Goal: Task Accomplishment & Management: Use online tool/utility

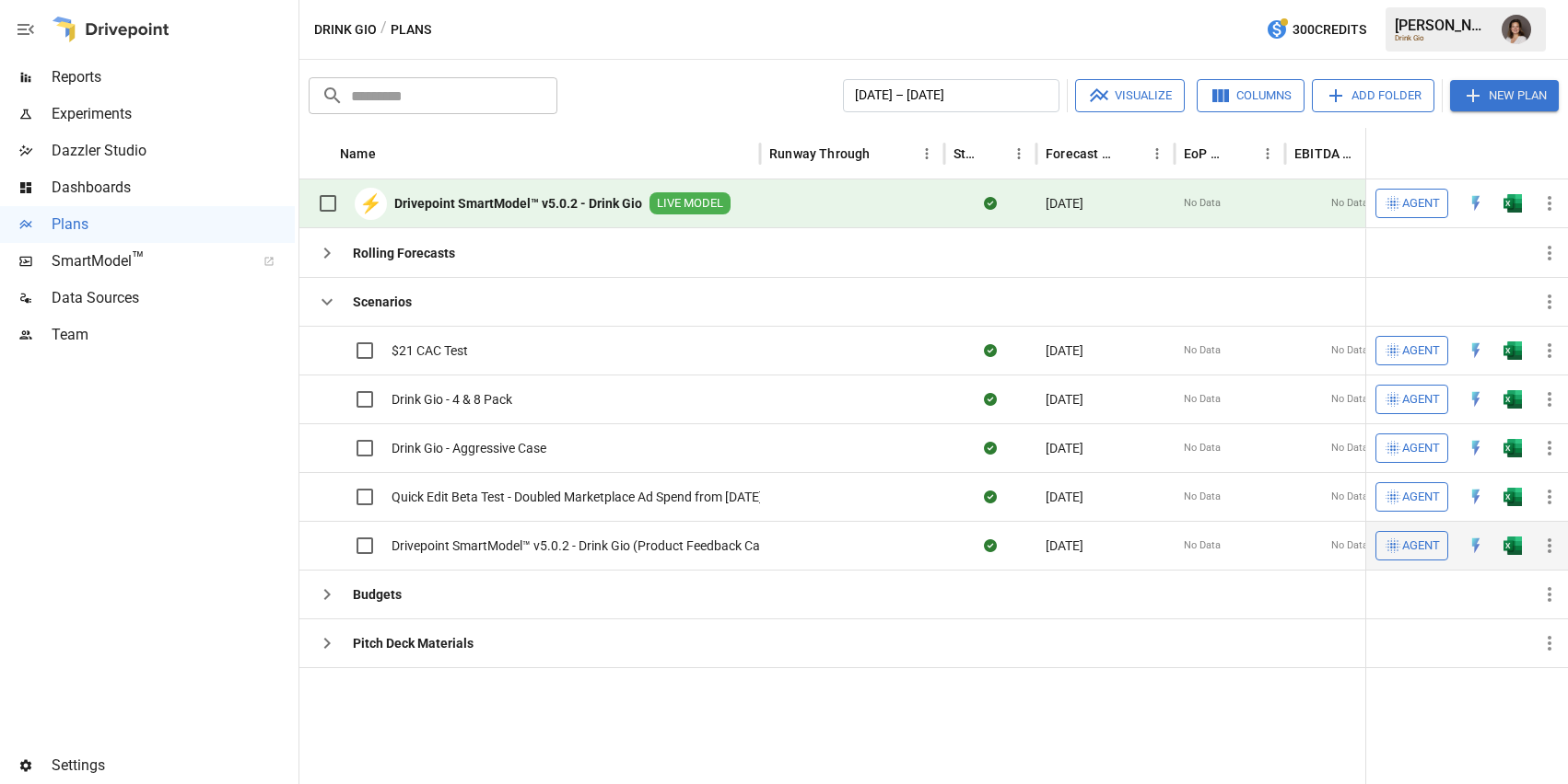
click at [732, 546] on span "Drivepoint SmartModel™ v5.0.2 - Drink Gio (Product Feedback Call)" at bounding box center [581, 547] width 379 height 19
click at [1403, 362] on span "Agent" at bounding box center [1421, 351] width 38 height 21
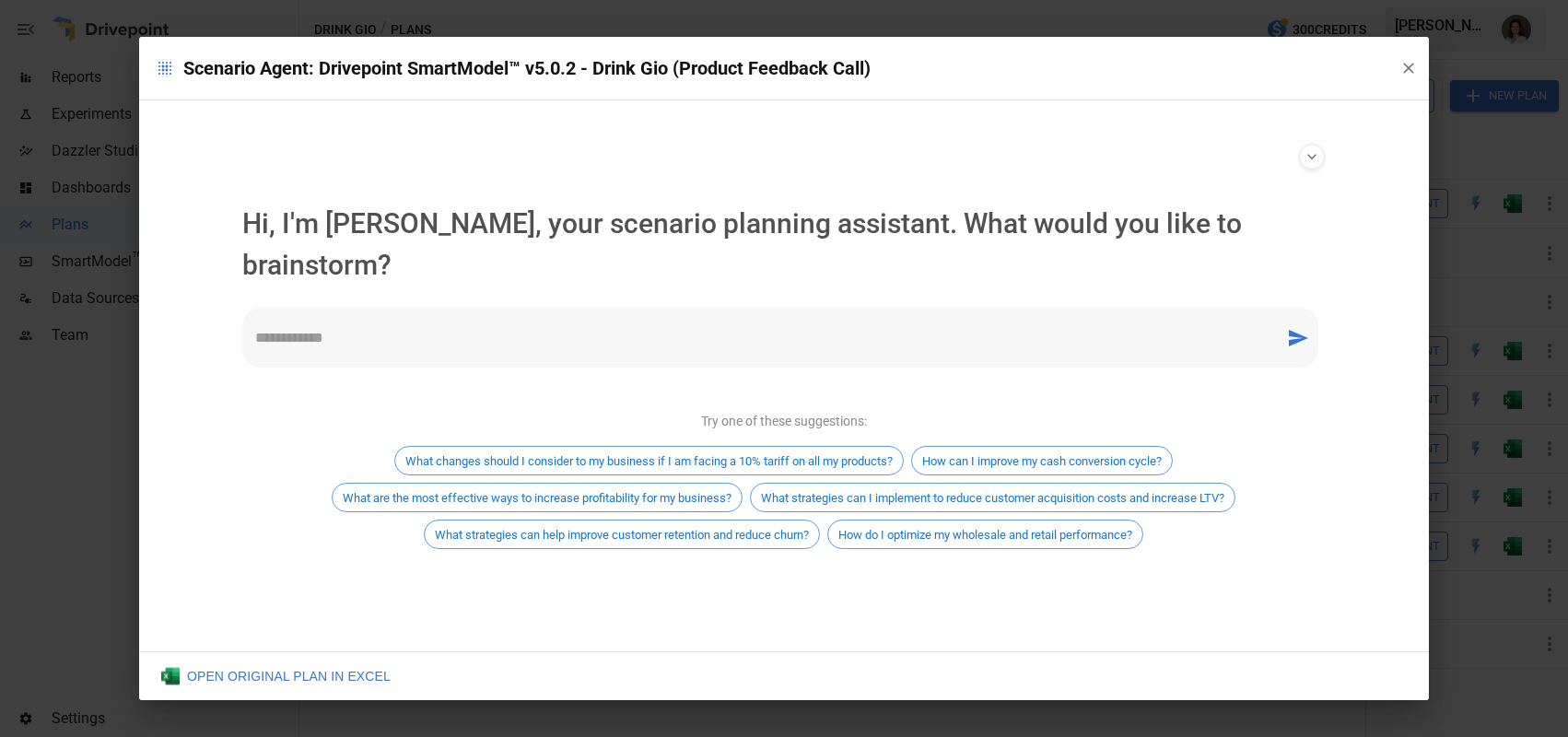
click at [1409, 69] on icon "button" at bounding box center [1409, 69] width 19 height 19
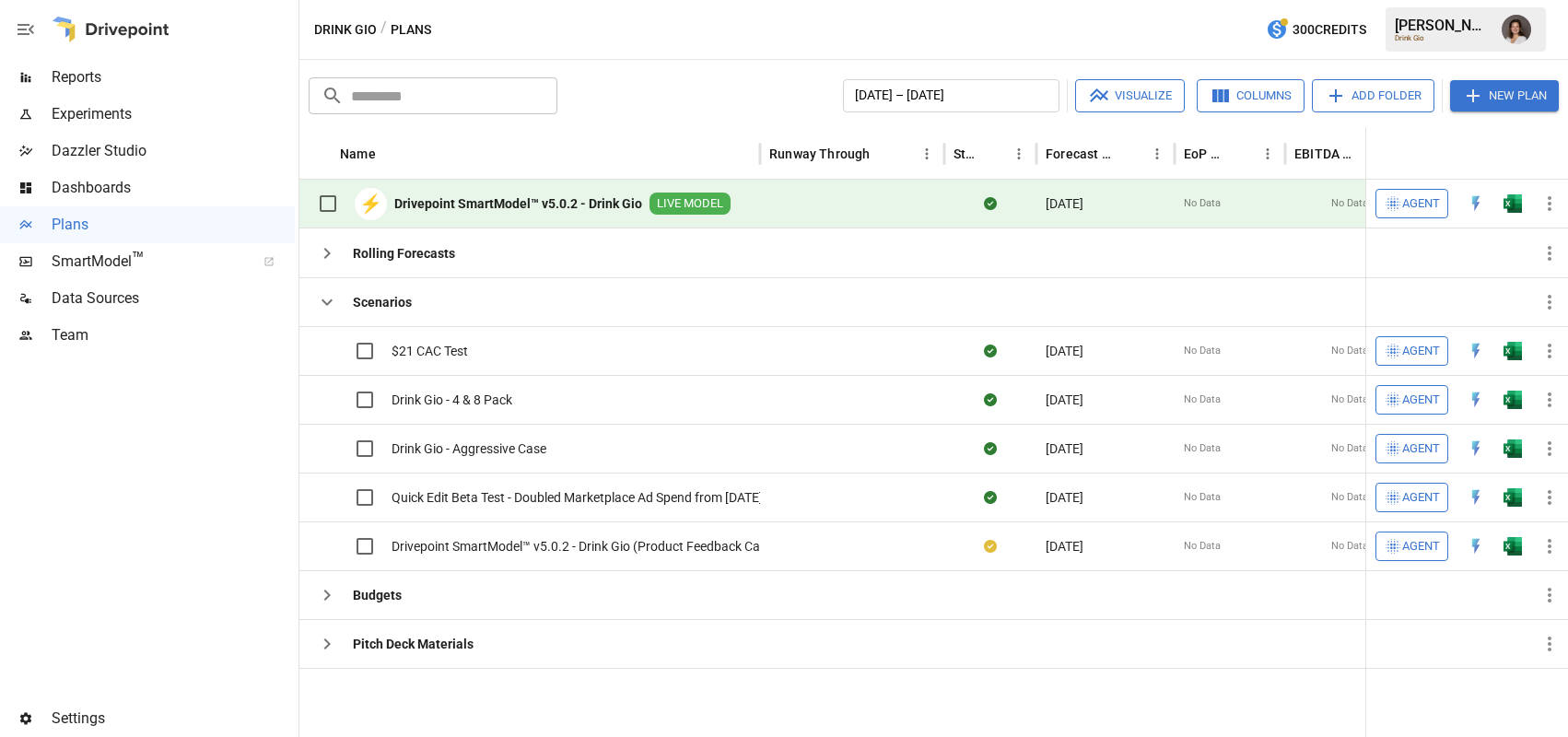
click at [75, 711] on span "Settings" at bounding box center [173, 717] width 243 height 22
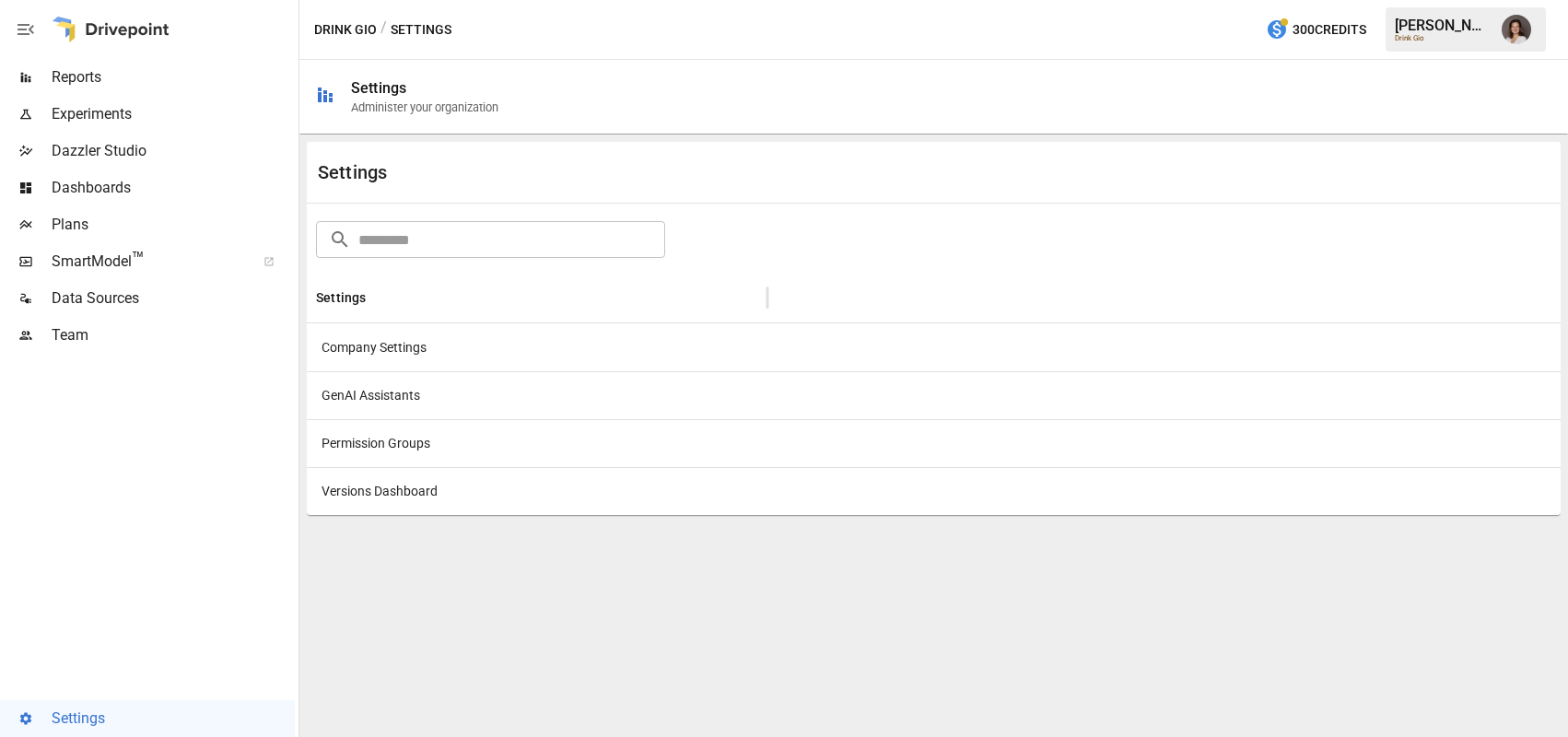
click at [419, 397] on div "GenAI Assistants" at bounding box center [536, 395] width 460 height 48
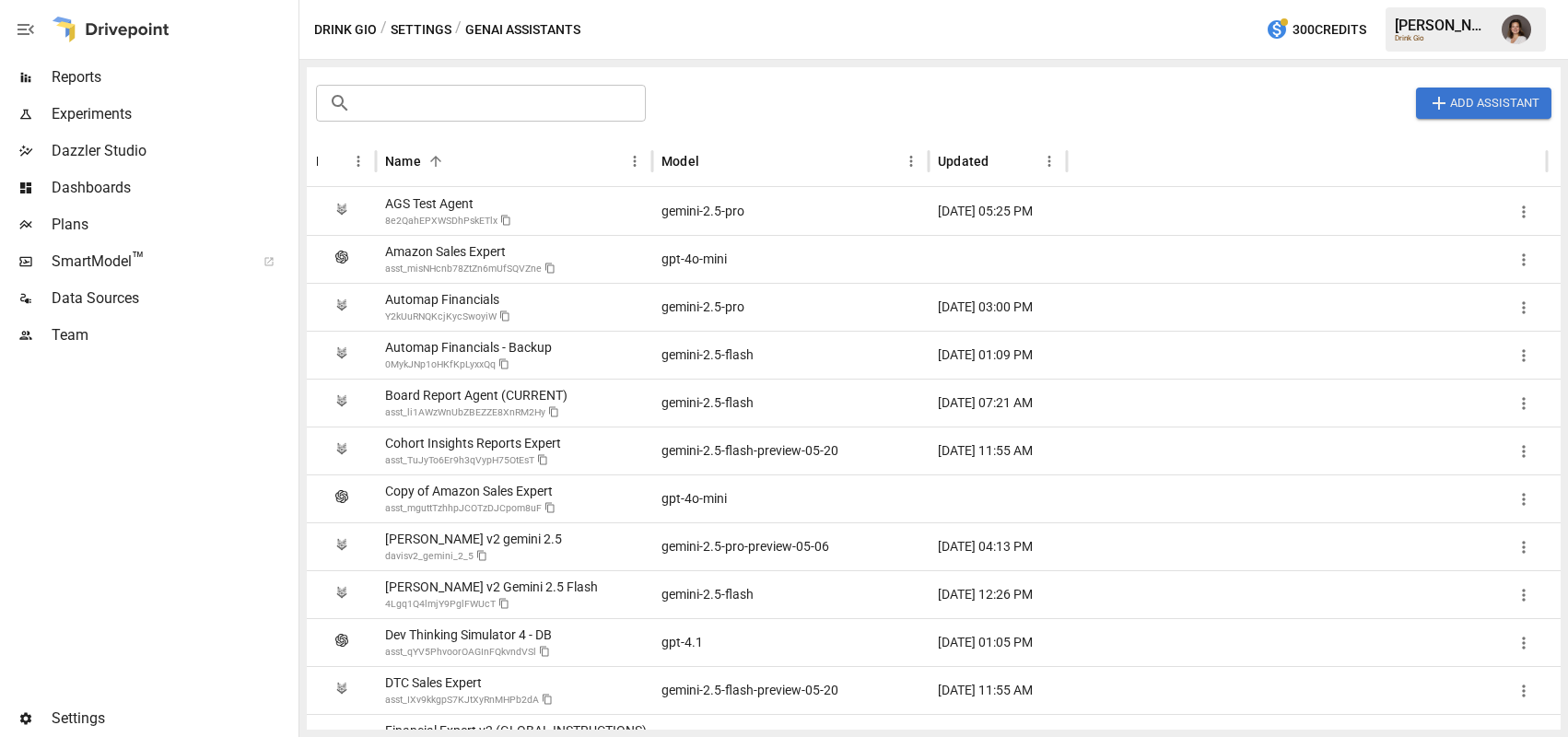
click at [426, 209] on div "AGS Test Agent" at bounding box center [448, 204] width 126 height 15
click at [438, 205] on div "AGS Test Agent" at bounding box center [448, 204] width 126 height 15
click at [443, 198] on div "AGS Test Agent" at bounding box center [448, 204] width 126 height 15
click at [448, 200] on div "AGS Test Agent" at bounding box center [448, 204] width 126 height 15
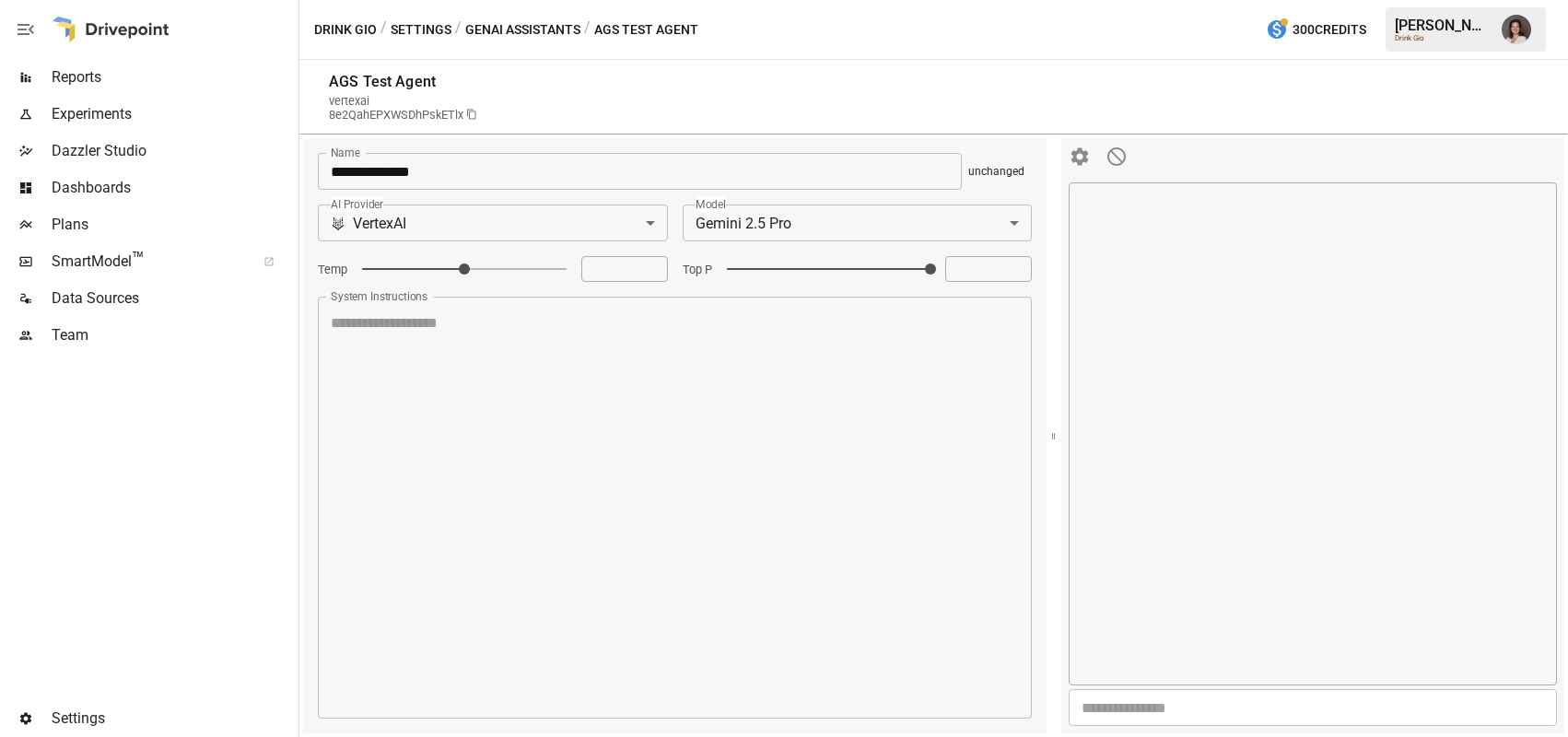
click at [527, 32] on button "GenAI Assistants" at bounding box center [522, 30] width 115 height 23
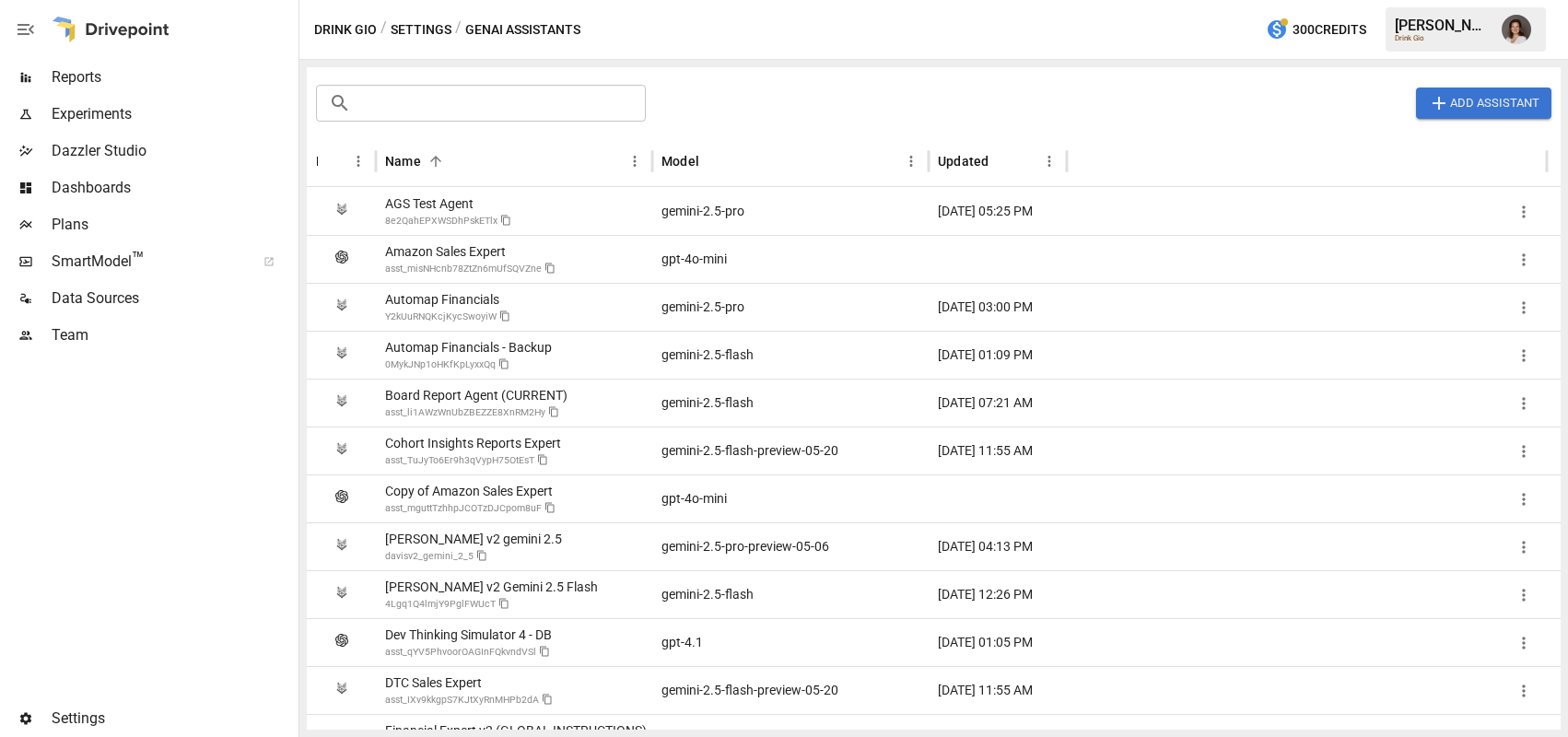
click at [520, 391] on div "Board Report Agent (CURRENT)" at bounding box center [475, 395] width 182 height 15
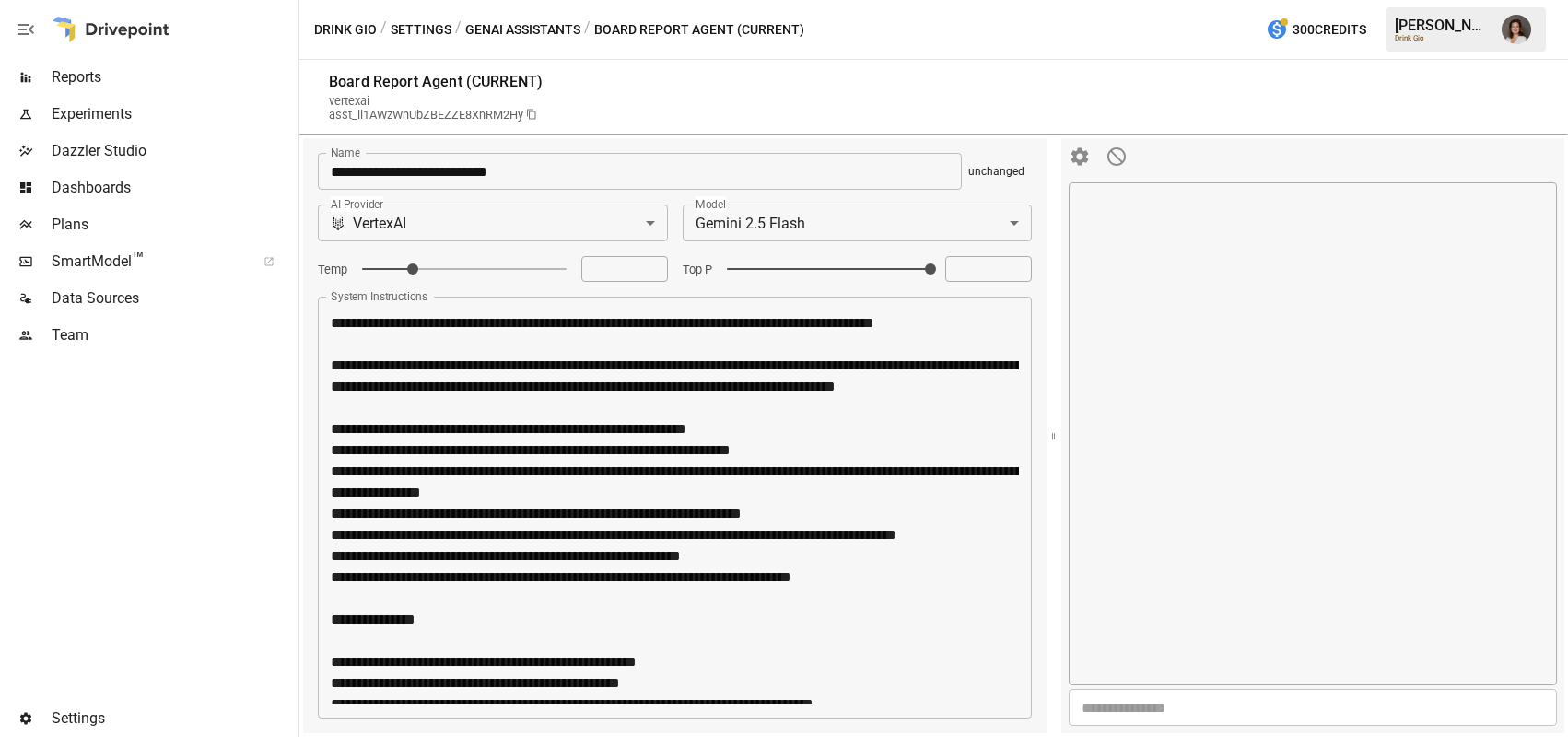
type textarea "*"
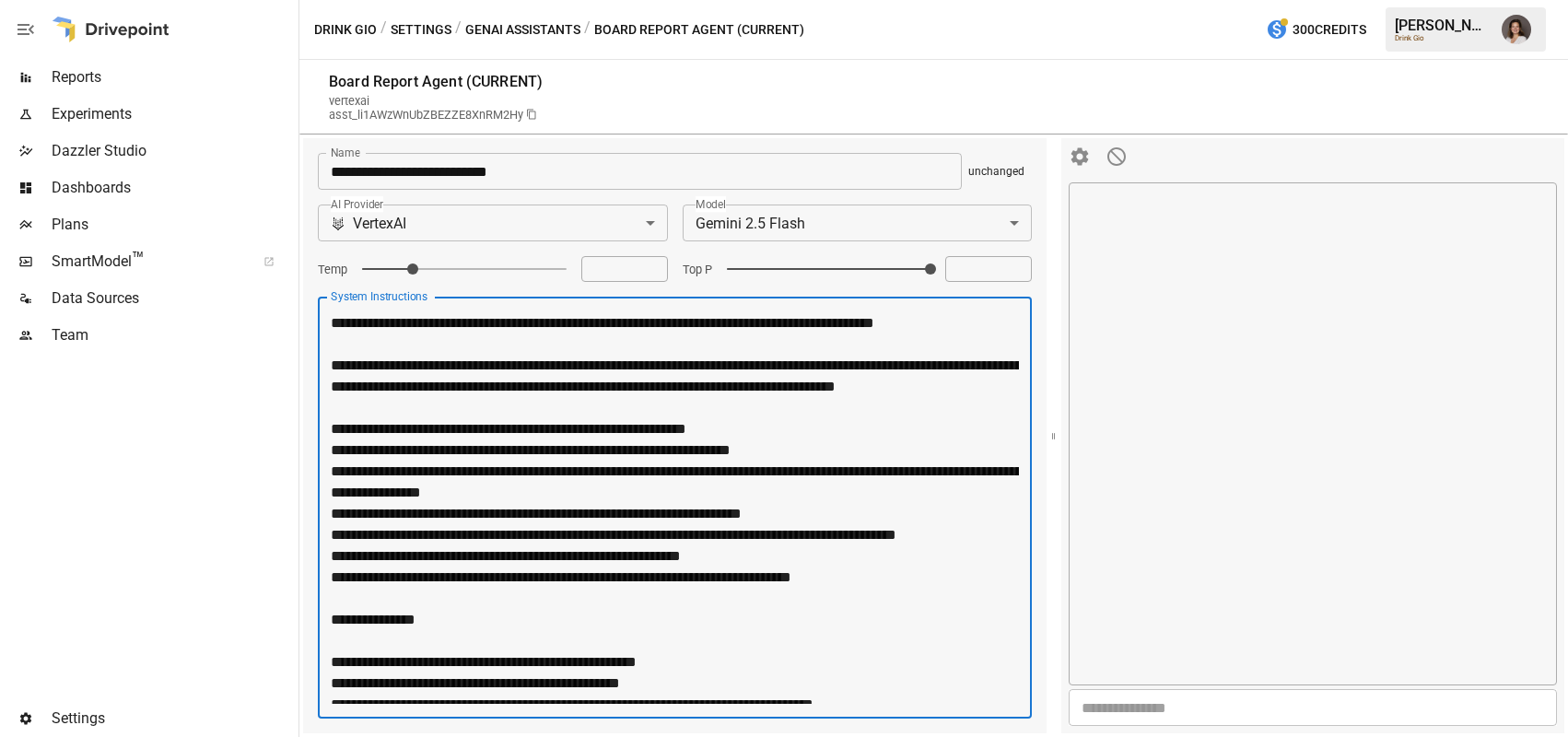
click at [156, 221] on span "Plans" at bounding box center [173, 224] width 243 height 22
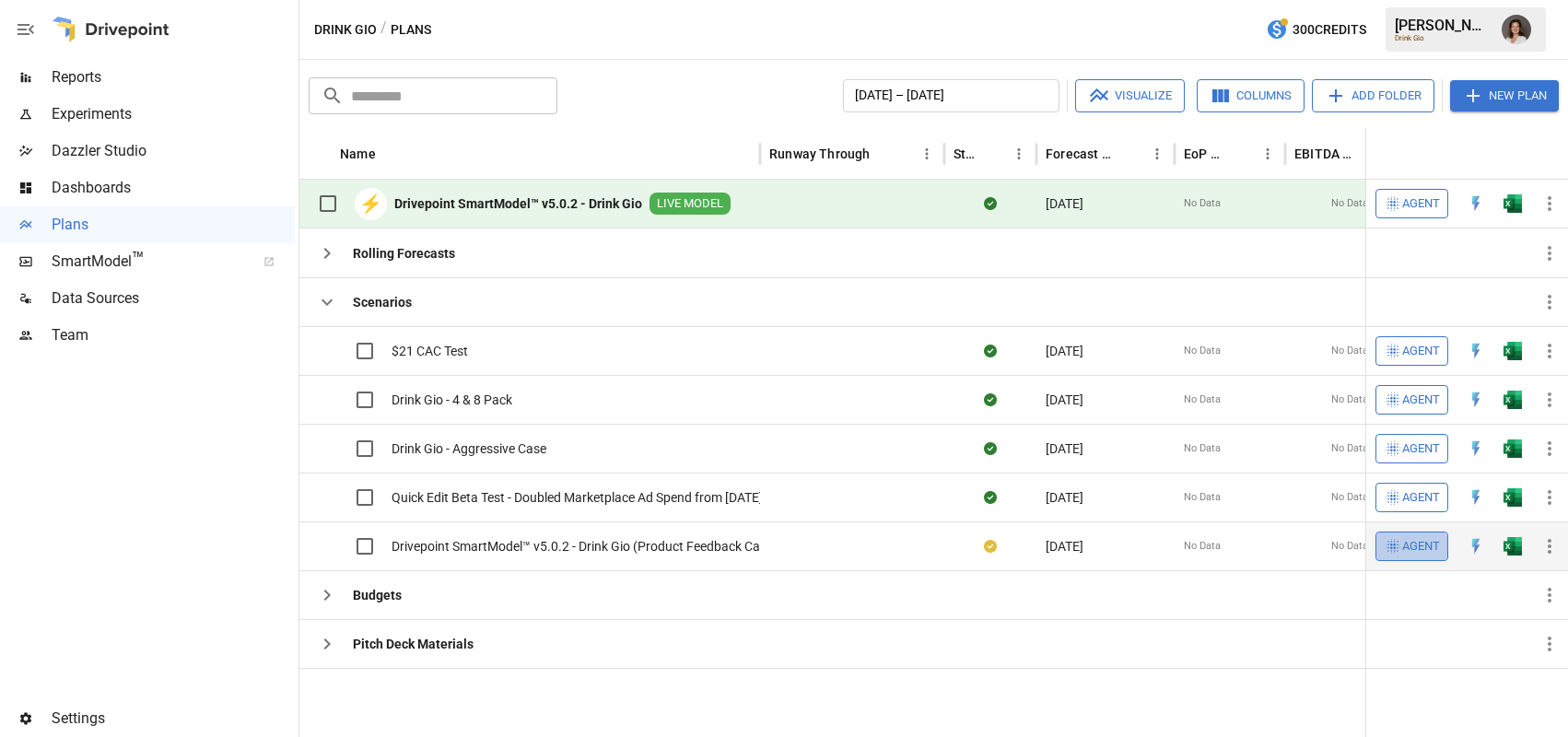
click at [1402, 362] on span "Agent" at bounding box center [1421, 351] width 38 height 21
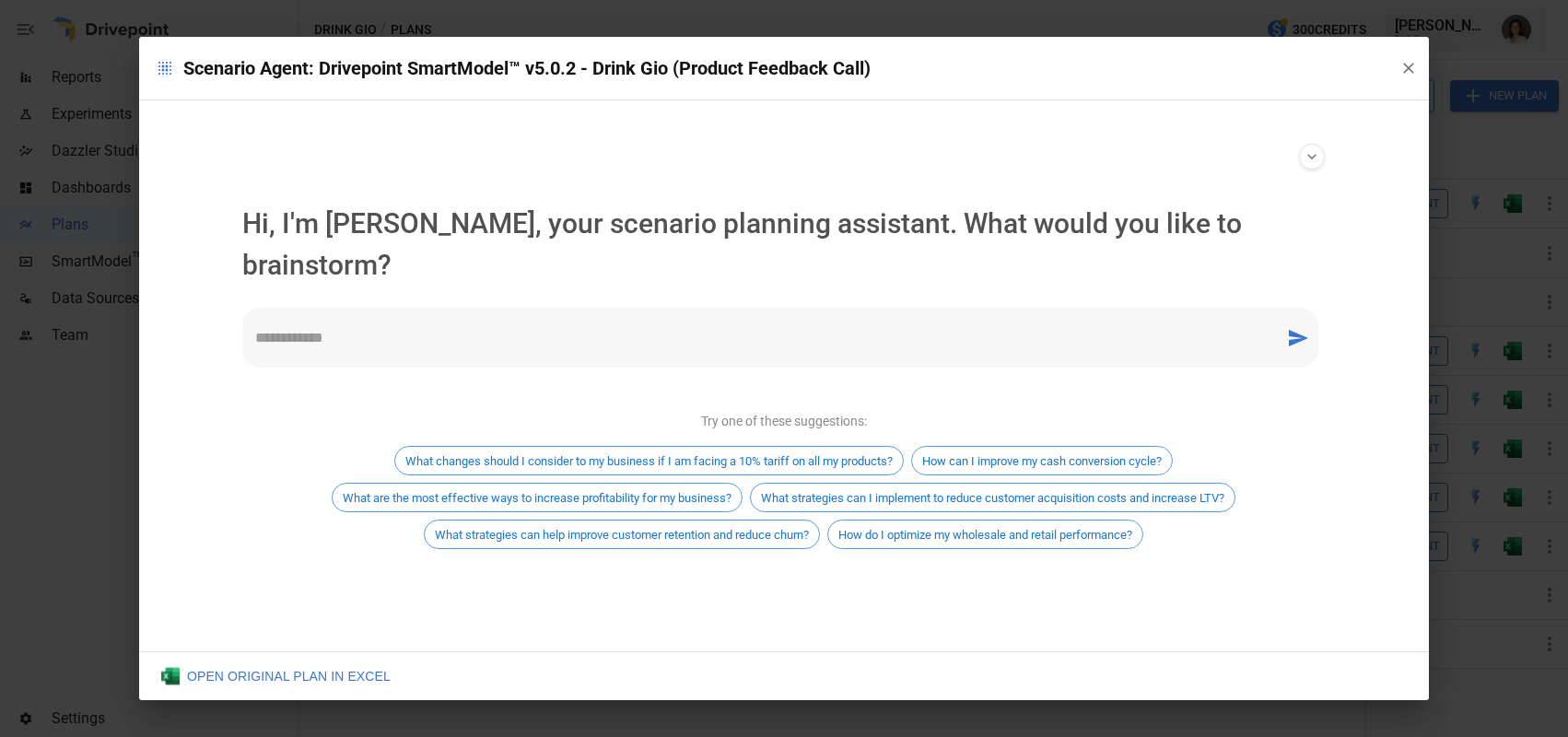
click at [631, 327] on textarea at bounding box center [764, 337] width 1016 height 21
click at [445, 327] on textarea "**********" at bounding box center [764, 337] width 1016 height 21
click at [521, 327] on textarea "**********" at bounding box center [764, 337] width 1016 height 21
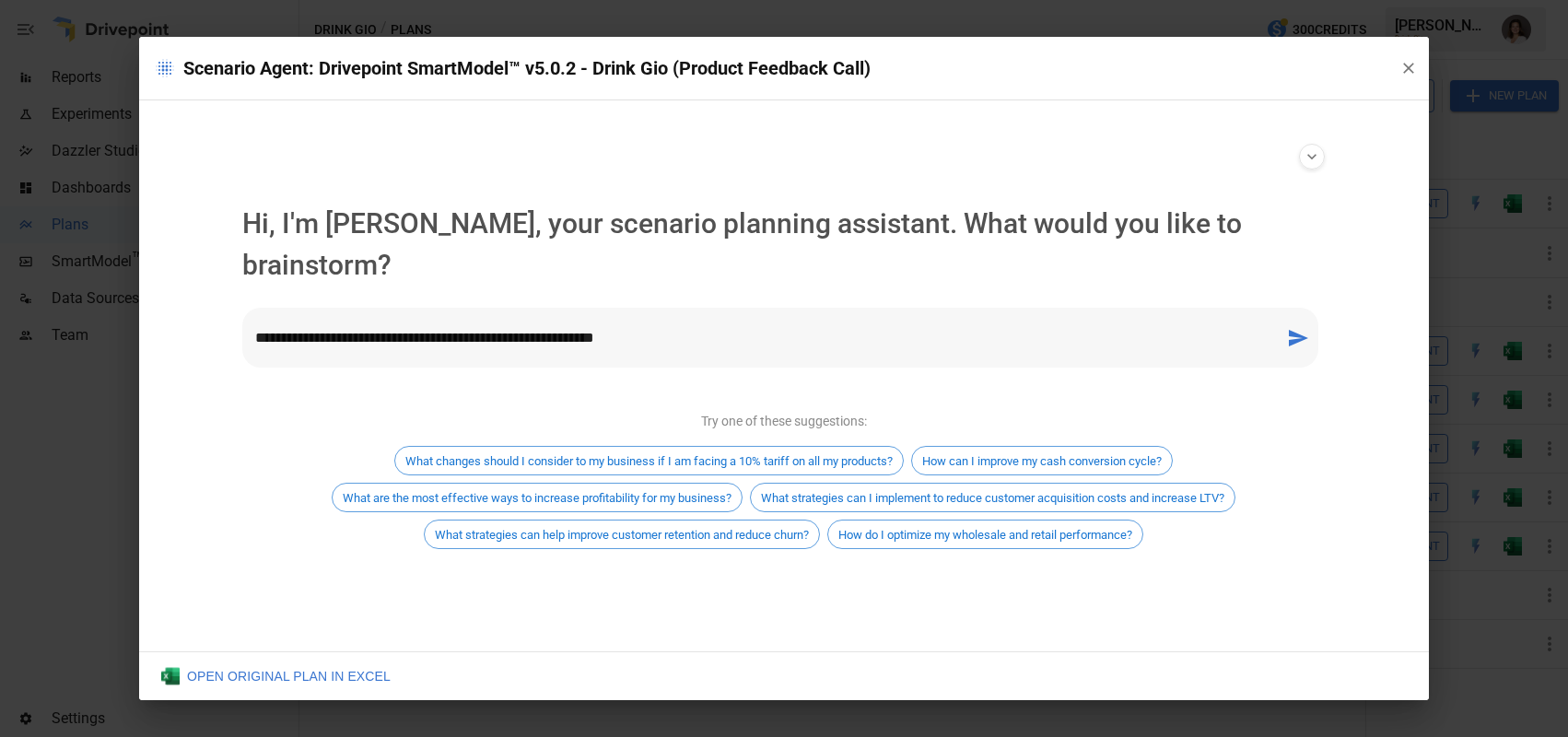
click at [498, 327] on textarea "**********" at bounding box center [764, 337] width 1016 height 21
type textarea "**********"
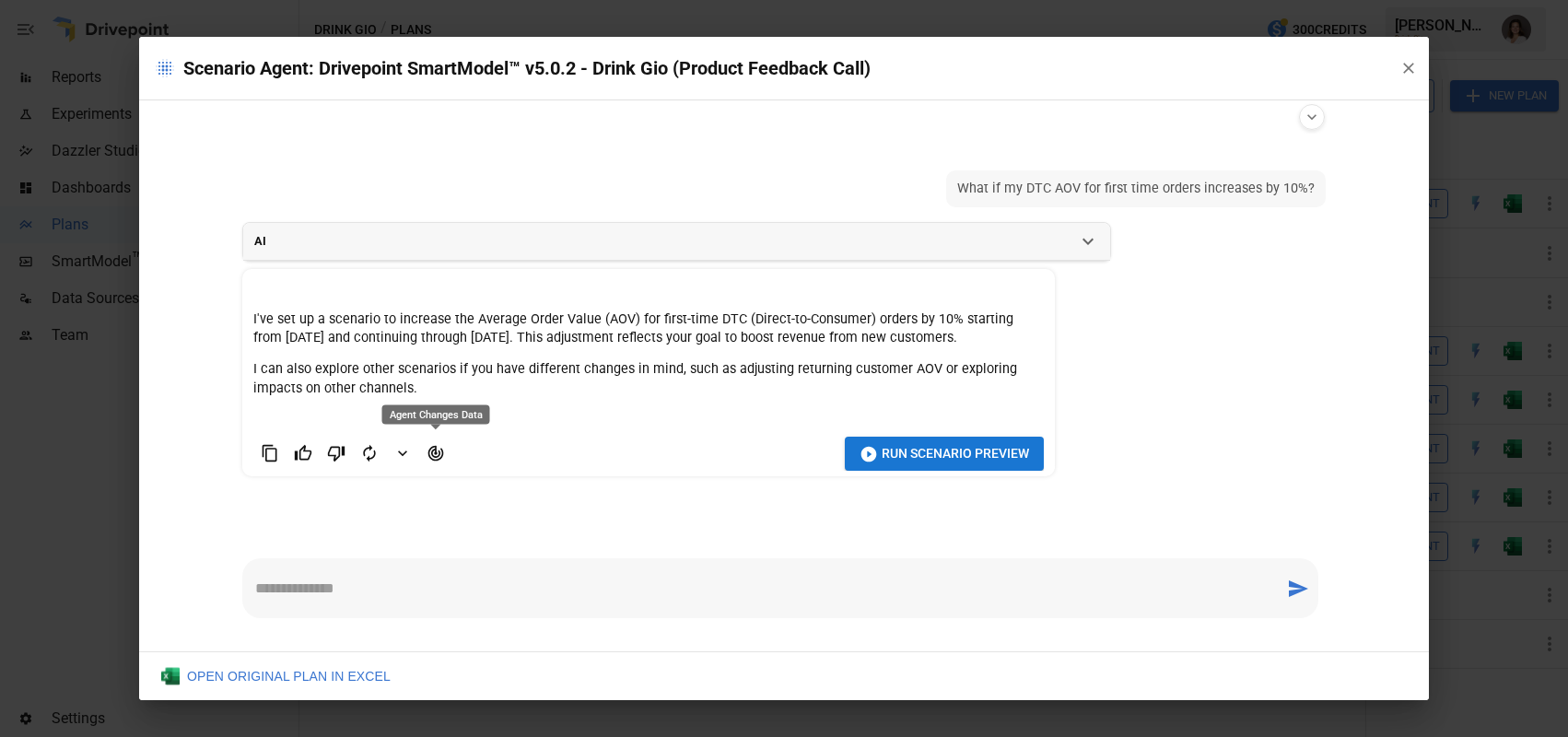
click at [432, 455] on icon "Agent Changes Data" at bounding box center [436, 453] width 19 height 19
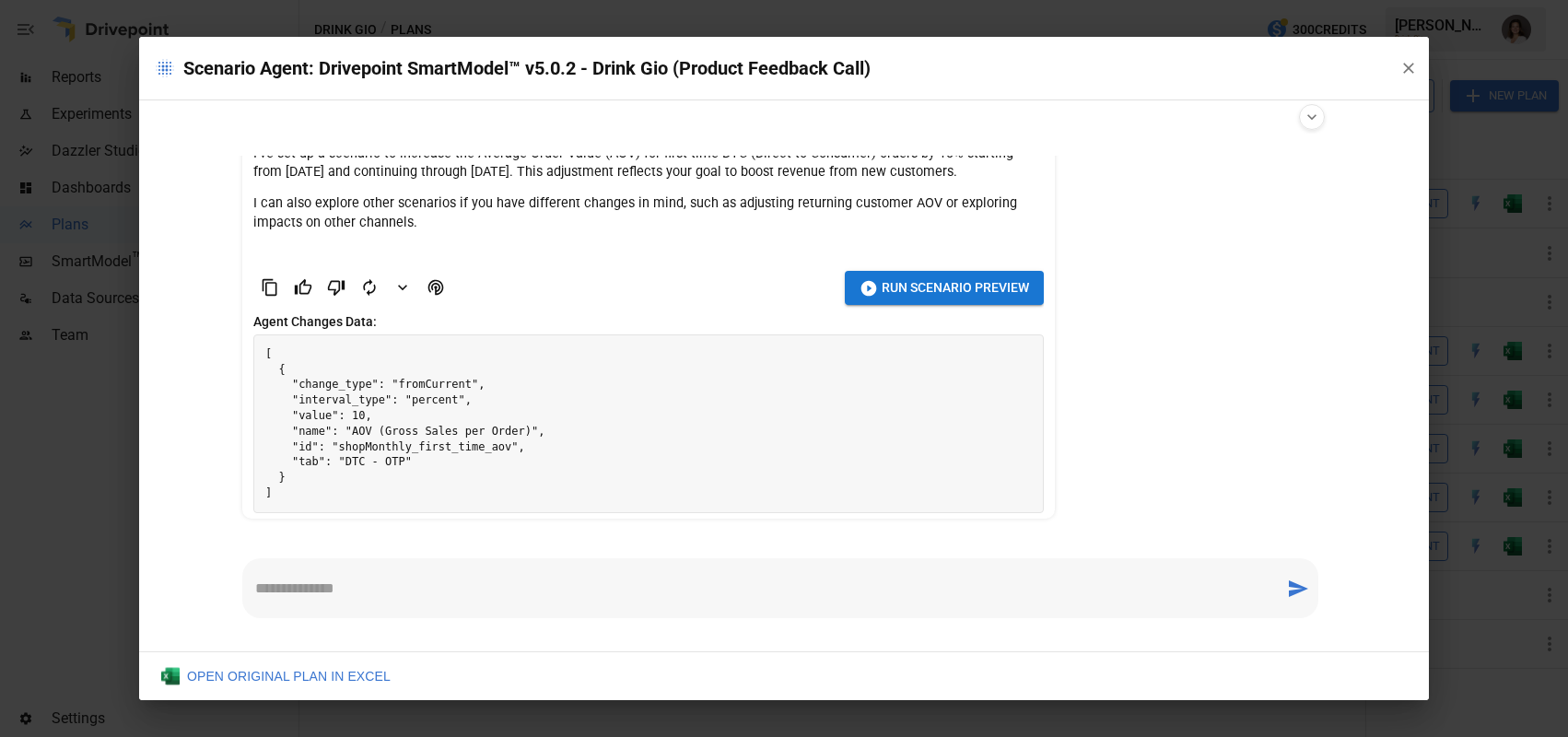
scroll to position [170, 0]
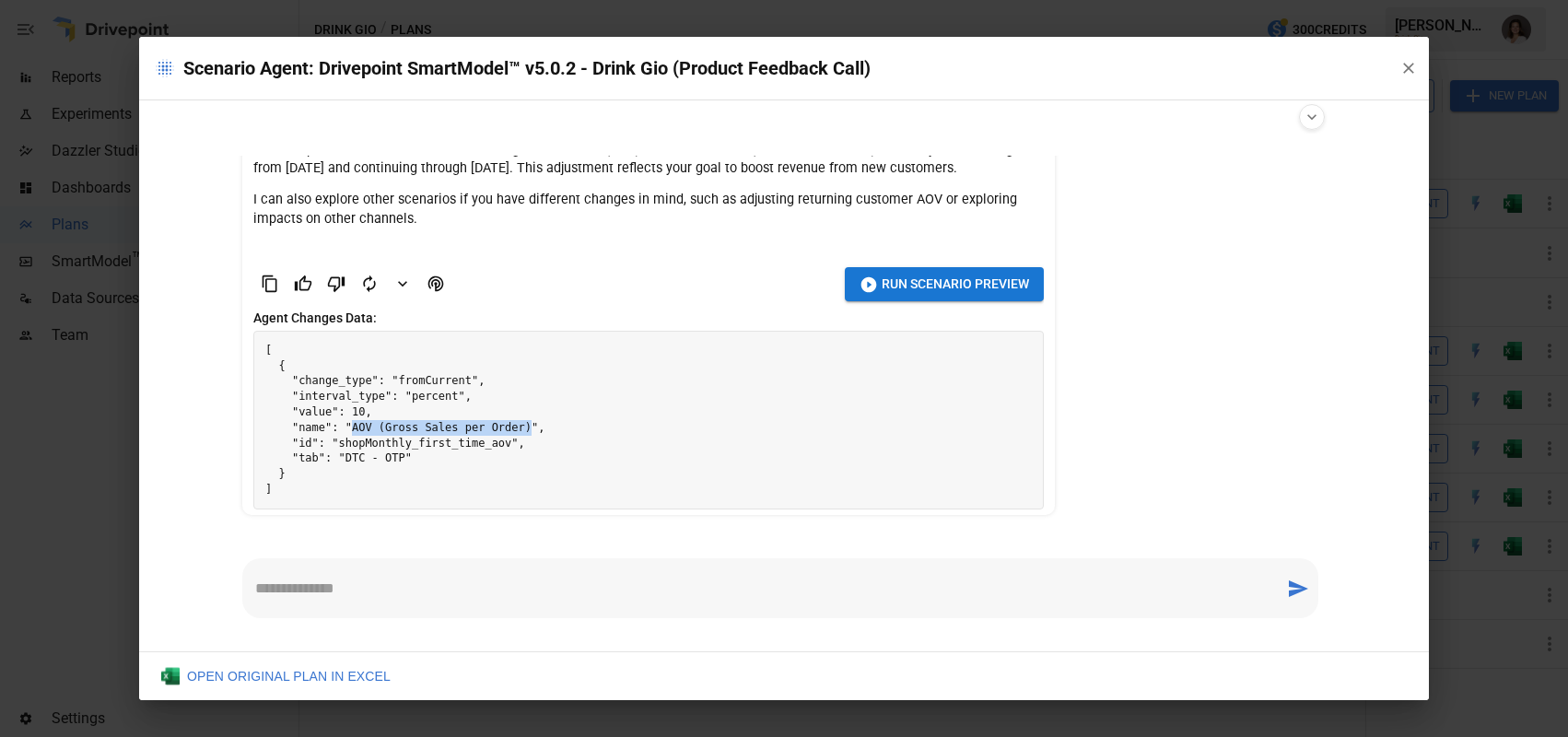
drag, startPoint x: 352, startPoint y: 428, endPoint x: 531, endPoint y: 423, distance: 179.1
click at [531, 423] on pre "[ { "change_type": "fromCurrent", "interval_type": "percent", "value": 10, "nam…" at bounding box center [649, 420] width 788 height 177
drag, startPoint x: 347, startPoint y: 459, endPoint x: 408, endPoint y: 455, distance: 61.1
click at [408, 455] on pre "[ { "change_type": "fromCurrent", "interval_type": "percent", "value": 10, "nam…" at bounding box center [649, 420] width 788 height 177
click at [359, 416] on pre "[ { "change_type": "fromCurrent", "interval_type": "percent", "value": 10, "nam…" at bounding box center [649, 420] width 788 height 177
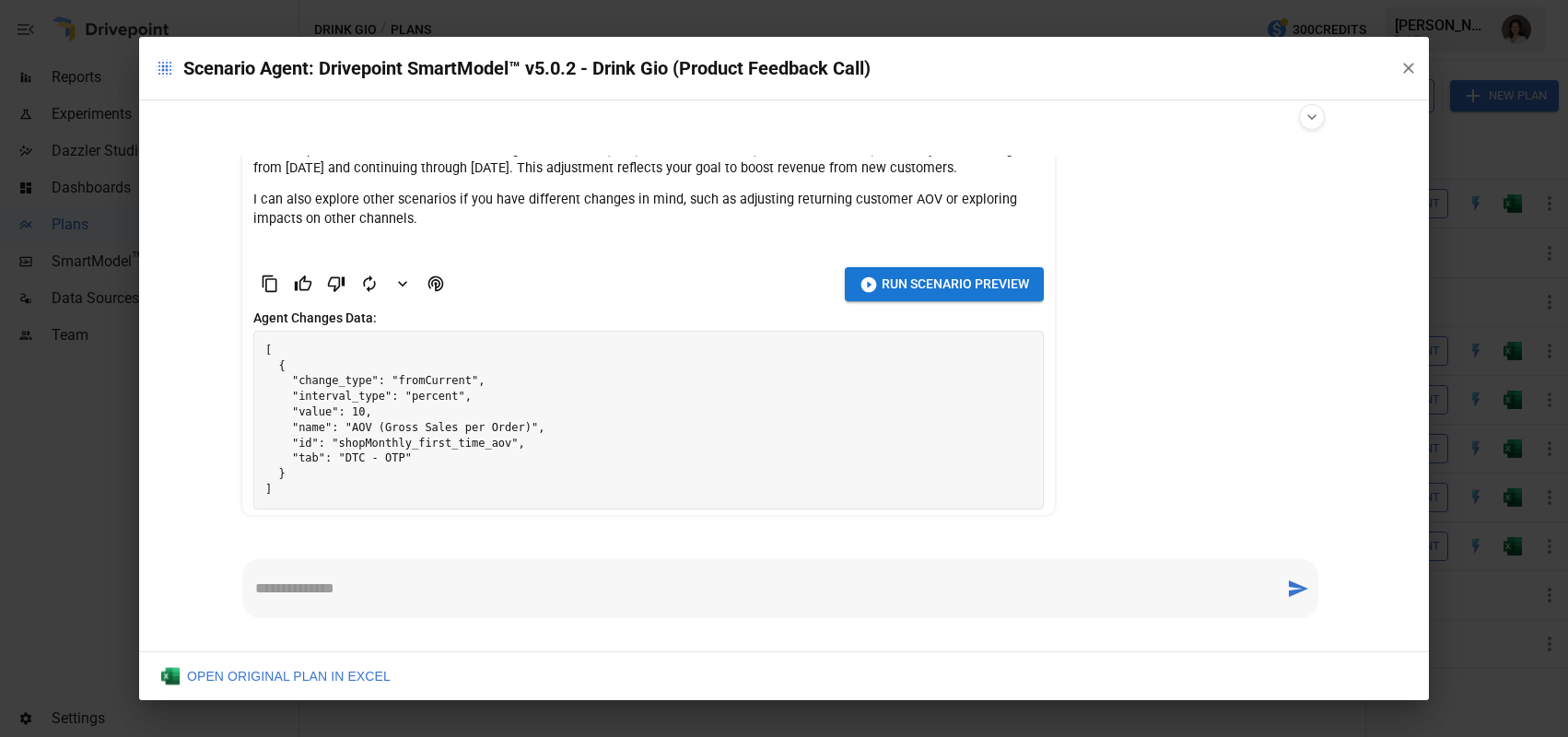
click at [424, 391] on pre "[ { "change_type": "fromCurrent", "interval_type": "percent", "value": 10, "nam…" at bounding box center [649, 420] width 788 height 177
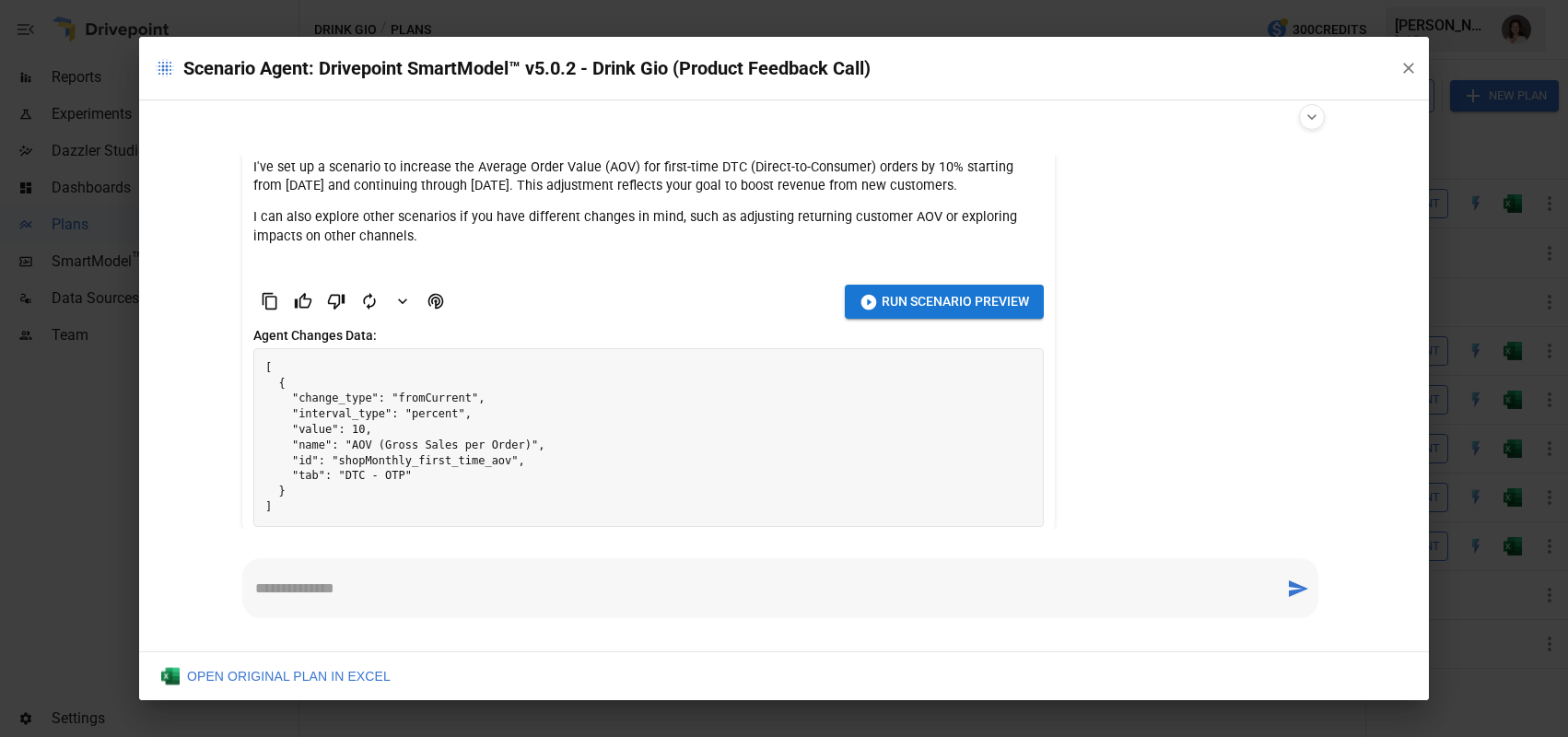
scroll to position [151, 0]
click at [882, 301] on span "Run Scenario Preview" at bounding box center [955, 303] width 147 height 23
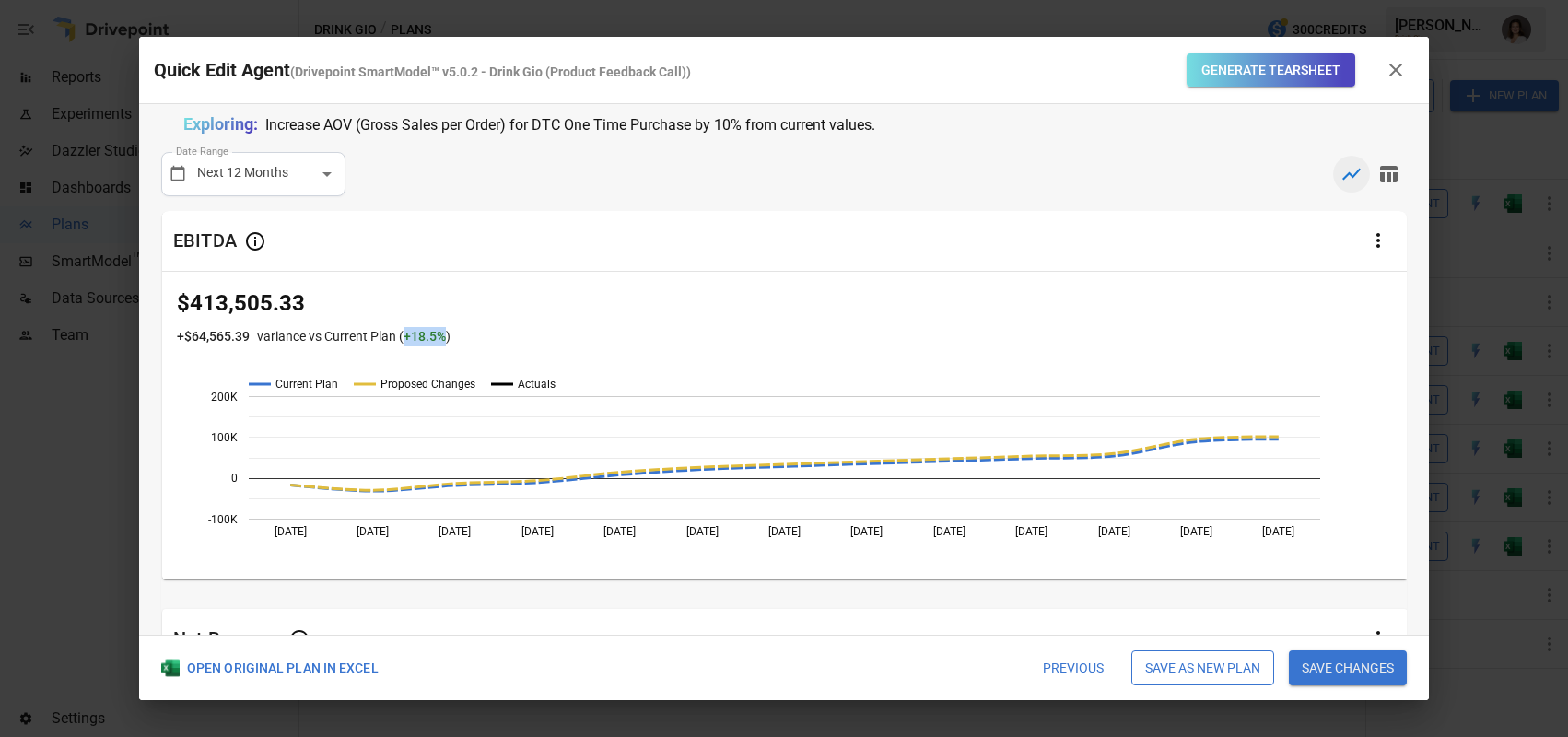
drag, startPoint x: 404, startPoint y: 336, endPoint x: 446, endPoint y: 333, distance: 42.1
click at [446, 333] on p "variance vs Current Plan ( + 18.5 % )" at bounding box center [354, 336] width 193 height 20
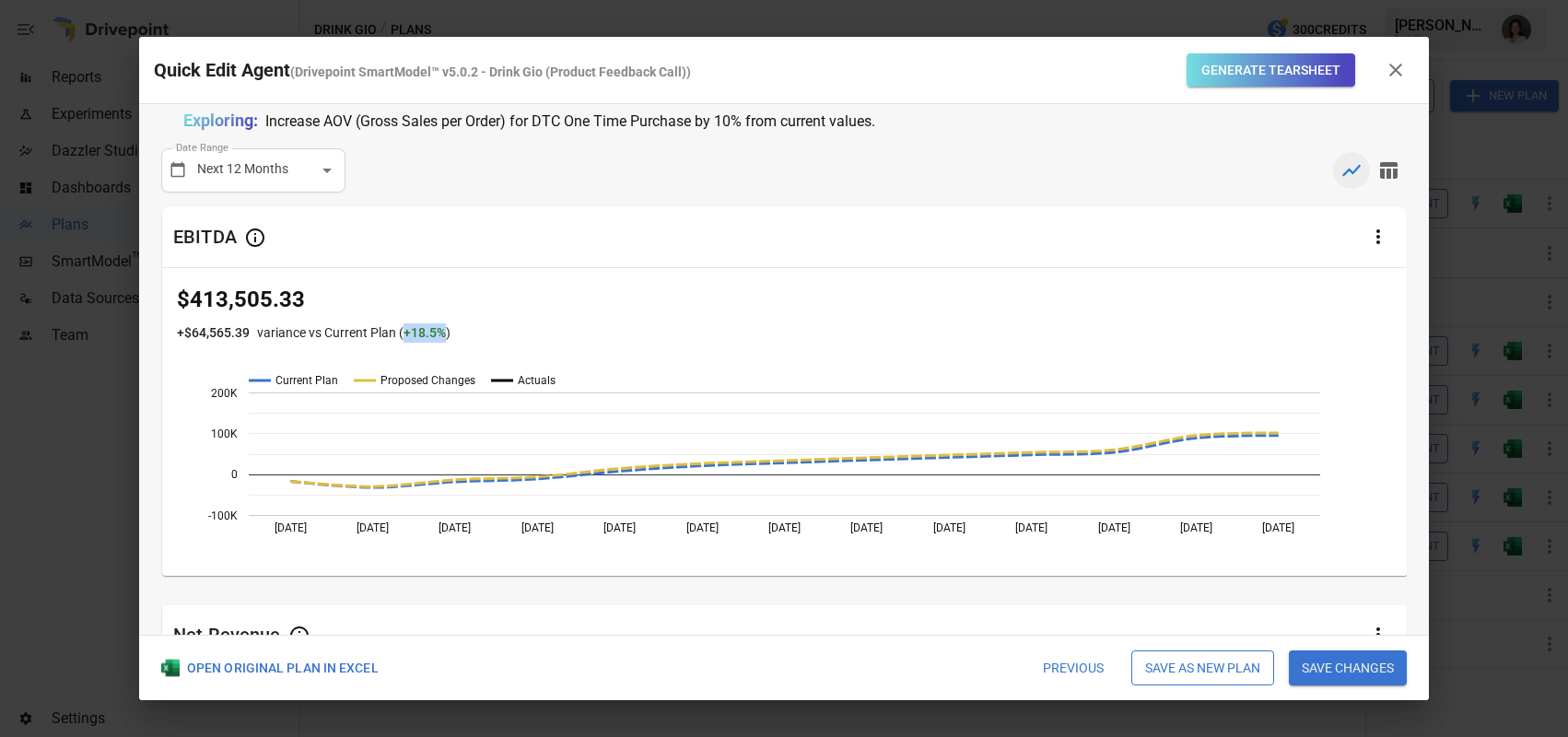
scroll to position [0, 0]
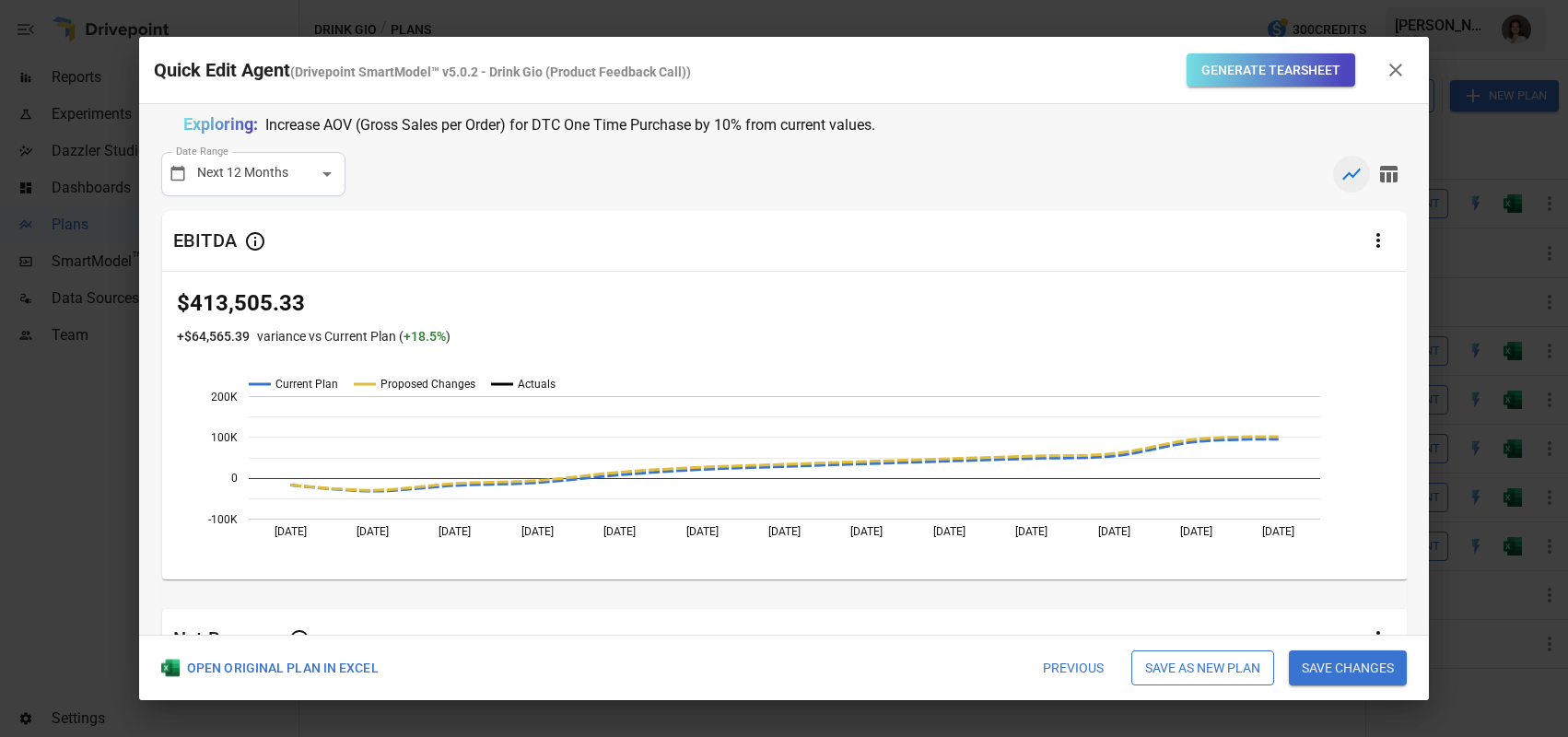
click at [660, 295] on p "$413,505.33" at bounding box center [785, 303] width 1216 height 33
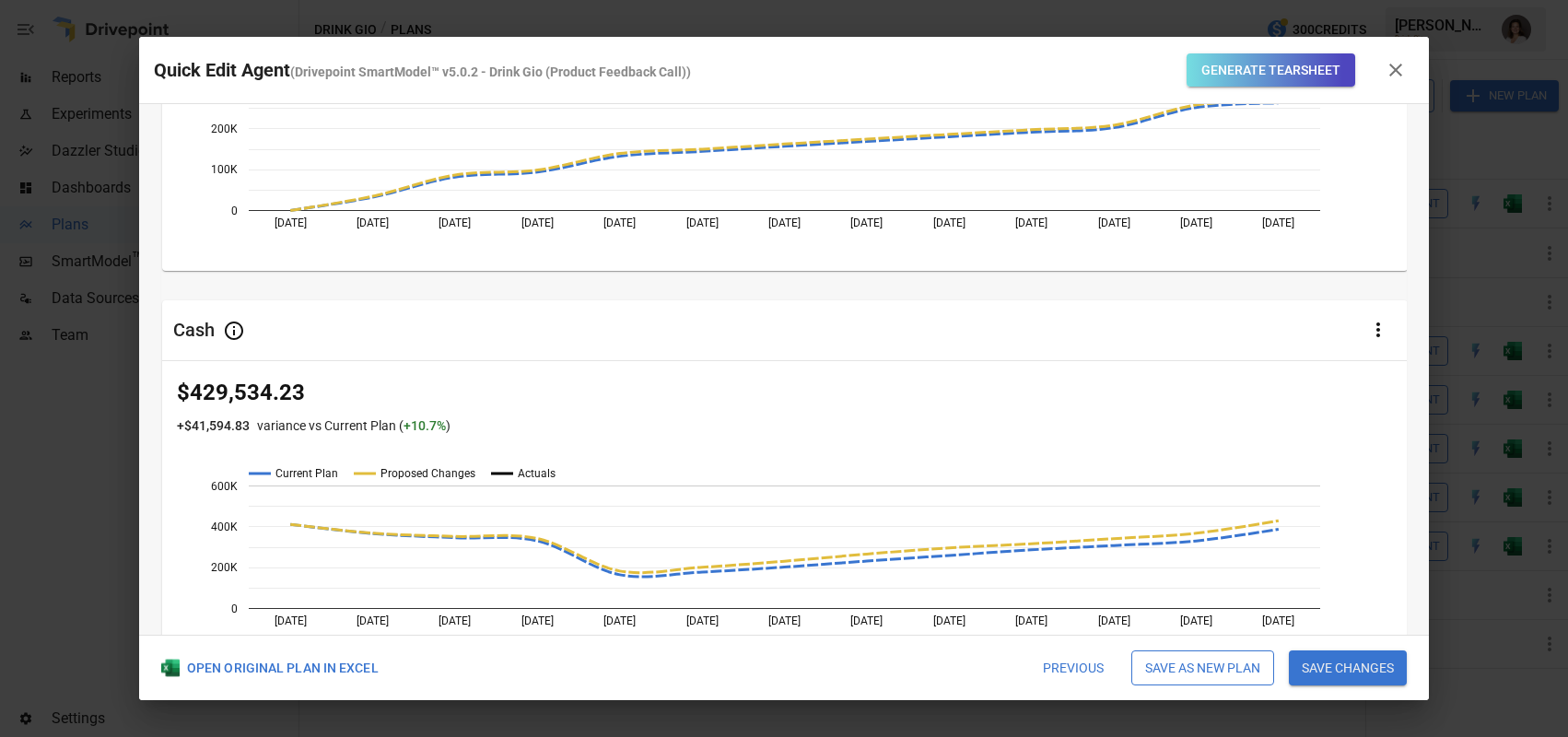
scroll to position [841, 0]
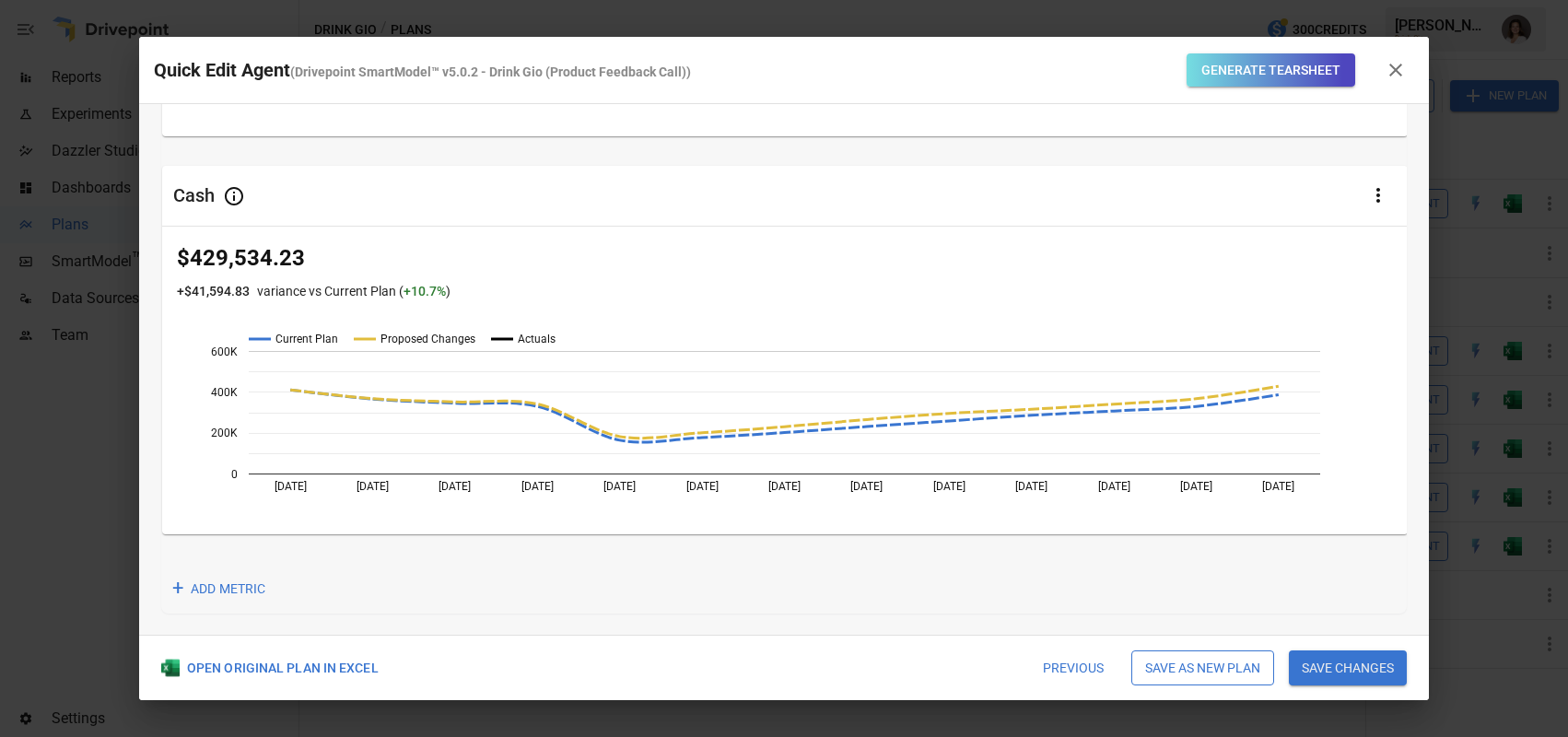
click at [749, 318] on div "$429,534.23 + $41,594.83 variance vs Current Plan ( + 10.7 % ) Current Plan Pro…" at bounding box center [784, 380] width 1246 height 307
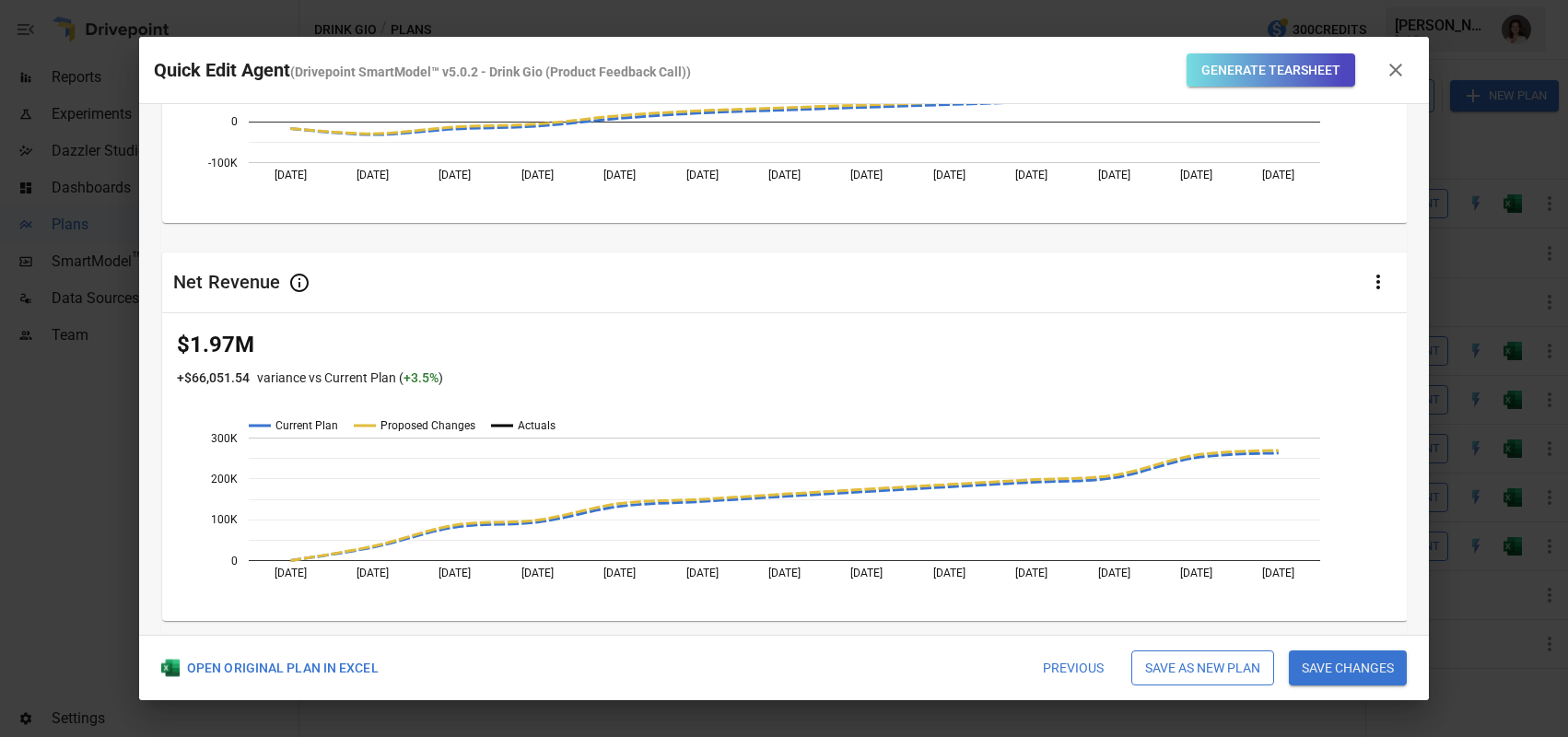
scroll to position [0, 0]
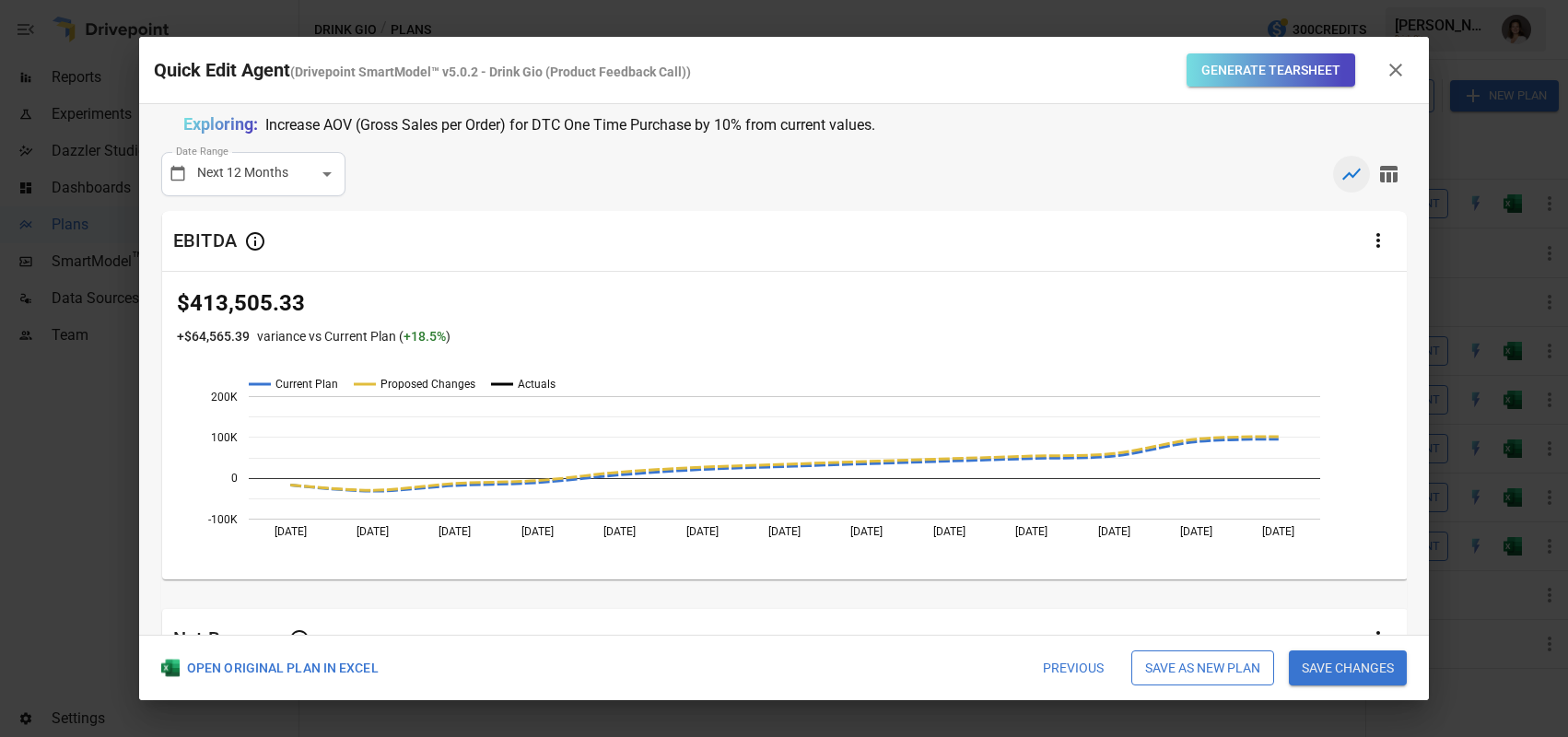
click at [1065, 666] on button "Previous" at bounding box center [1073, 667] width 87 height 35
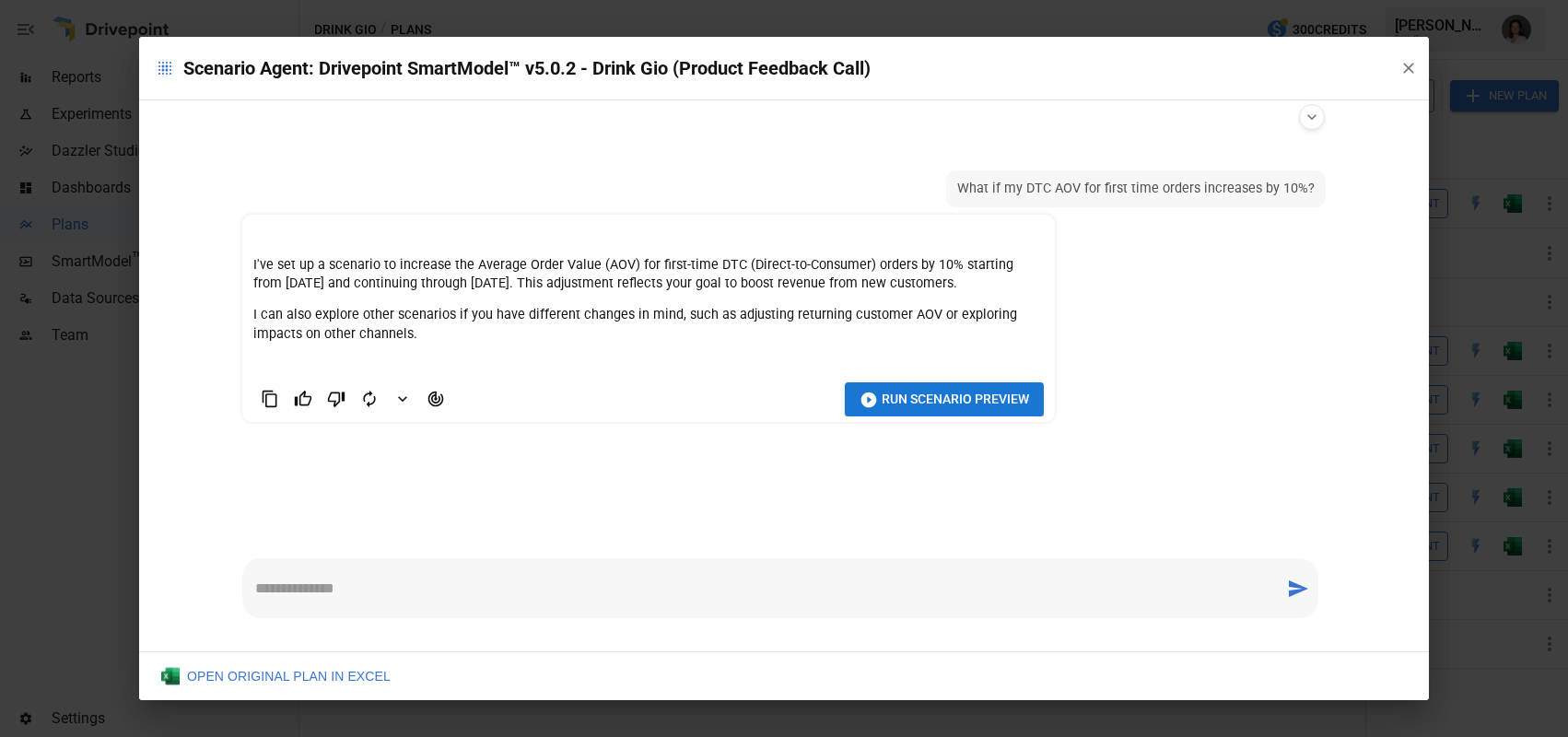
click at [499, 611] on div "* ​" at bounding box center [780, 587] width 1076 height 59
click at [332, 590] on textarea "**********" at bounding box center [764, 588] width 1016 height 21
click at [488, 585] on textarea "**********" at bounding box center [764, 588] width 1016 height 21
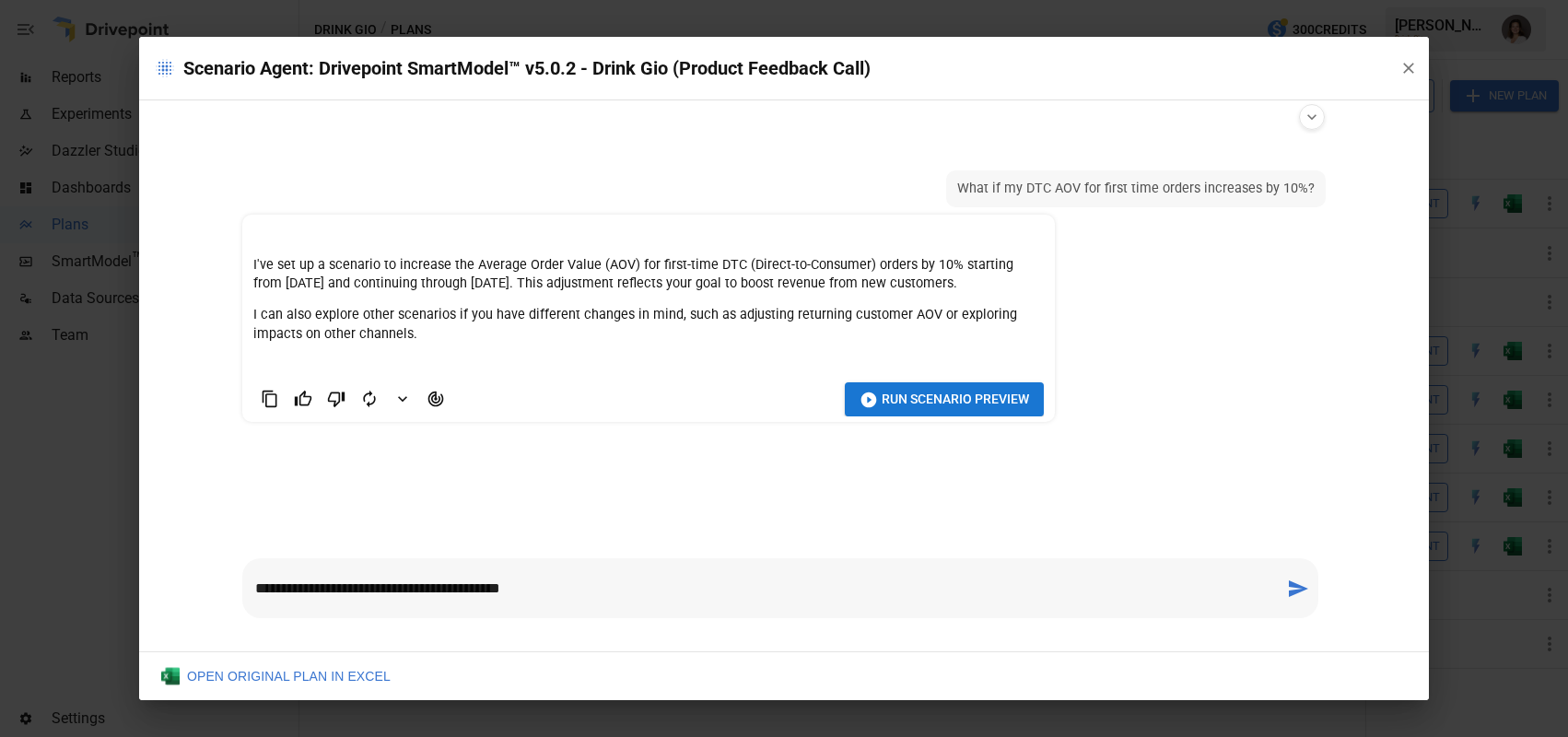
click at [488, 585] on textarea "**********" at bounding box center [764, 588] width 1016 height 21
click at [343, 590] on textarea "**********" at bounding box center [764, 588] width 1016 height 21
click at [476, 589] on textarea "**********" at bounding box center [764, 588] width 1016 height 21
click at [526, 589] on textarea "**********" at bounding box center [764, 588] width 1016 height 21
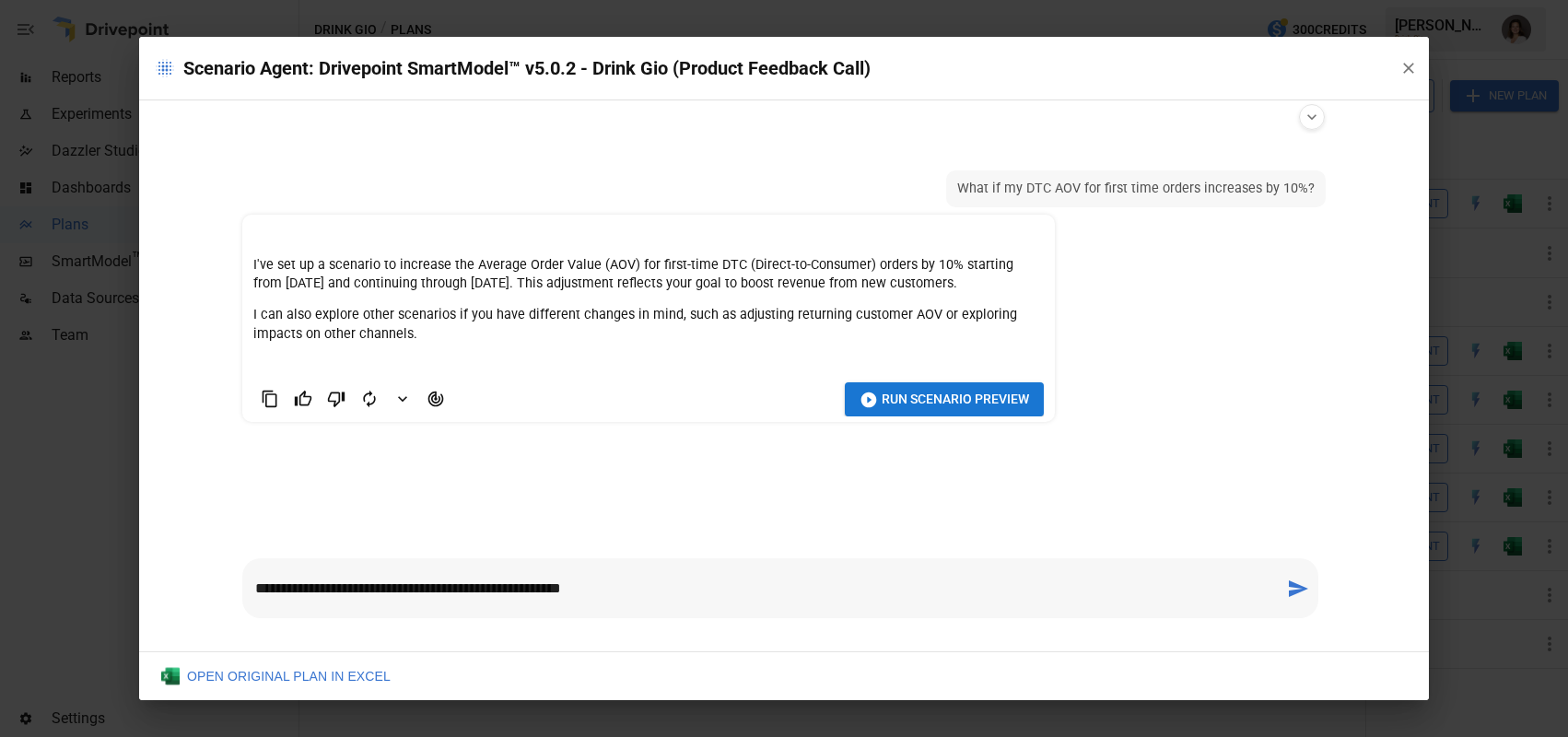
type textarea "**********"
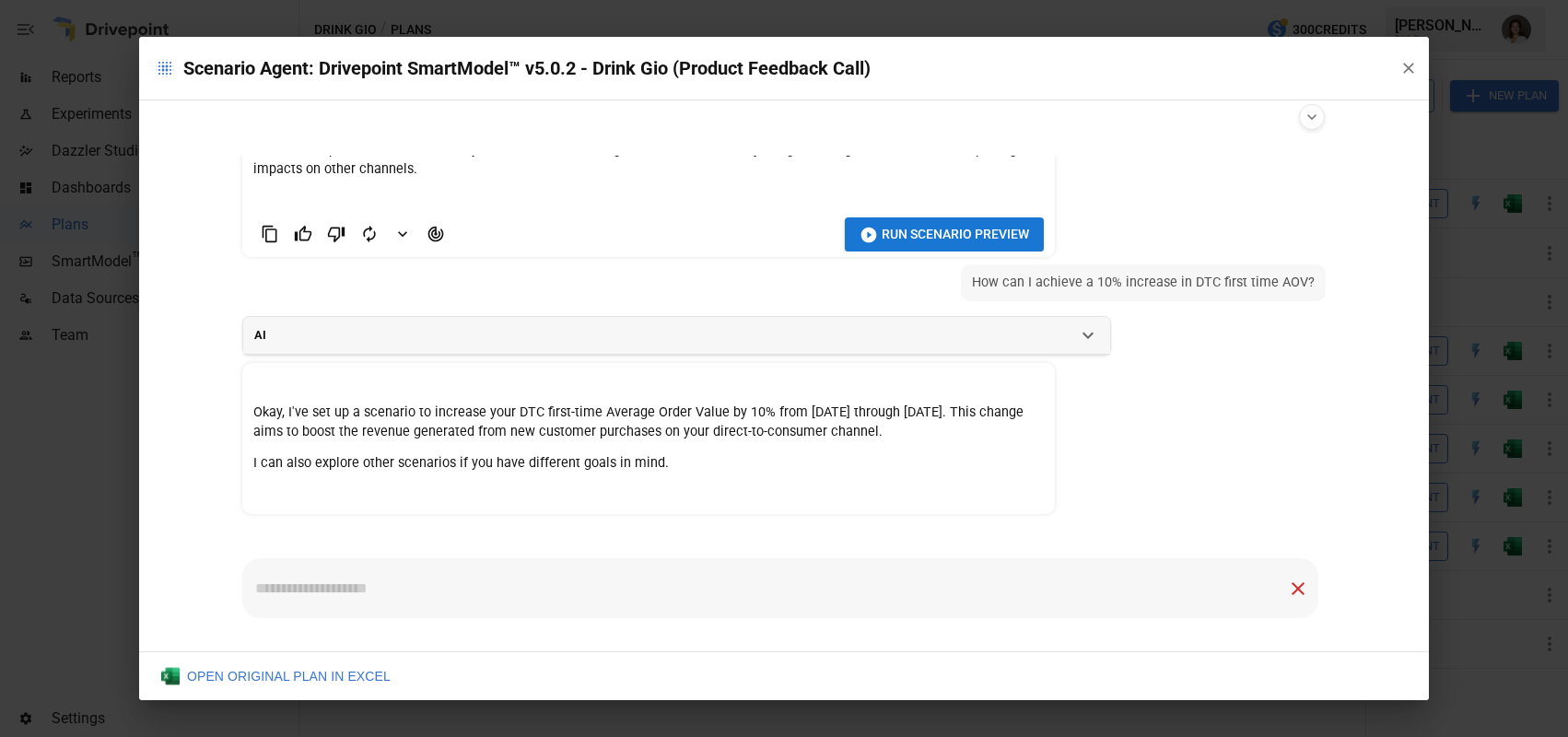
scroll to position [202, 0]
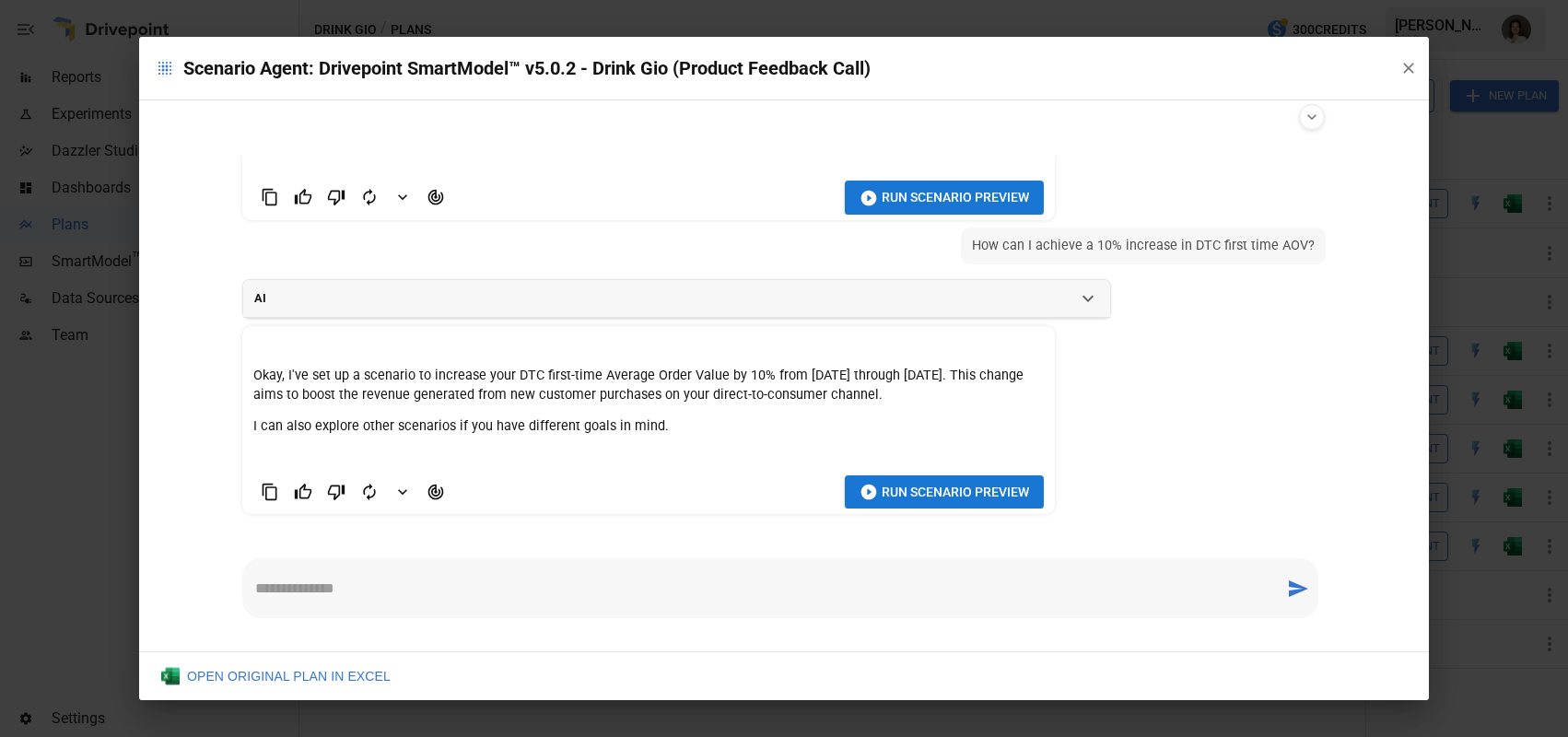
click at [423, 491] on button "Agent Changes Data" at bounding box center [435, 491] width 33 height 33
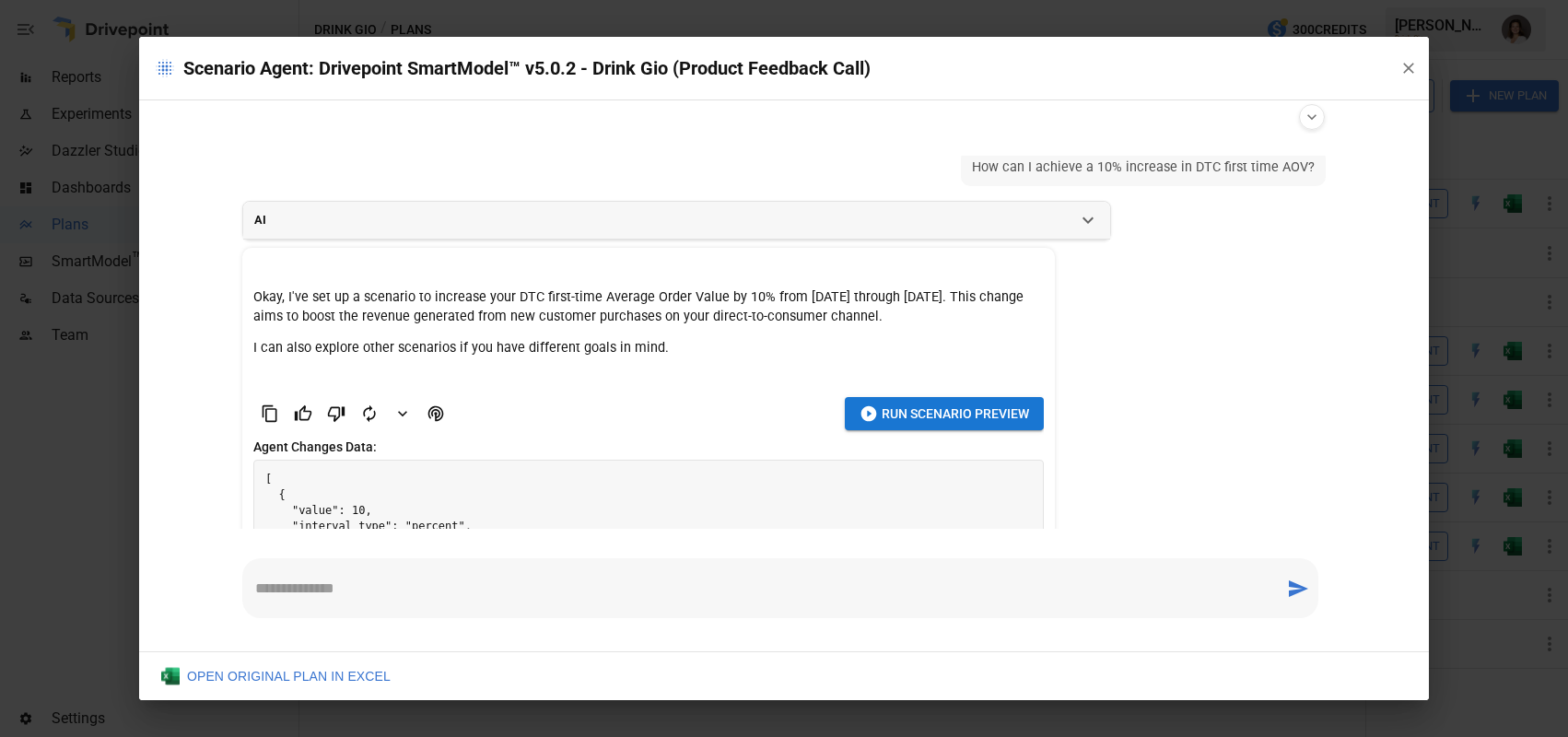
scroll to position [410, 0]
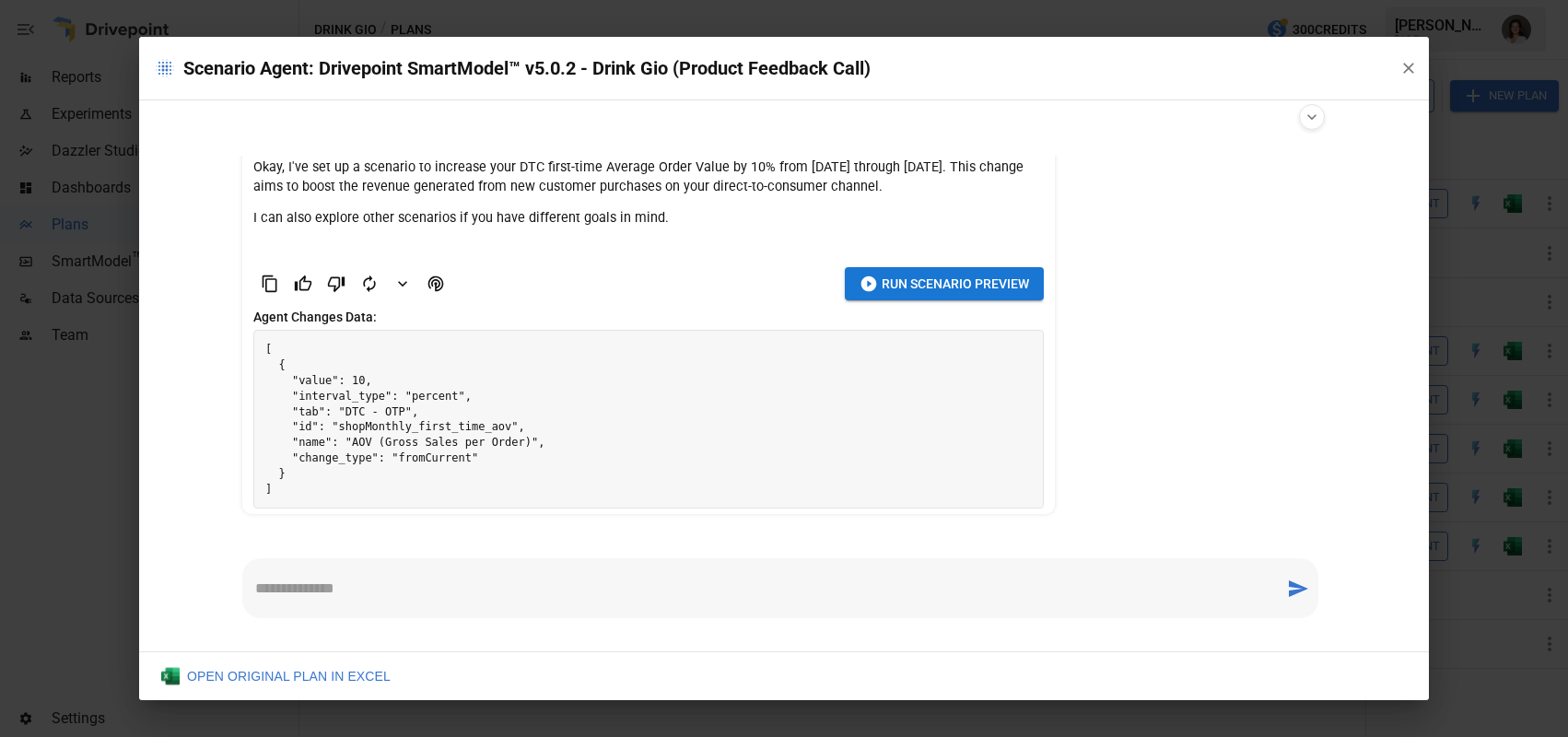
click at [323, 596] on textarea at bounding box center [764, 588] width 1016 height 21
type textarea "**********"
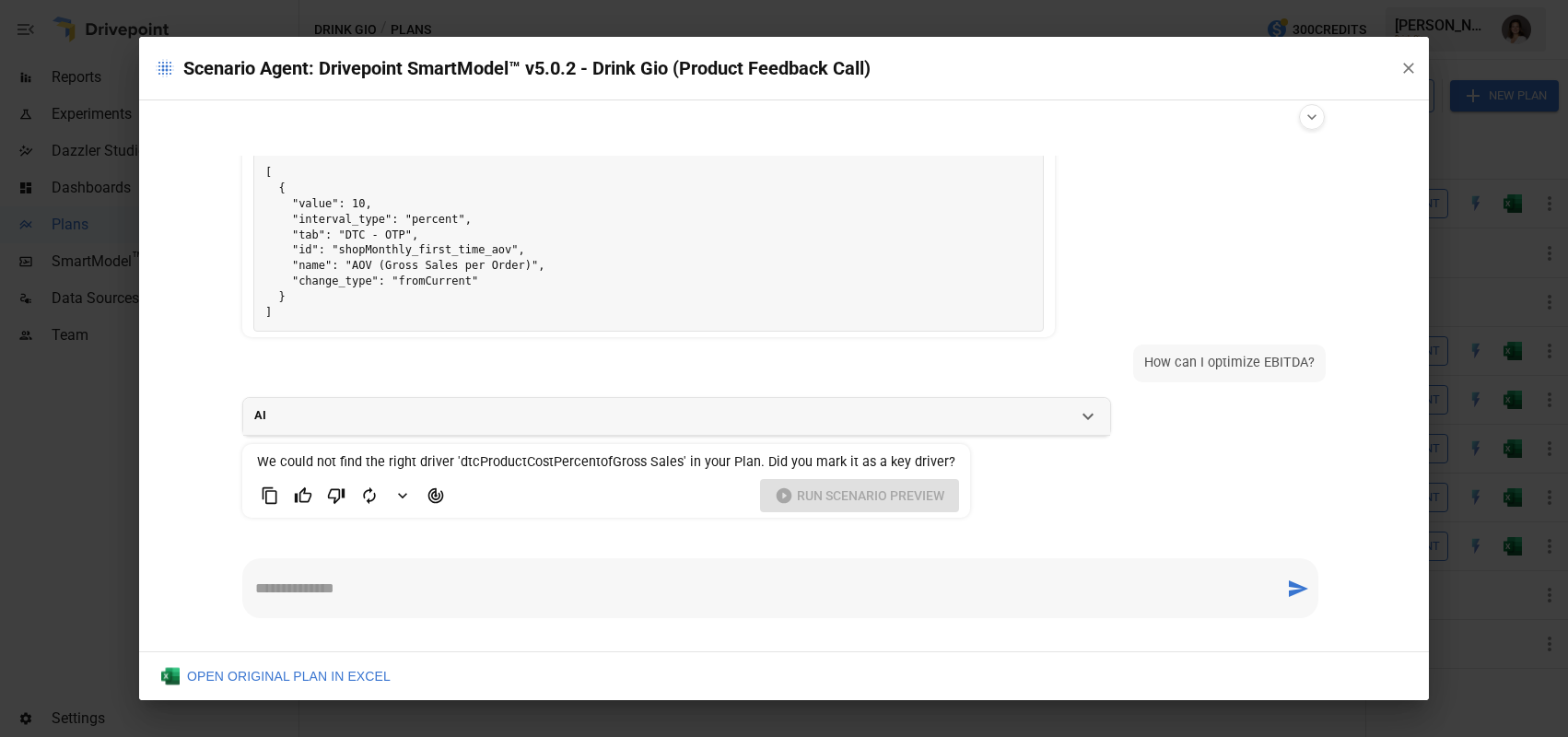
scroll to position [586, 0]
drag, startPoint x: 448, startPoint y: 464, endPoint x: 677, endPoint y: 455, distance: 229.2
click at [677, 455] on span "We could not find the right driver 'dtcProductCostPercentofGross Sales' in your…" at bounding box center [606, 462] width 698 height 16
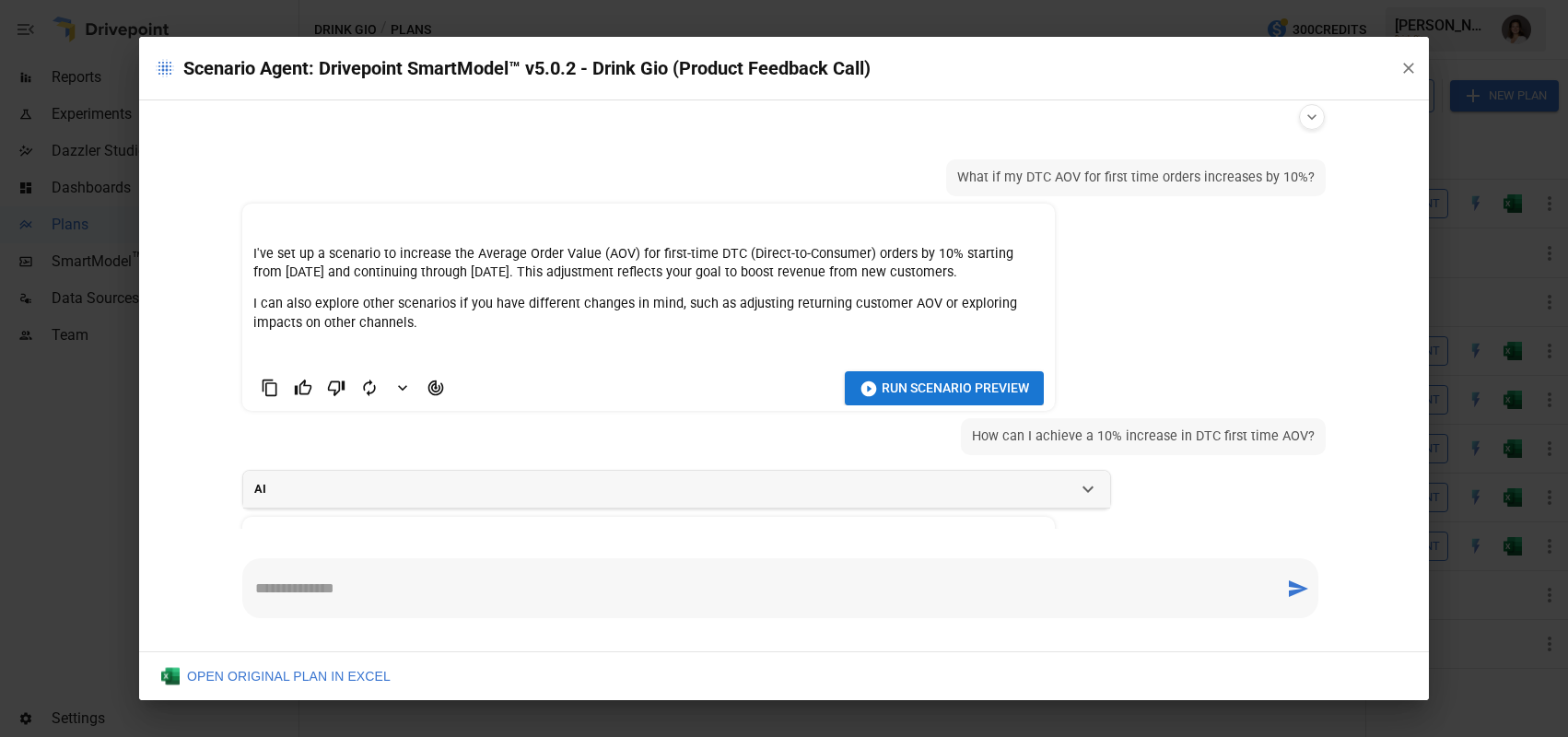
scroll to position [0, 0]
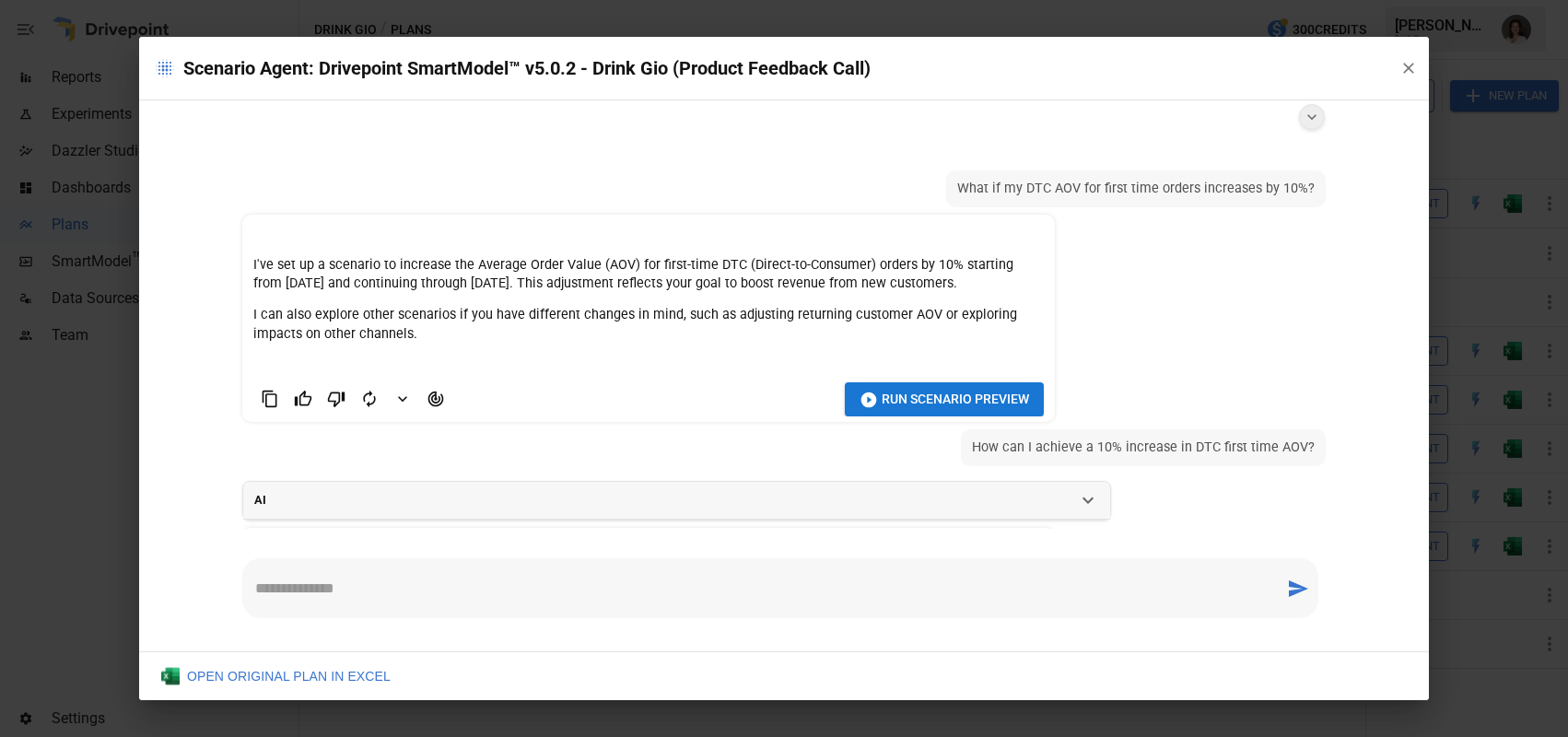
click at [1302, 118] on icon "Show agent settings" at bounding box center [1312, 117] width 19 height 19
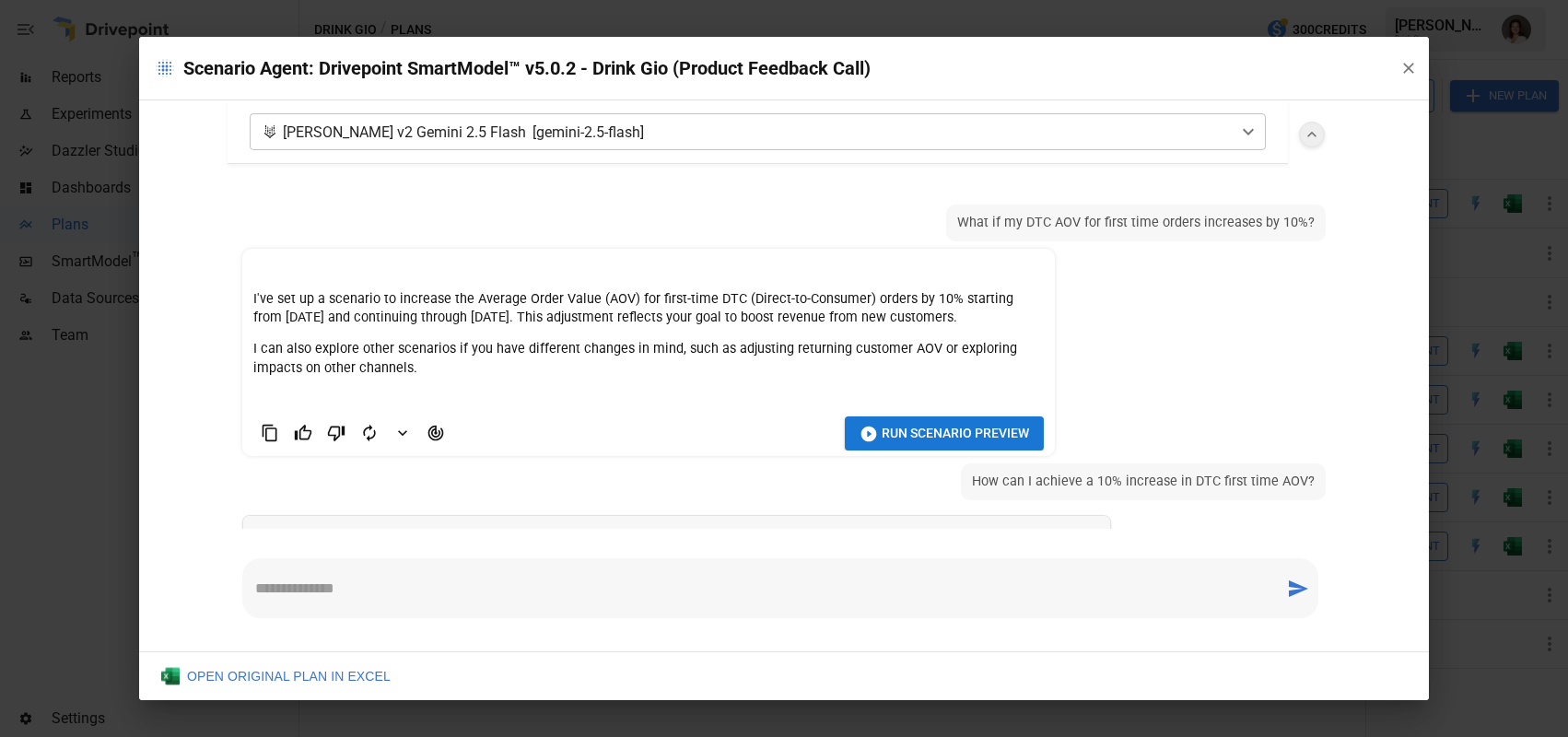
click at [527, 0] on body "Reports Experiments Dazzler Studio Dashboards Plans SmartModel ™ Data Sources T…" at bounding box center [784, 0] width 1568 height 0
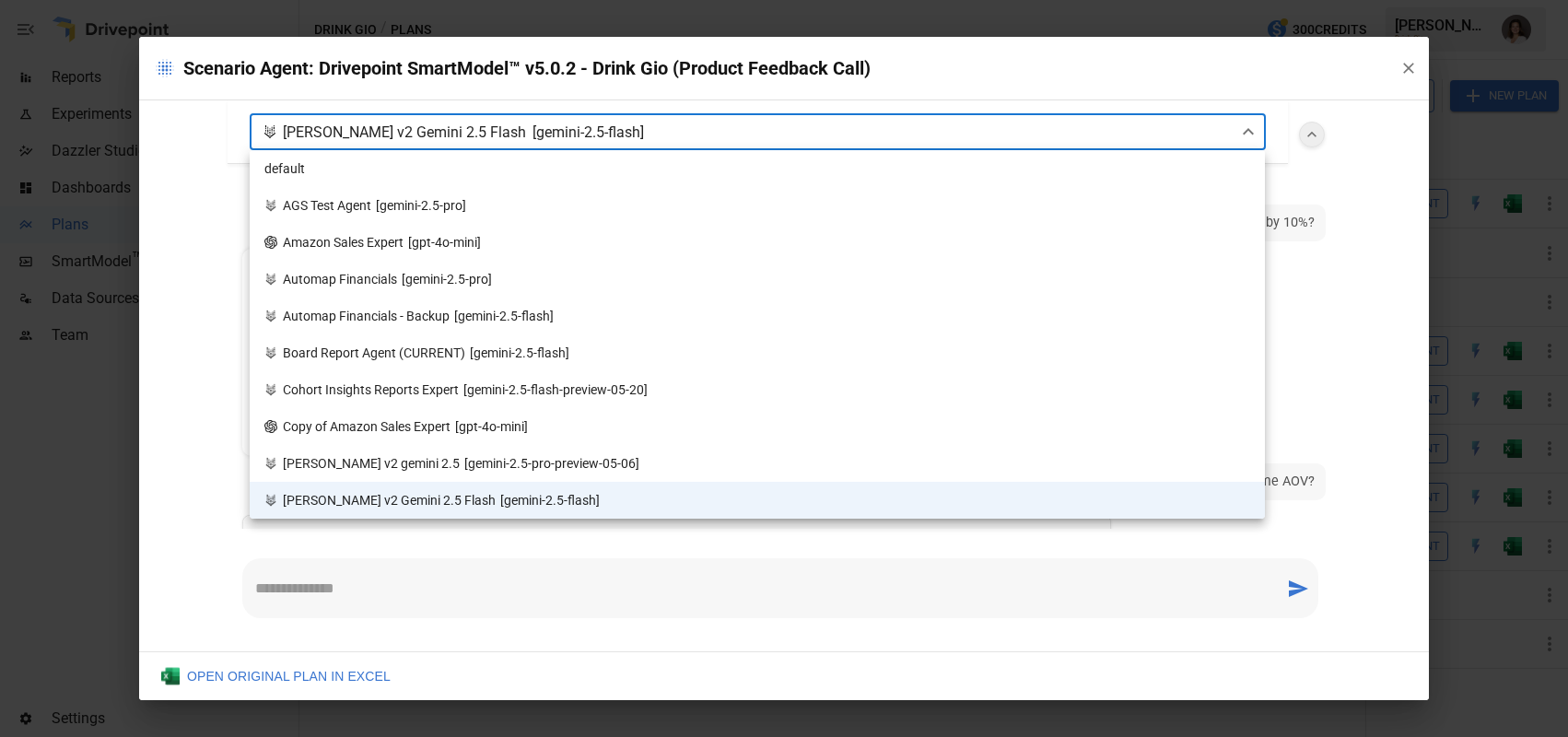
drag, startPoint x: 1192, startPoint y: 130, endPoint x: 1190, endPoint y: 142, distance: 12.2
click at [1190, 142] on div at bounding box center [784, 368] width 1568 height 737
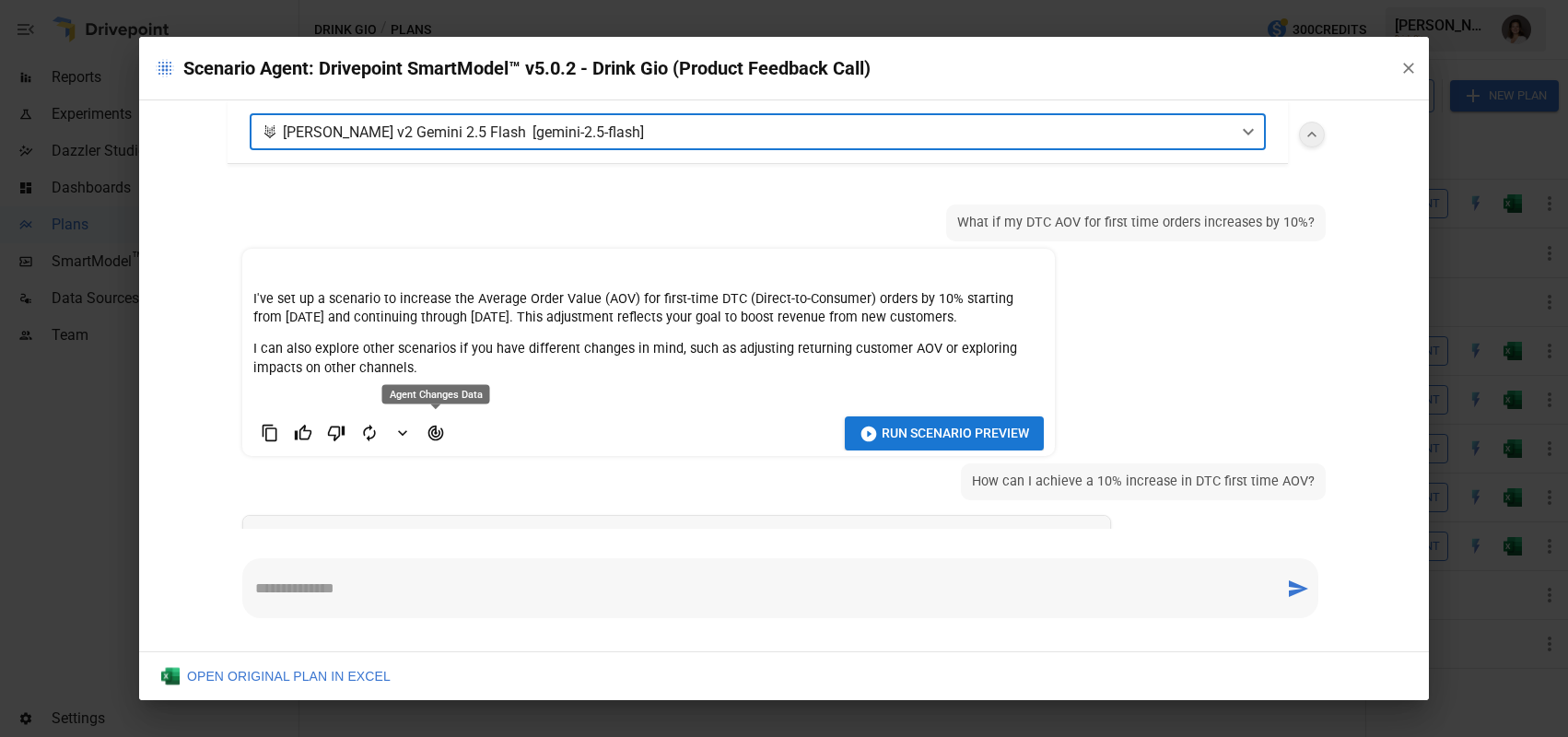
click at [430, 428] on icon "Agent Changes Data" at bounding box center [436, 433] width 19 height 19
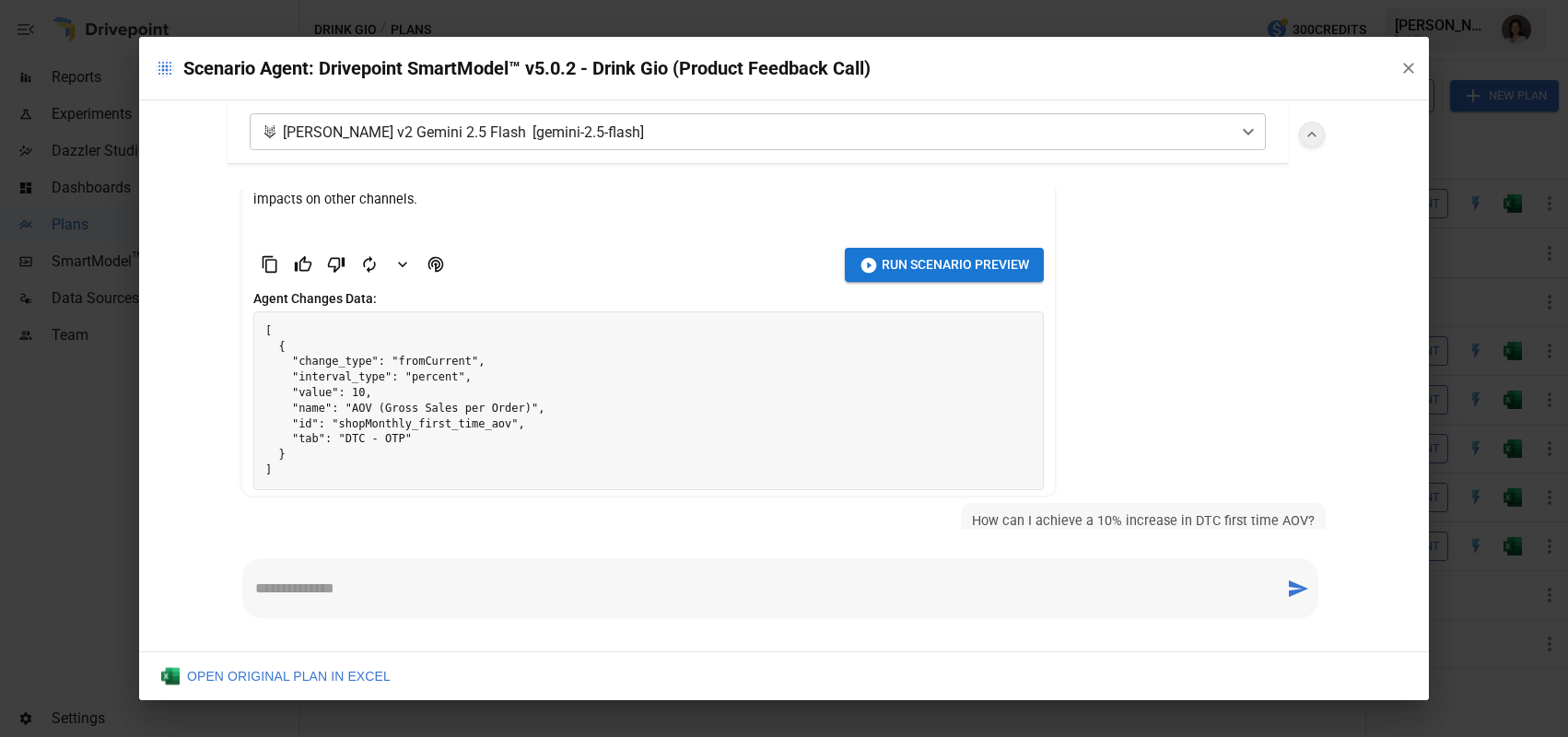
scroll to position [171, 0]
click at [433, 446] on pre "[ { "change_type": "fromCurrent", "interval_type": "percent", "value": 10, "nam…" at bounding box center [649, 399] width 788 height 177
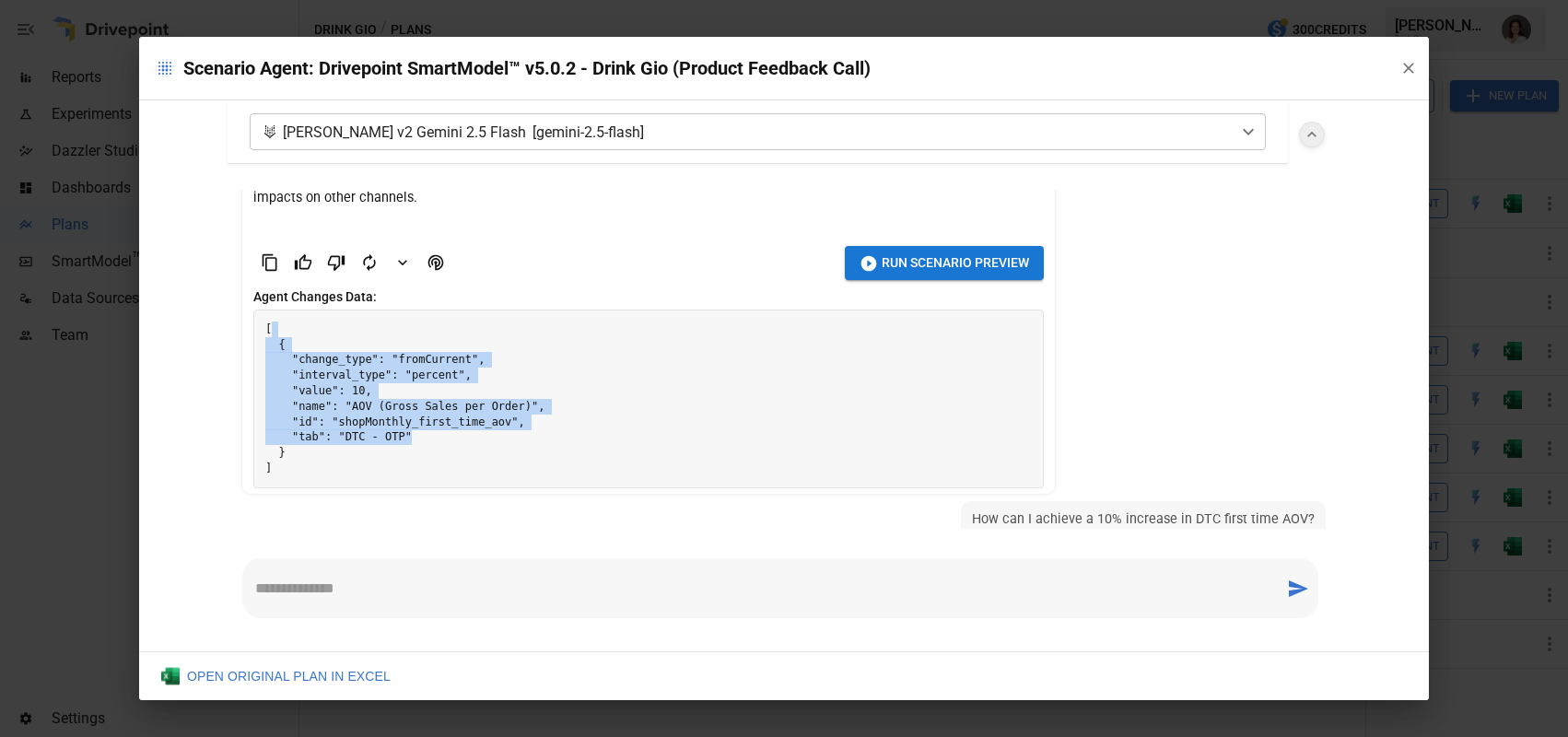
drag, startPoint x: 448, startPoint y: 430, endPoint x: 270, endPoint y: 334, distance: 202.2
click at [270, 334] on pre "[ { "change_type": "fromCurrent", "interval_type": "percent", "value": 10, "nam…" at bounding box center [649, 399] width 788 height 177
click at [458, 437] on pre "[ { "change_type": "fromCurrent", "interval_type": "percent", "value": 10, "nam…" at bounding box center [649, 399] width 788 height 177
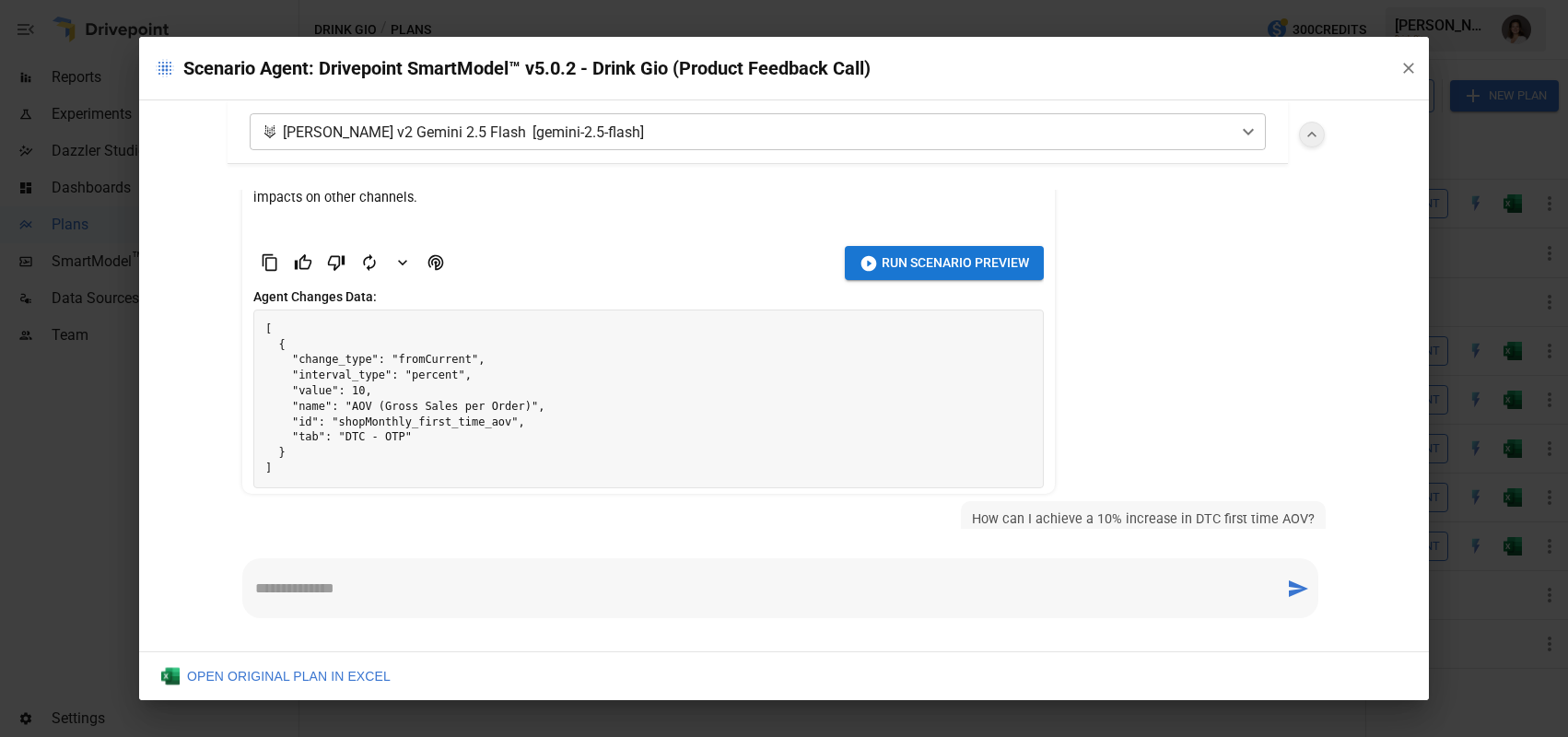
click at [857, 253] on button "Run Scenario Preview" at bounding box center [944, 263] width 199 height 34
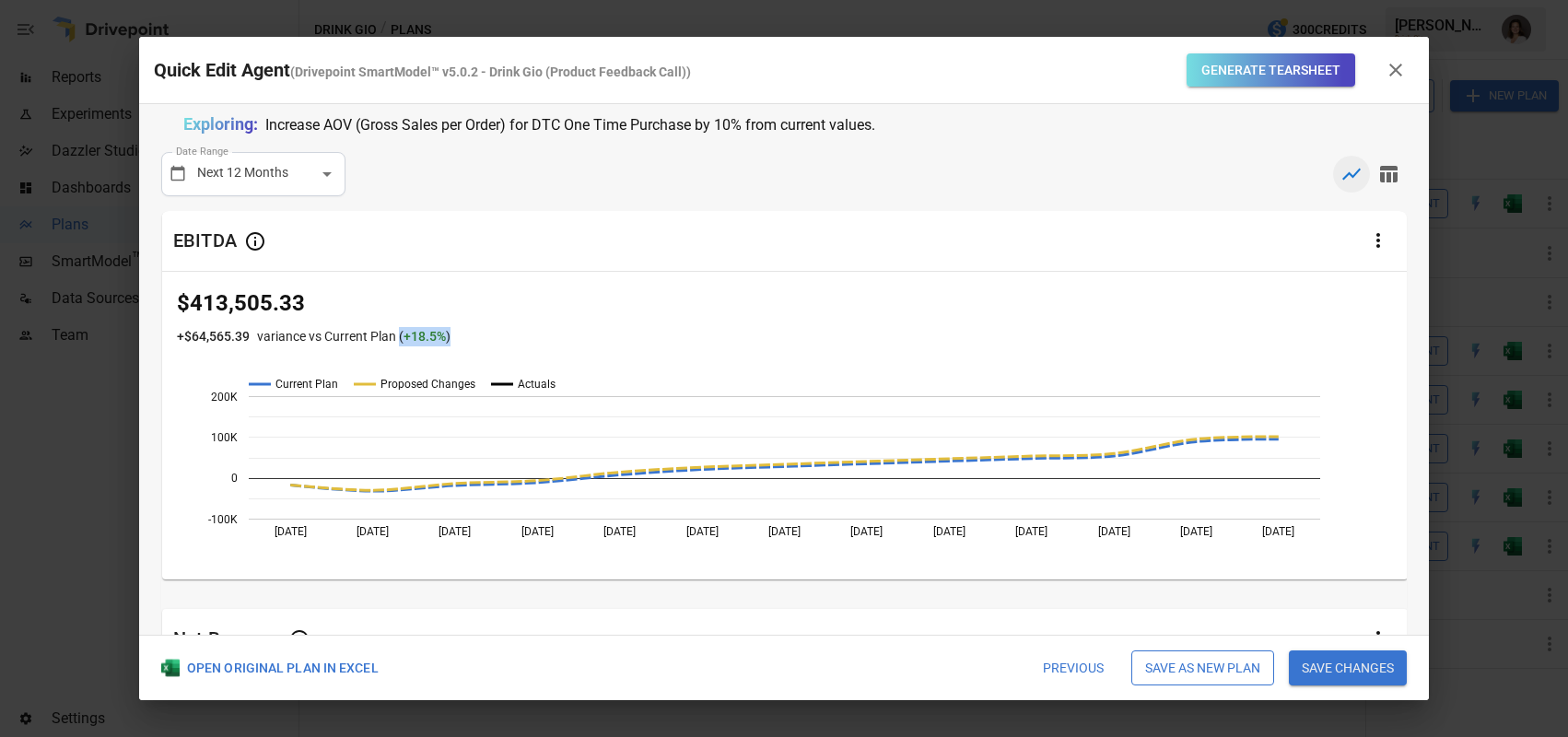
drag, startPoint x: 398, startPoint y: 335, endPoint x: 454, endPoint y: 334, distance: 56.0
click at [454, 334] on div "+ $64,565.39 variance vs Current Plan ( + 18.5 % )" at bounding box center [785, 336] width 1216 height 20
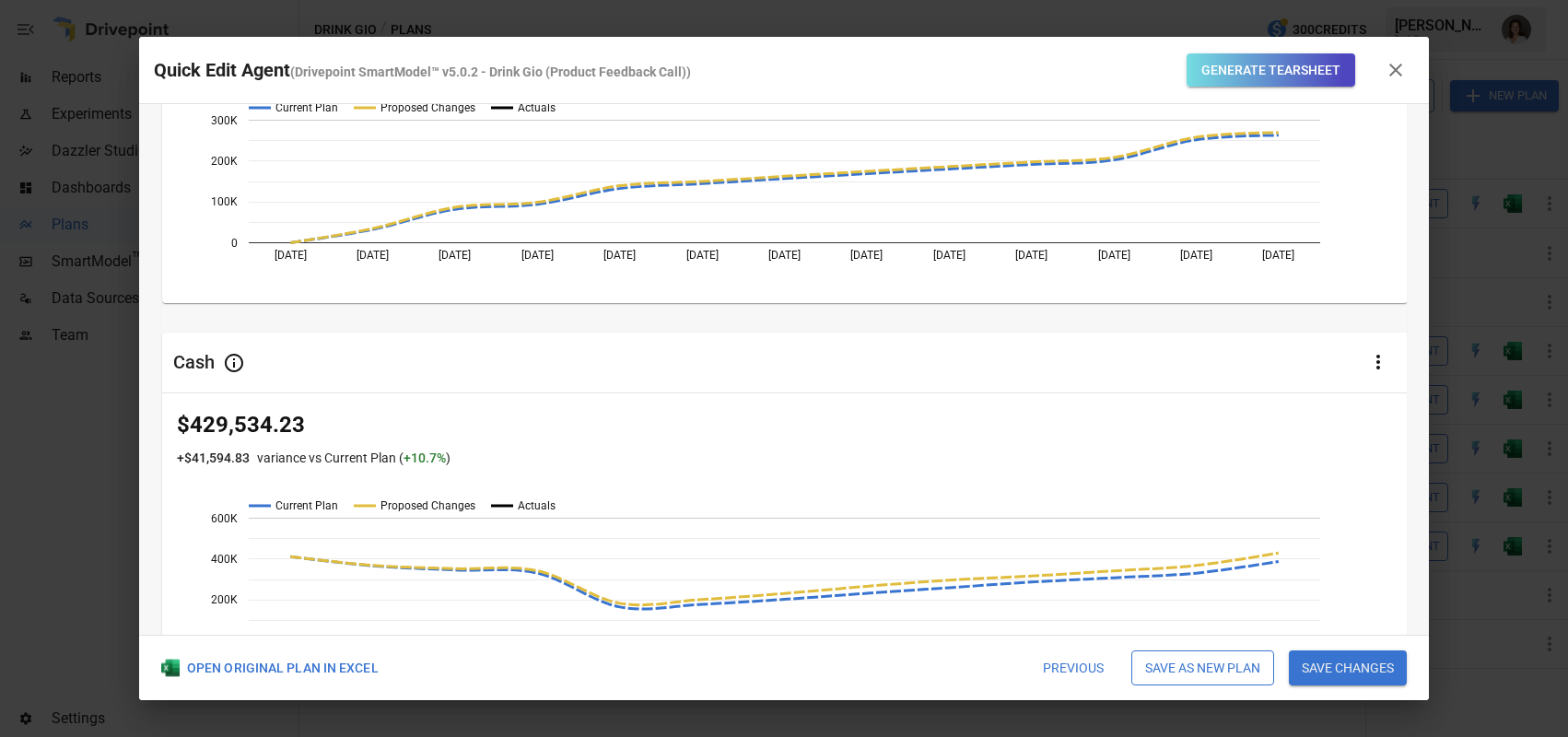
scroll to position [756, 0]
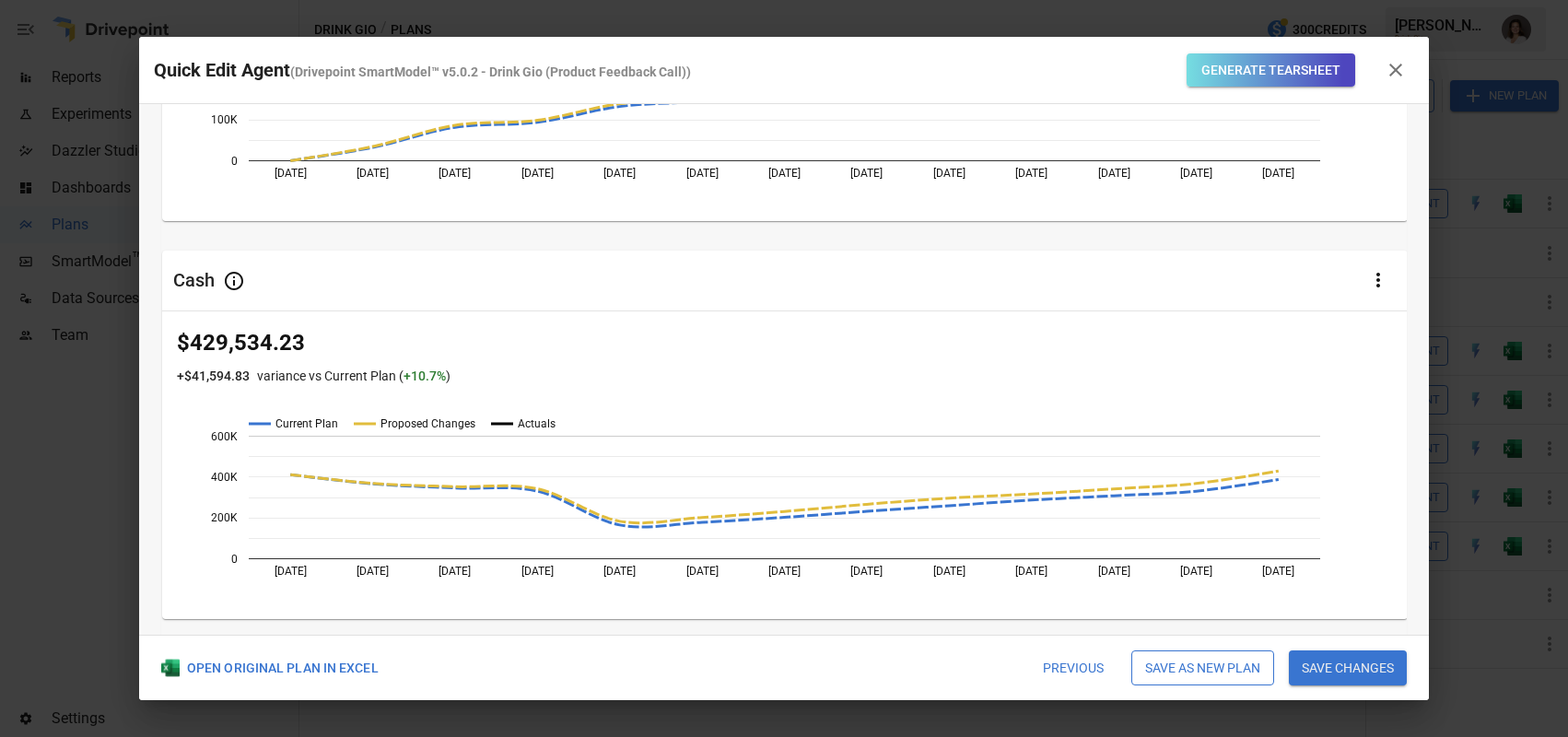
click at [1048, 665] on button "Previous" at bounding box center [1073, 667] width 87 height 35
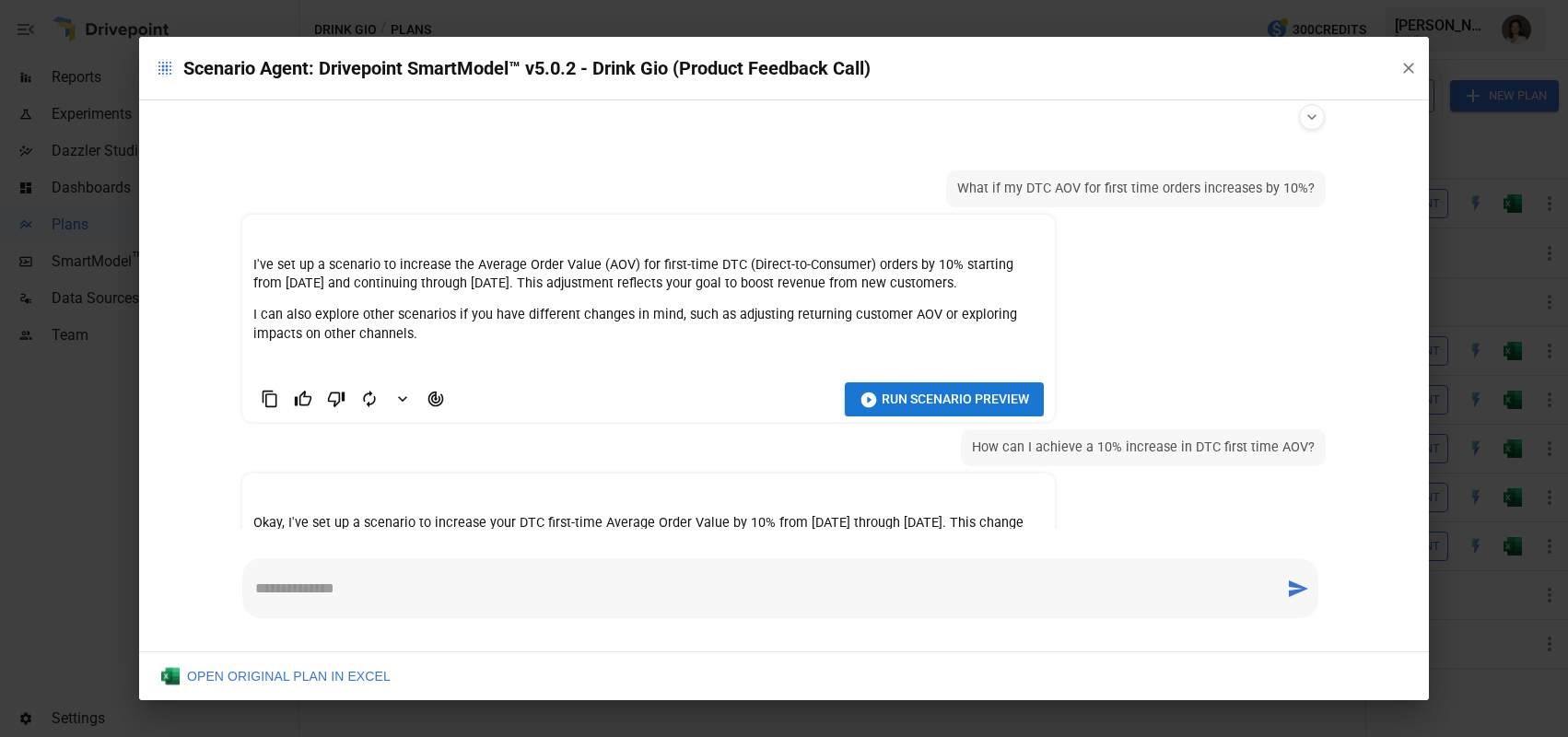
scroll to position [273, 0]
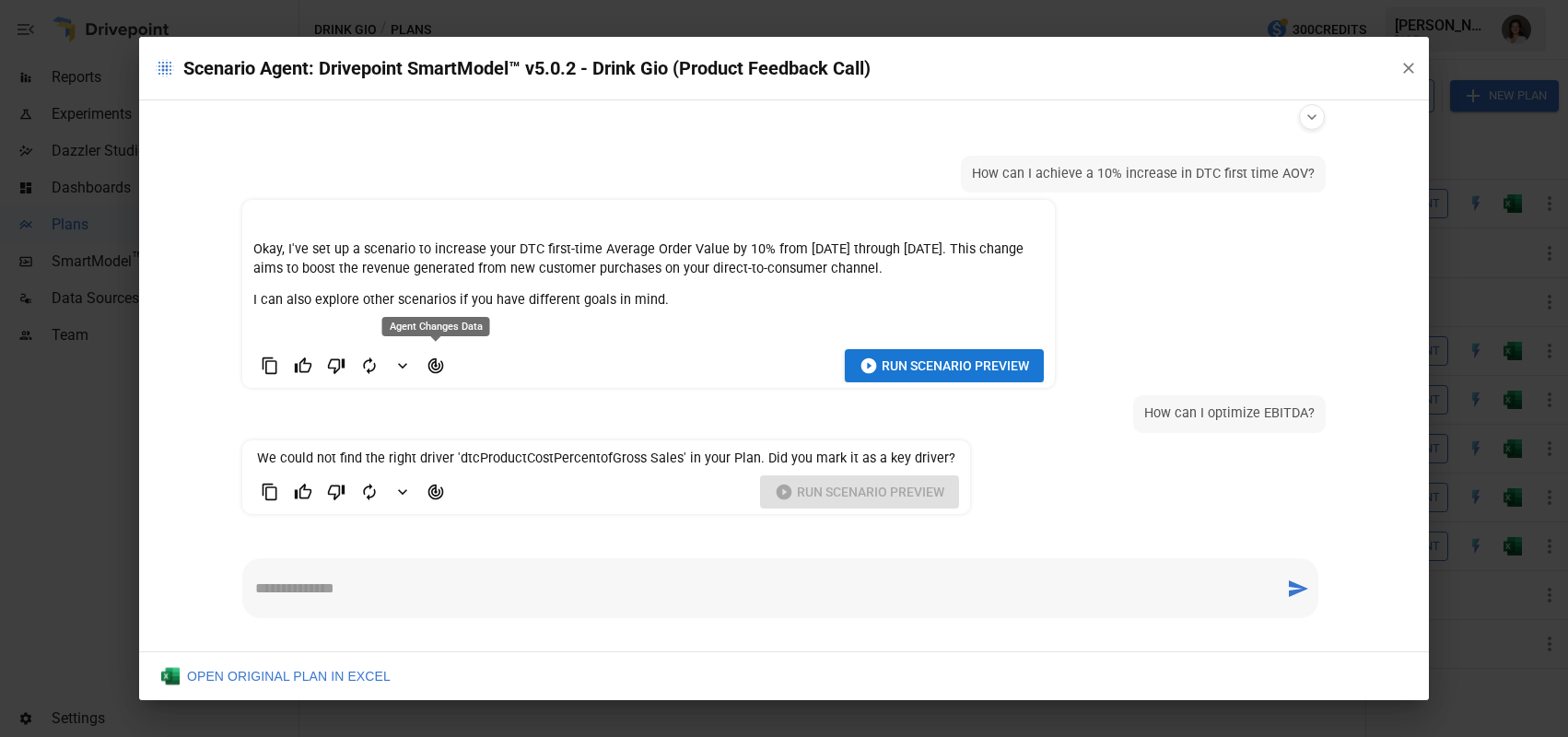
click at [442, 367] on icon "Agent Changes Data" at bounding box center [436, 366] width 16 height 16
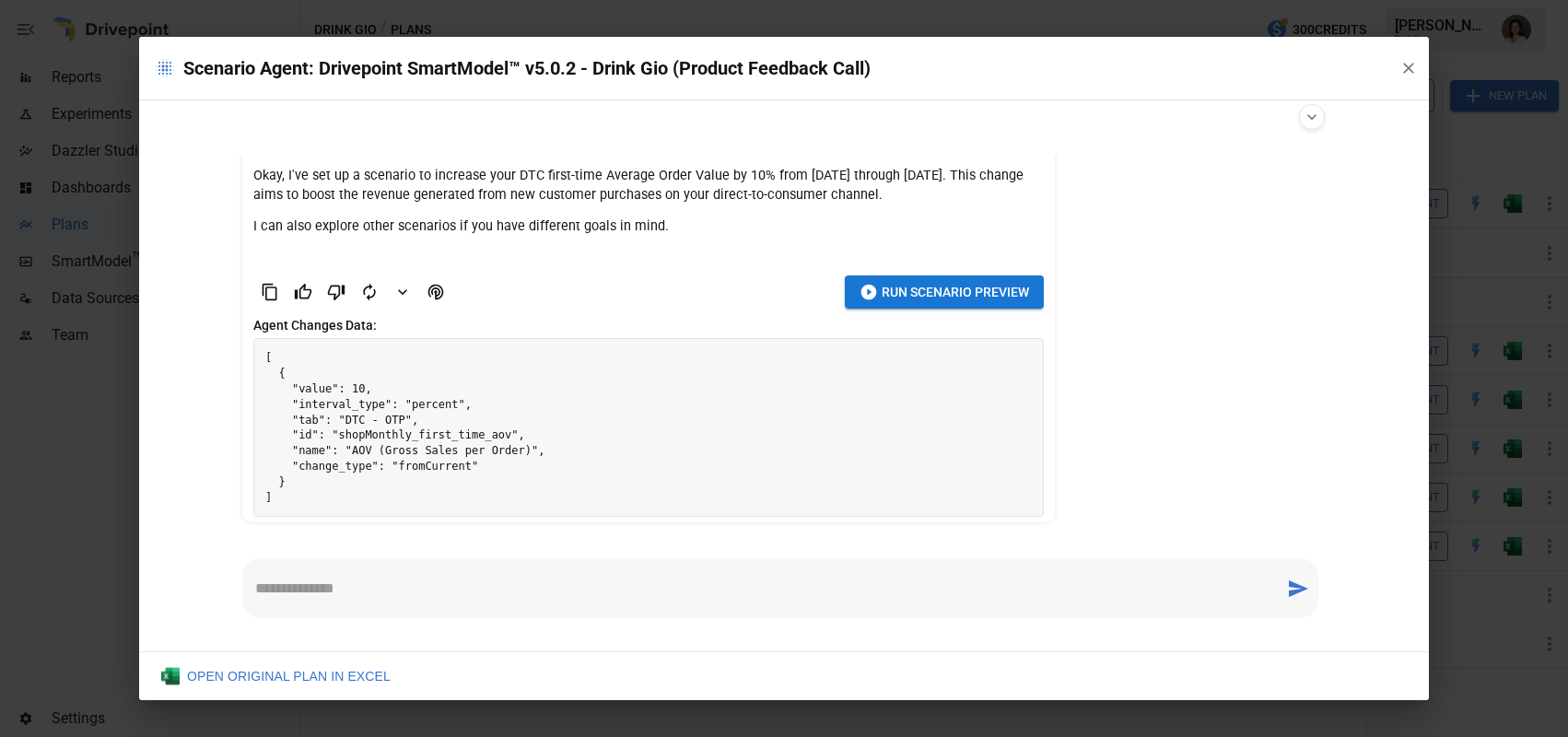
scroll to position [450, 0]
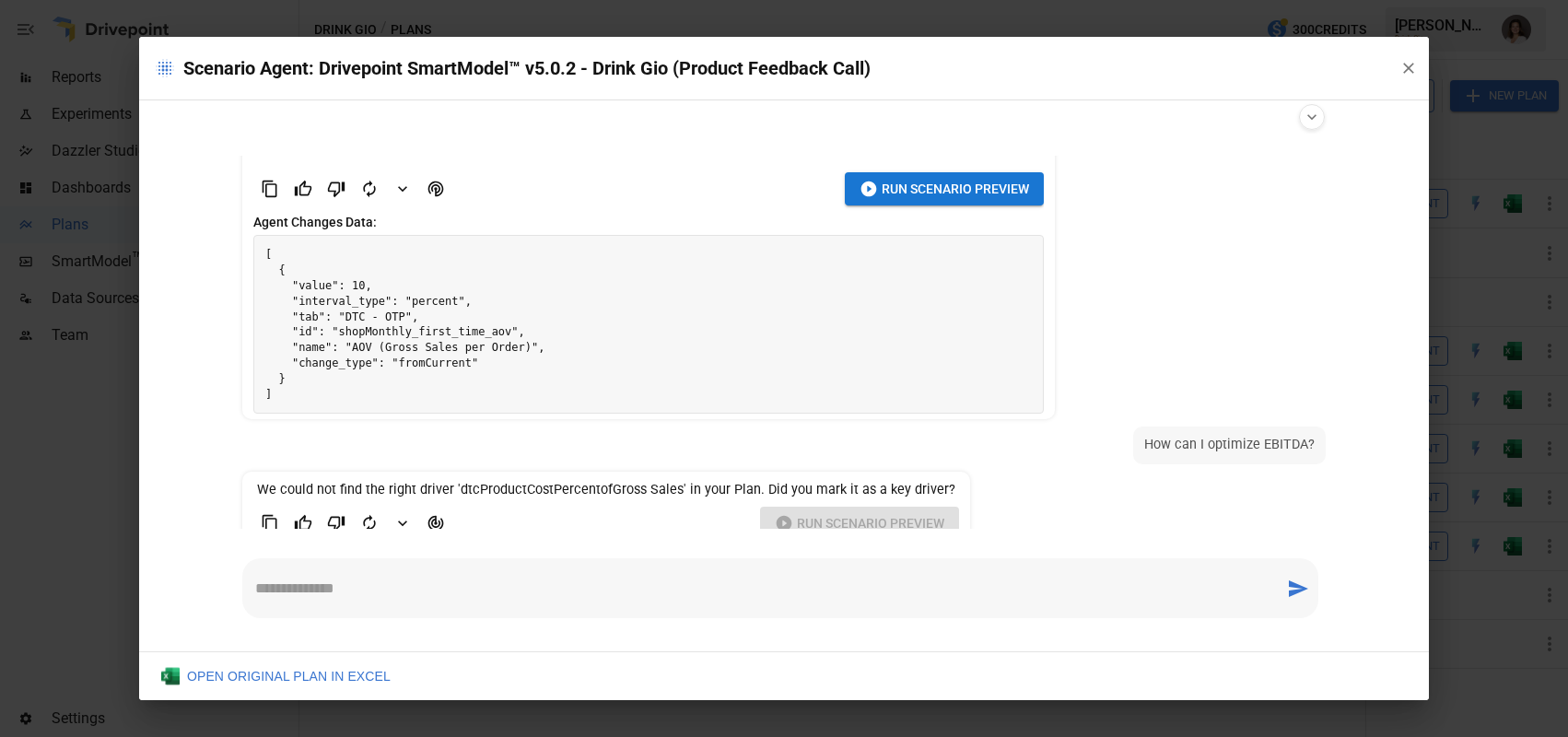
click at [358, 397] on pre "[ { "value": 10, "interval_type": "percent", "tab": "DTC - OTP", "id": "shopMon…" at bounding box center [649, 324] width 788 height 177
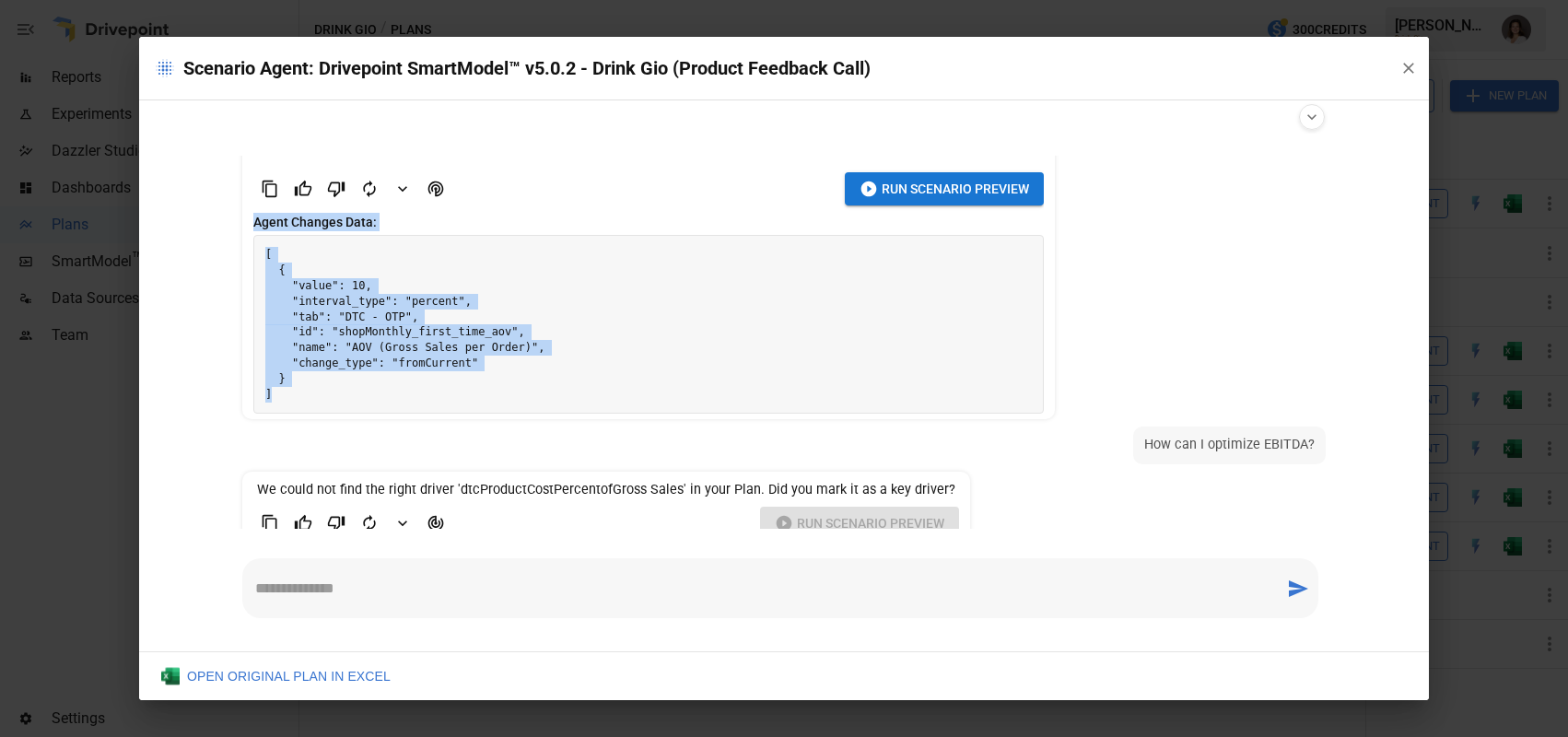
drag, startPoint x: 270, startPoint y: 398, endPoint x: 243, endPoint y: 218, distance: 182.0
click at [243, 218] on li "Okay, I've set up a scenario to increase your DTC first-time Average Order Valu…" at bounding box center [649, 221] width 813 height 396
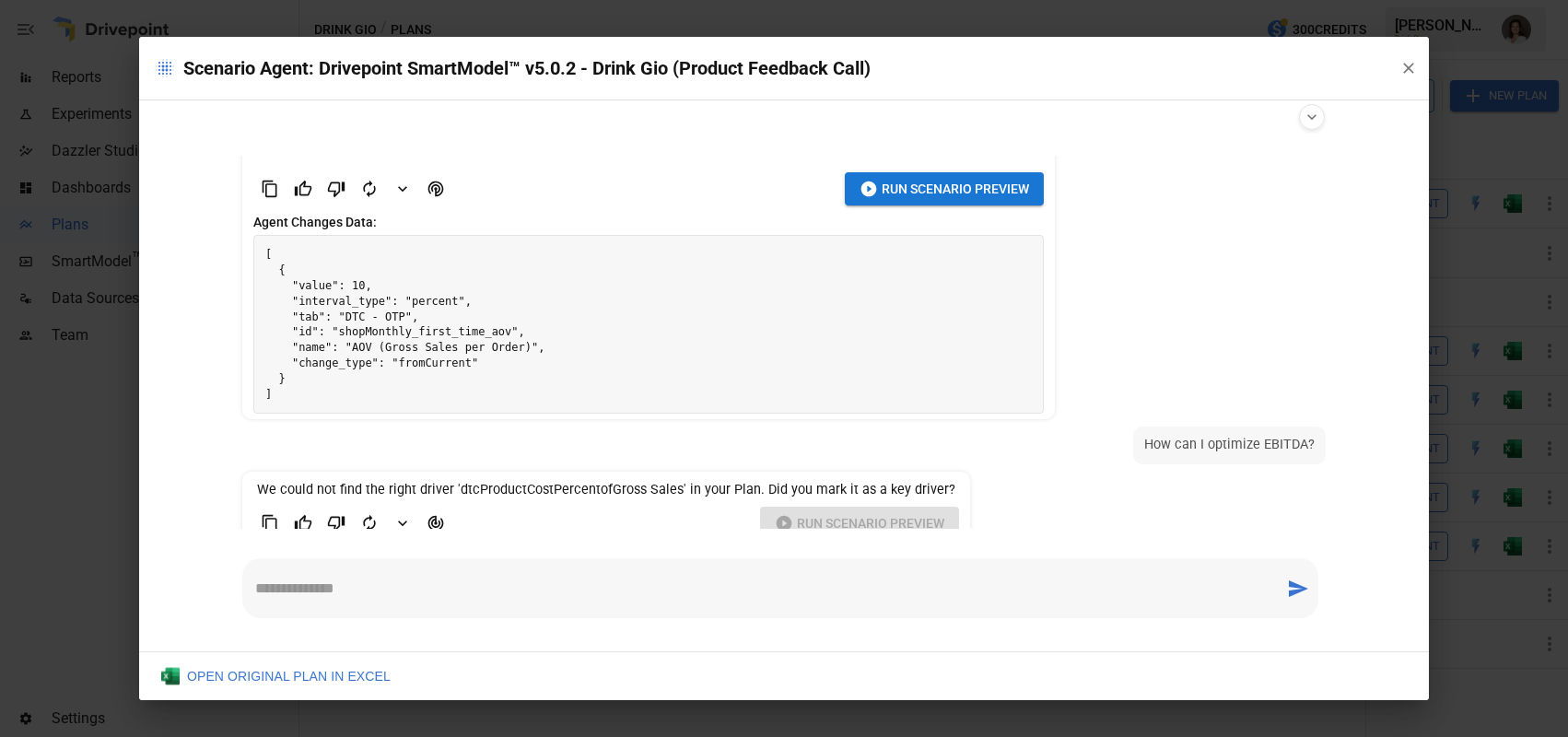
drag, startPoint x: 242, startPoint y: 228, endPoint x: 239, endPoint y: 241, distance: 13.3
click at [243, 243] on li "Okay, I've set up a scenario to increase your DTC first-time Average Order Valu…" at bounding box center [649, 221] width 813 height 396
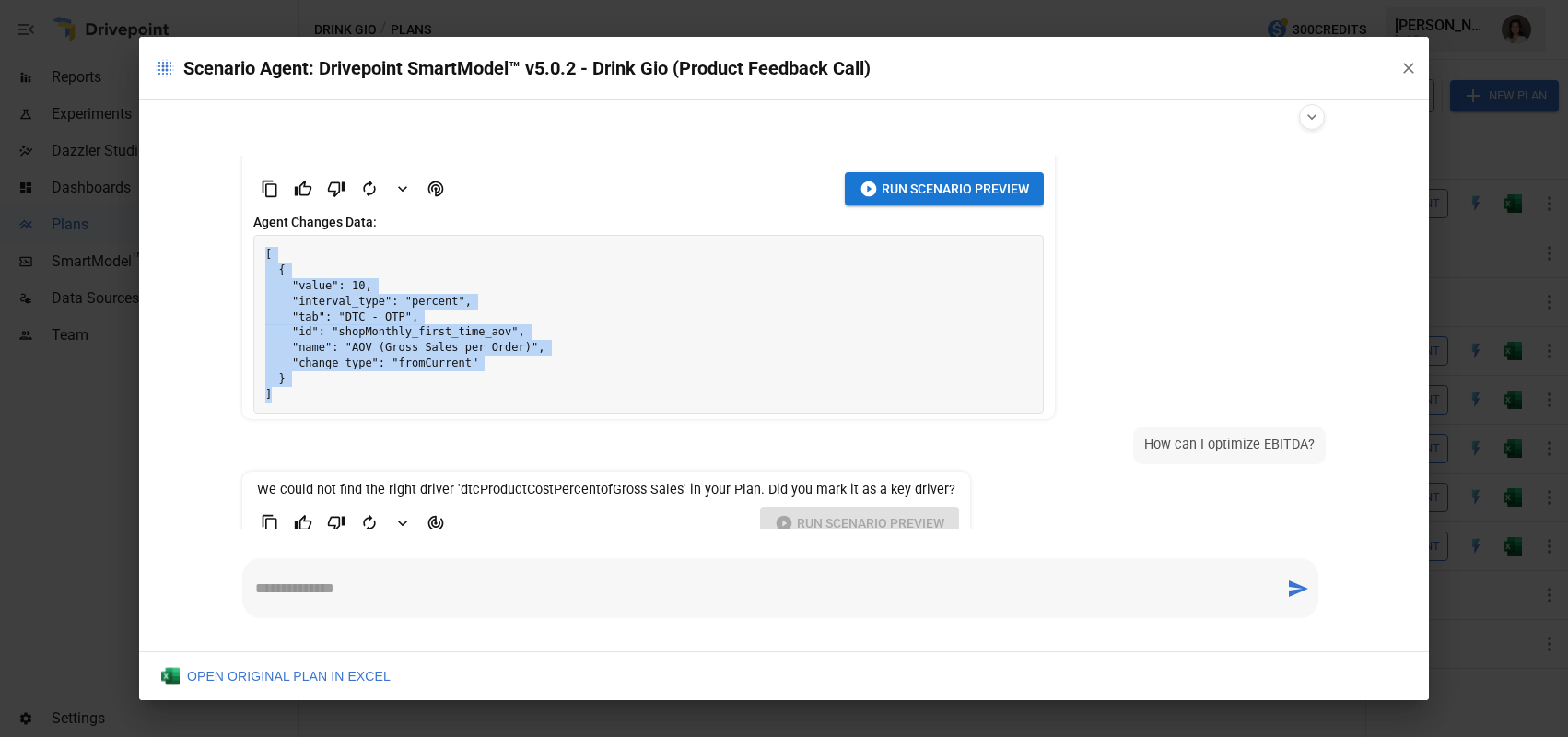
drag, startPoint x: 264, startPoint y: 252, endPoint x: 302, endPoint y: 391, distance: 144.1
click at [302, 391] on pre "[ { "value": 10, "interval_type": "percent", "tab": "DTC - OTP", "id": "shopMon…" at bounding box center [649, 324] width 788 height 177
click at [441, 180] on icon "Agent Changes Data" at bounding box center [436, 188] width 19 height 19
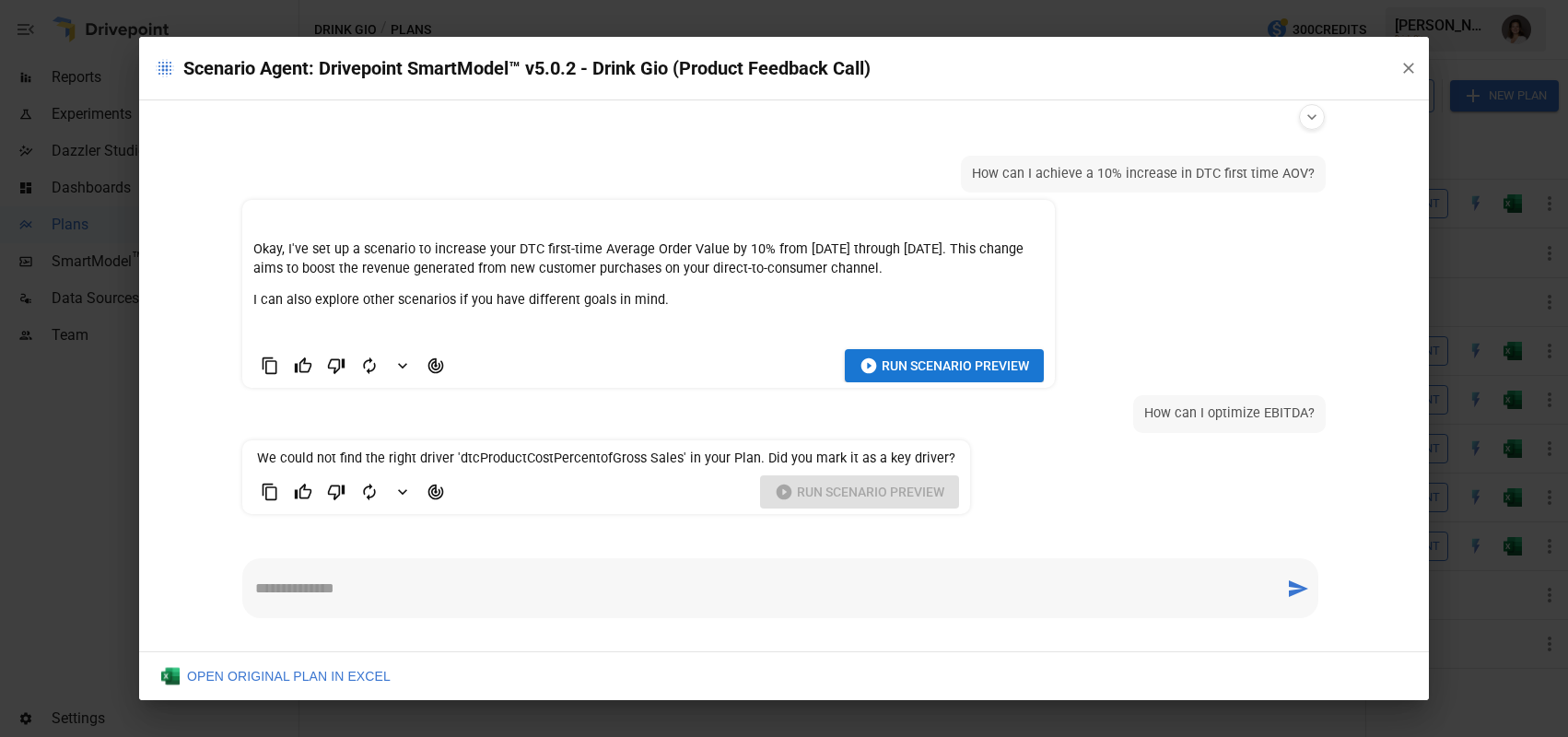
scroll to position [273, 0]
click at [432, 364] on icon "Agent Changes Data" at bounding box center [436, 366] width 16 height 16
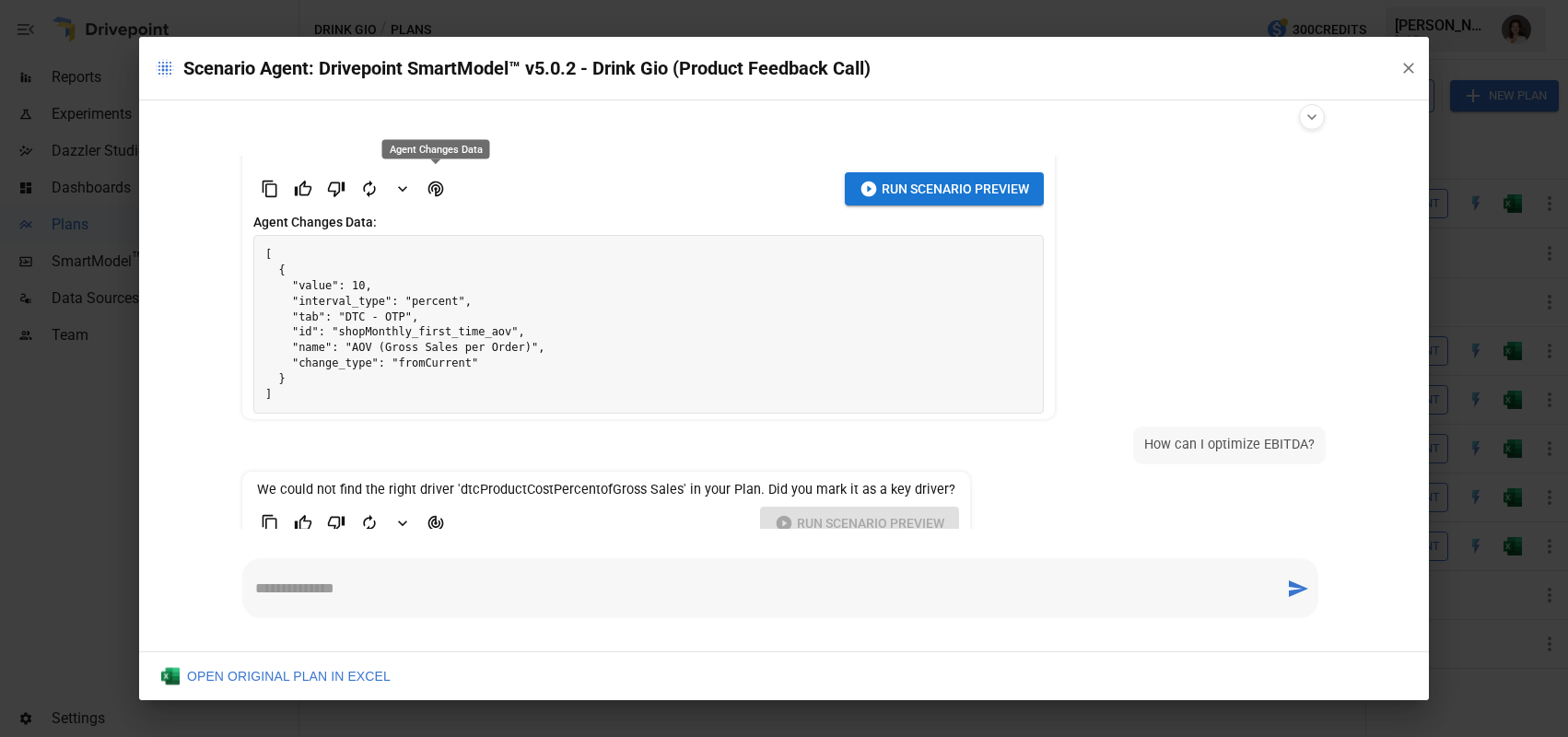
click at [438, 185] on icon "Agent Changes Data" at bounding box center [436, 188] width 16 height 16
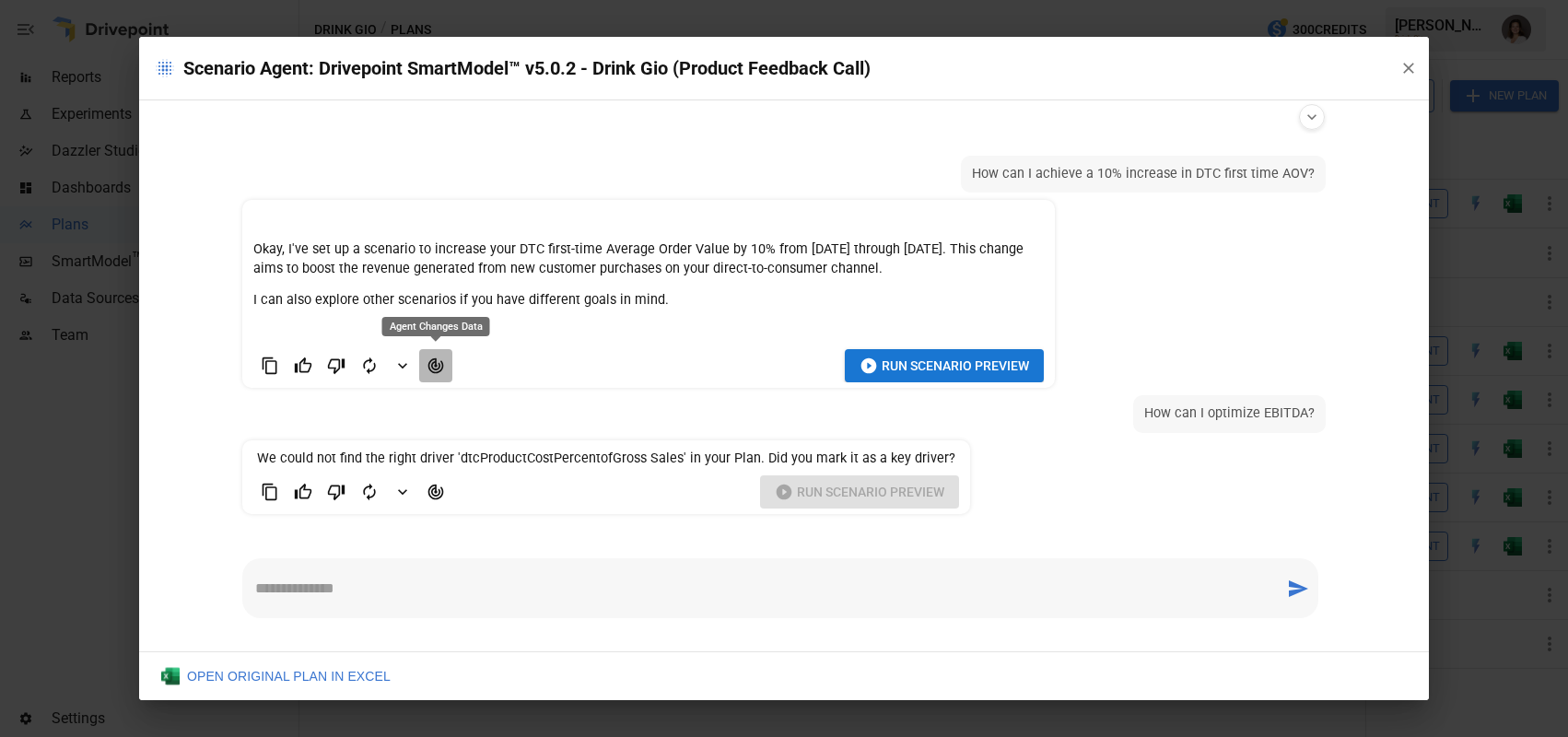
click at [437, 371] on icon "Agent Changes Data" at bounding box center [436, 366] width 19 height 19
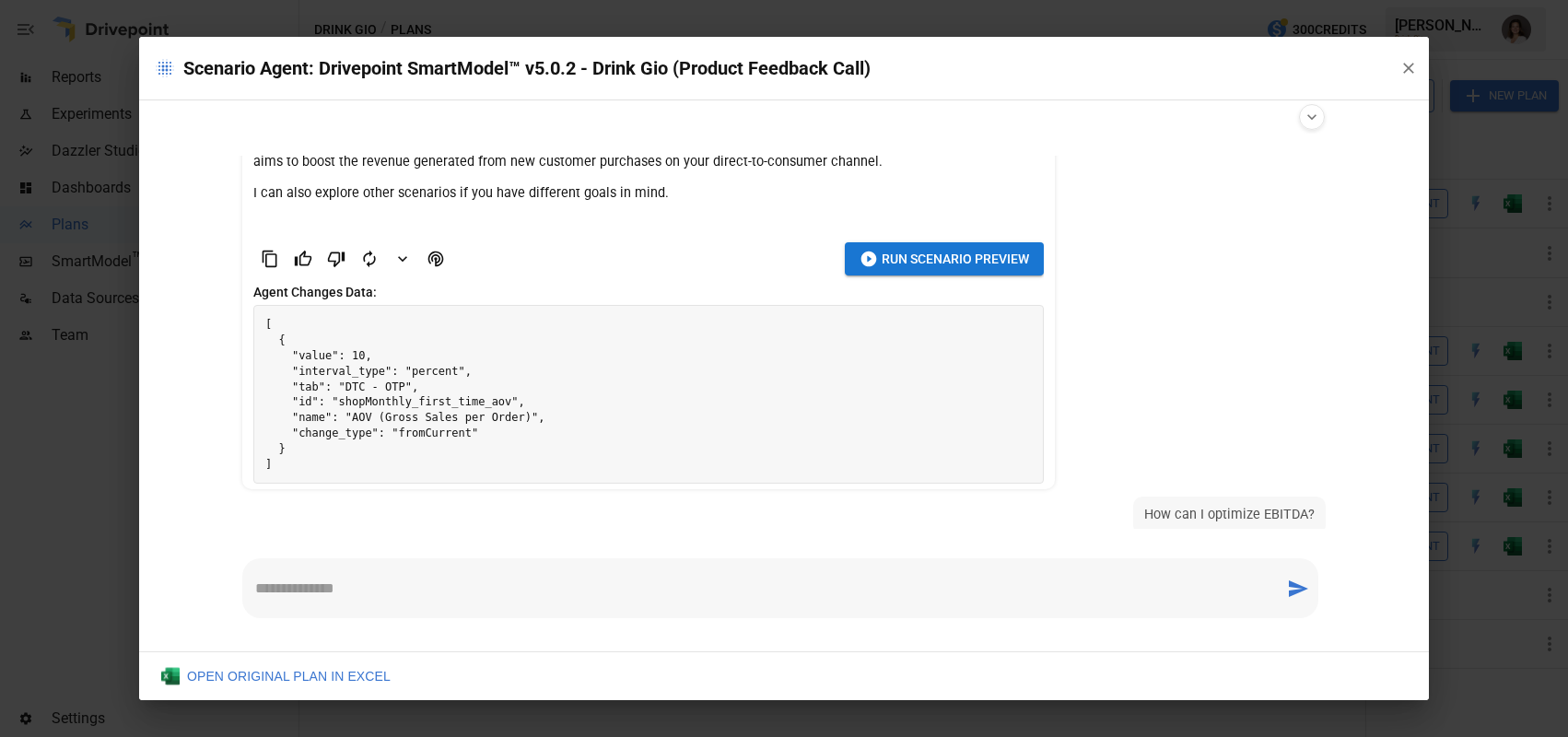
scroll to position [482, 0]
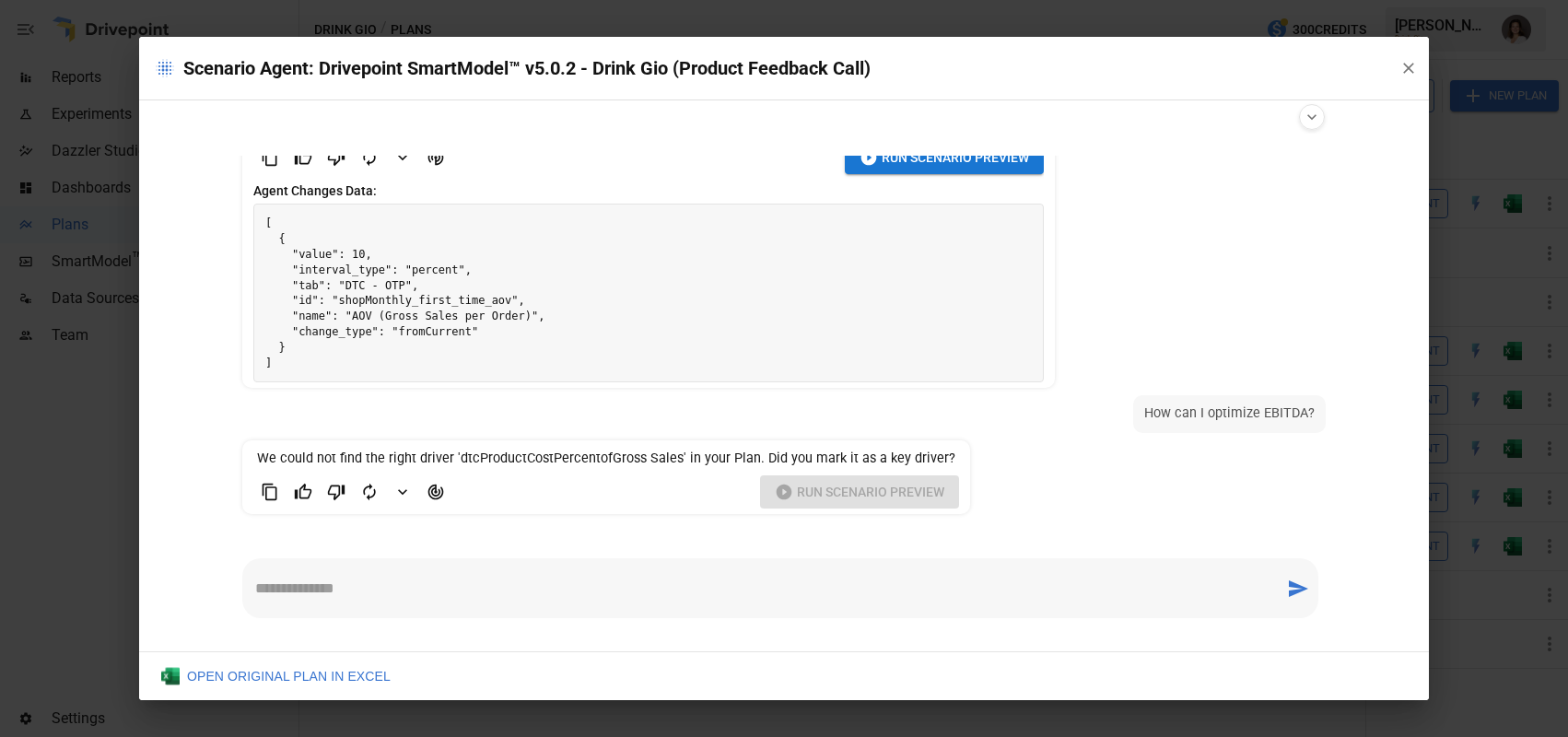
click at [486, 594] on textarea at bounding box center [764, 588] width 1016 height 21
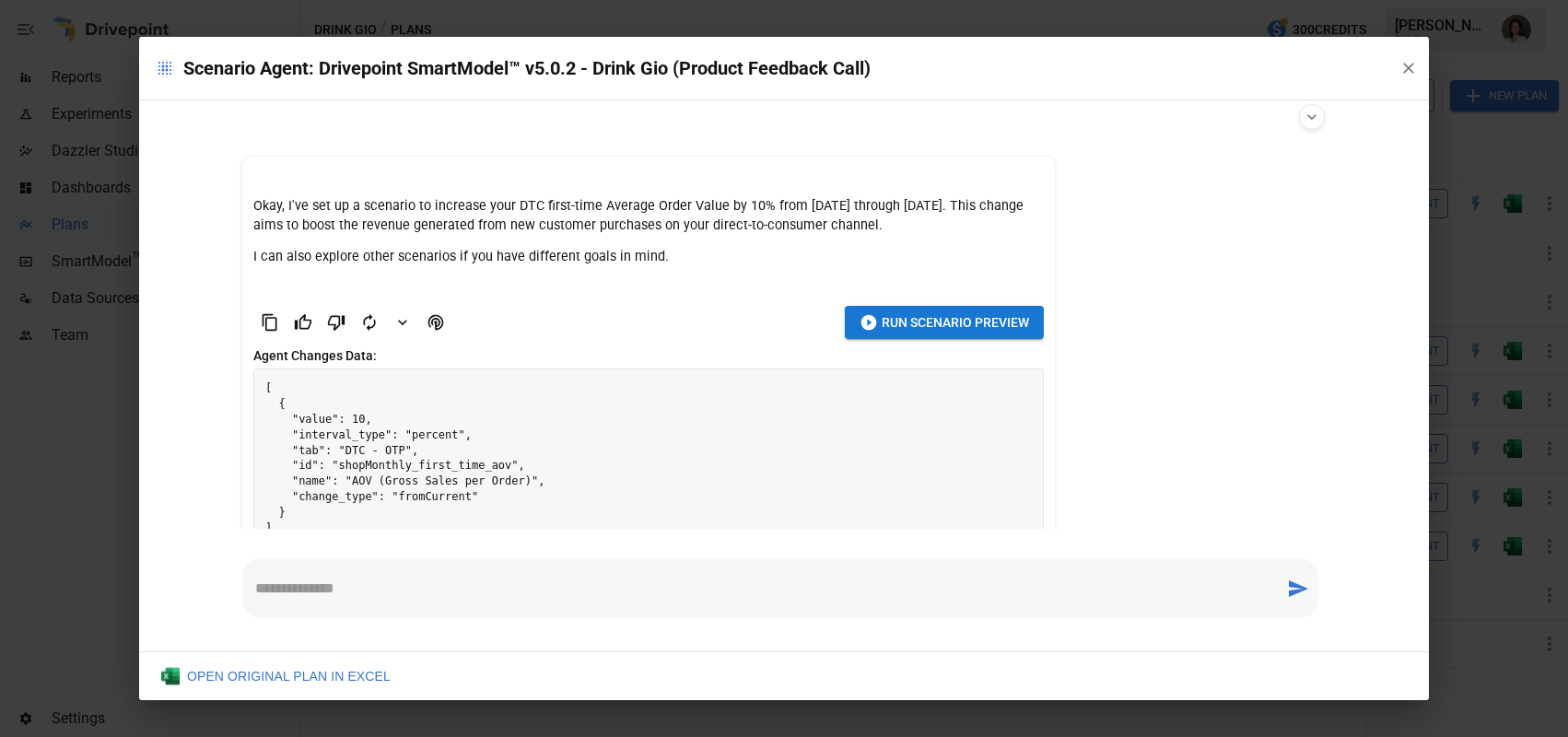
scroll to position [278, 0]
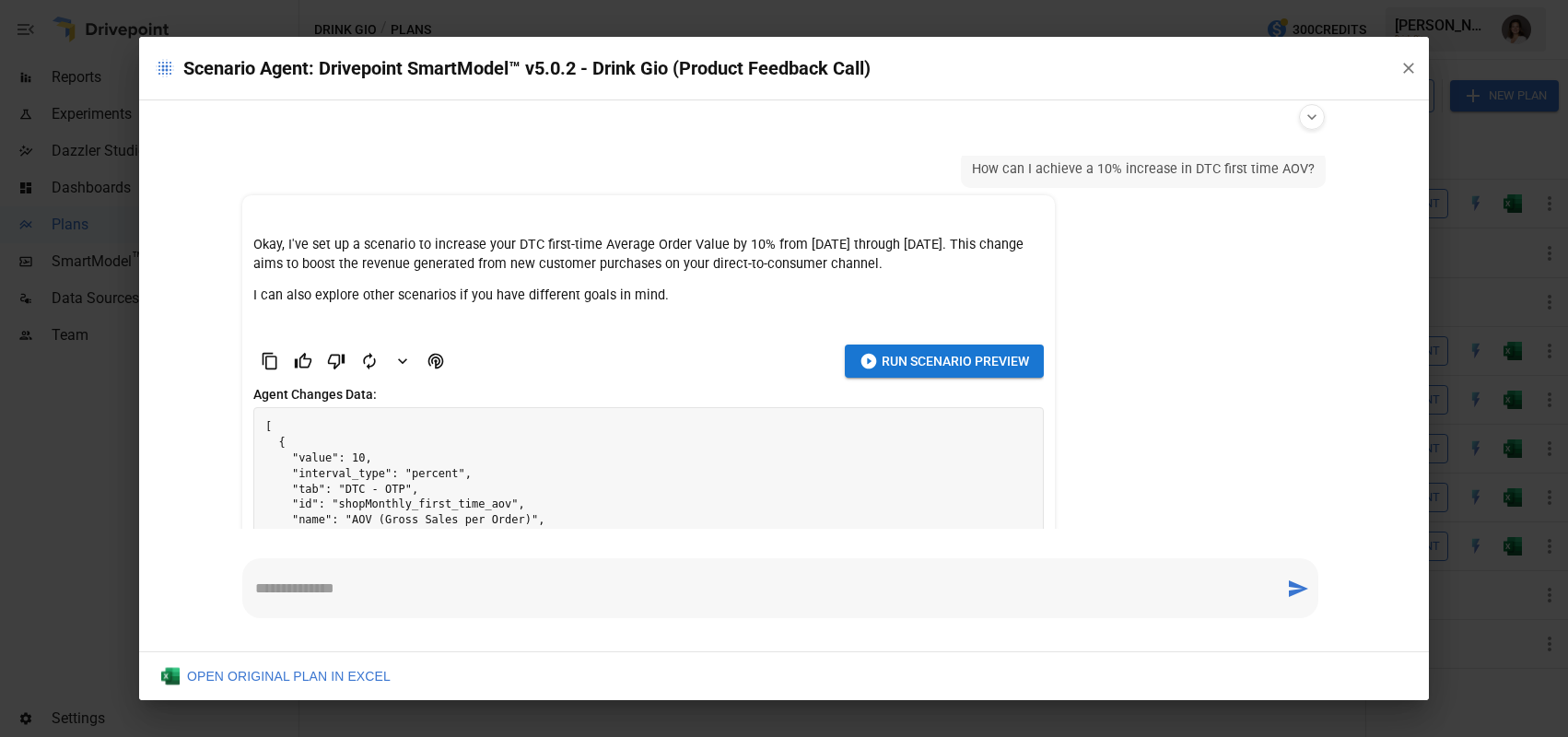
click at [911, 249] on p "Okay, I've set up a scenario to increase your DTC first-time Average Order Valu…" at bounding box center [649, 254] width 790 height 37
click at [915, 366] on span "Run Scenario Preview" at bounding box center [955, 361] width 147 height 23
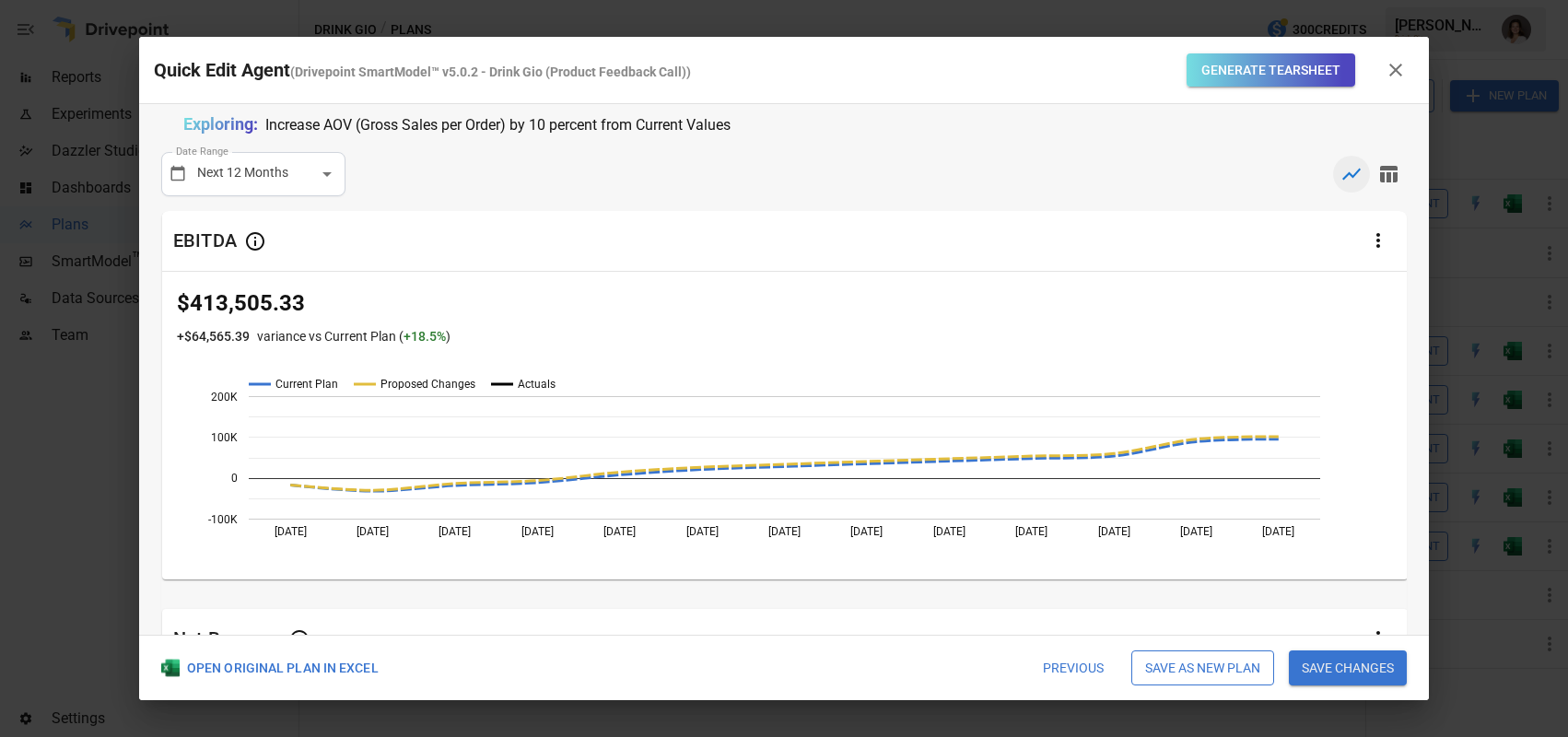
click at [1264, 77] on button "Generate Tearsheet" at bounding box center [1270, 71] width 169 height 34
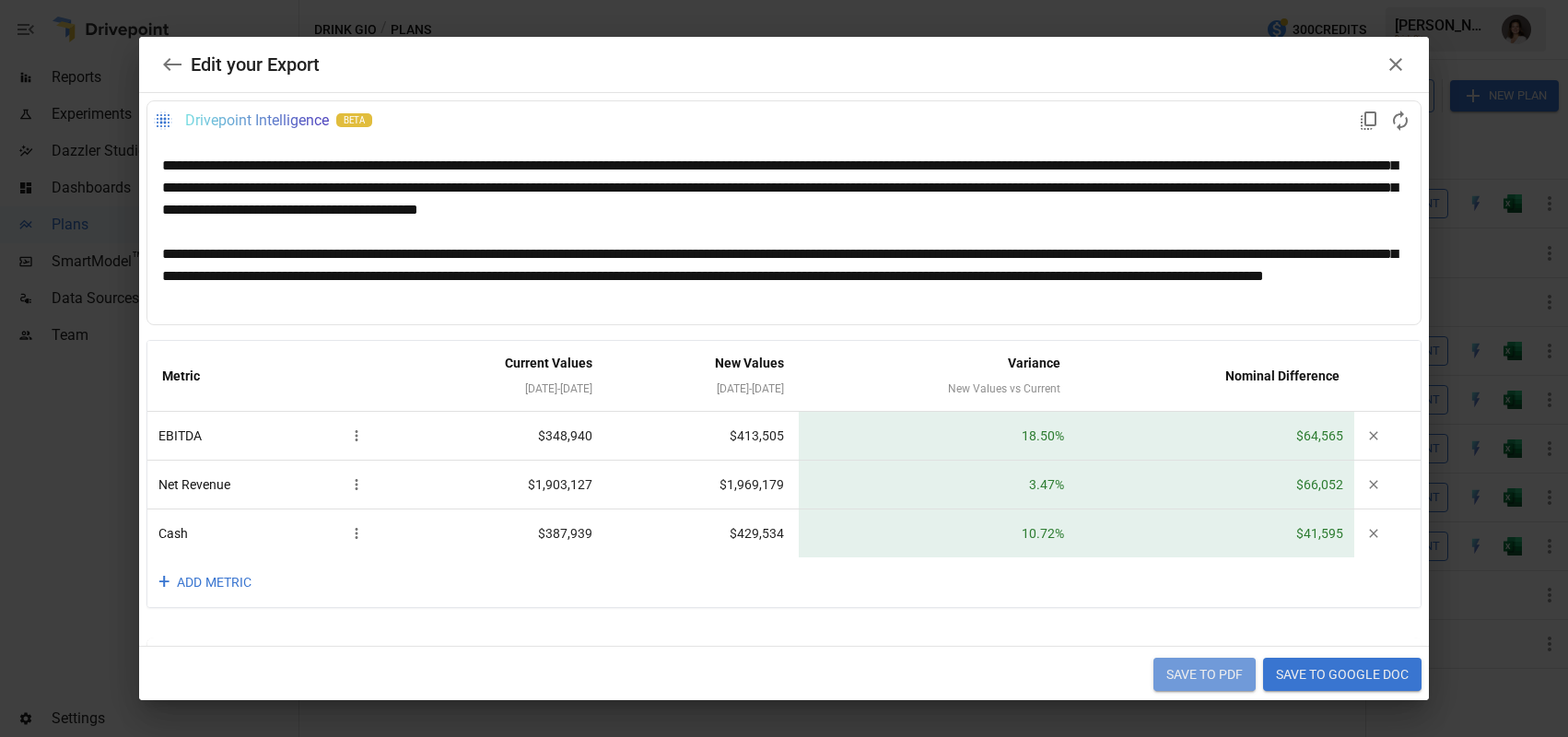
click at [1184, 674] on button "Save to PDF" at bounding box center [1204, 674] width 102 height 33
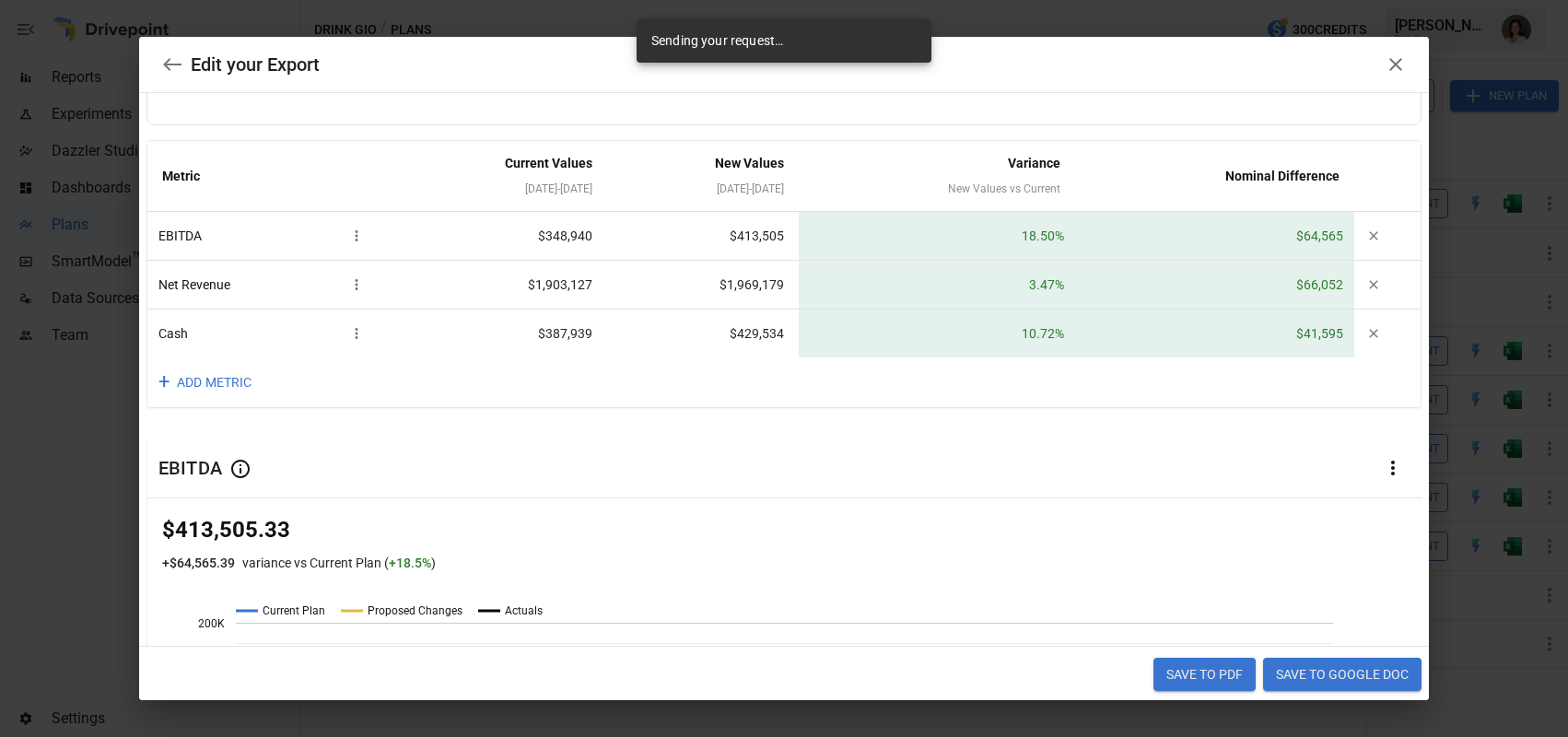
scroll to position [200, 0]
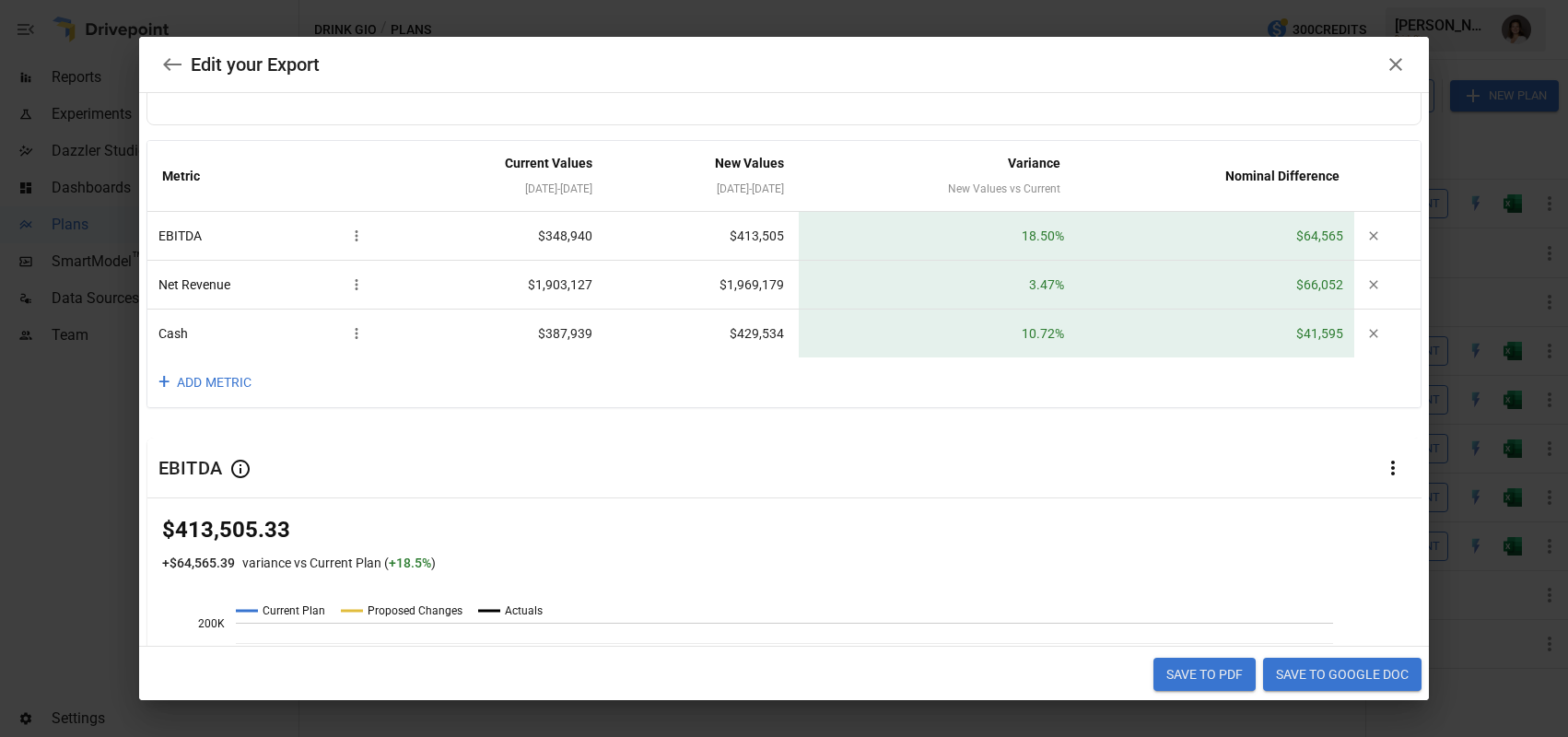
click at [170, 69] on icon "button" at bounding box center [173, 65] width 19 height 13
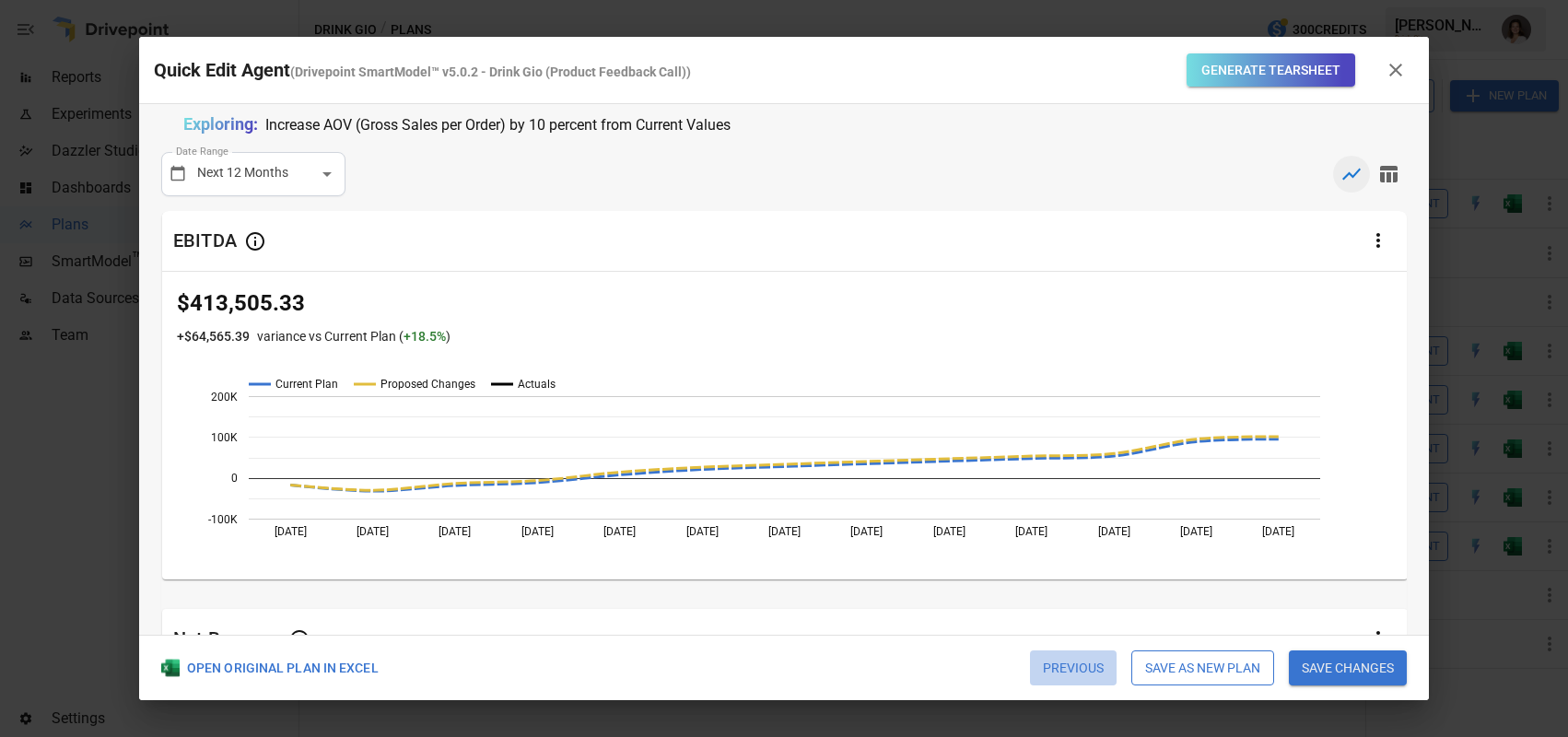
click at [1061, 664] on button "Previous" at bounding box center [1073, 667] width 87 height 35
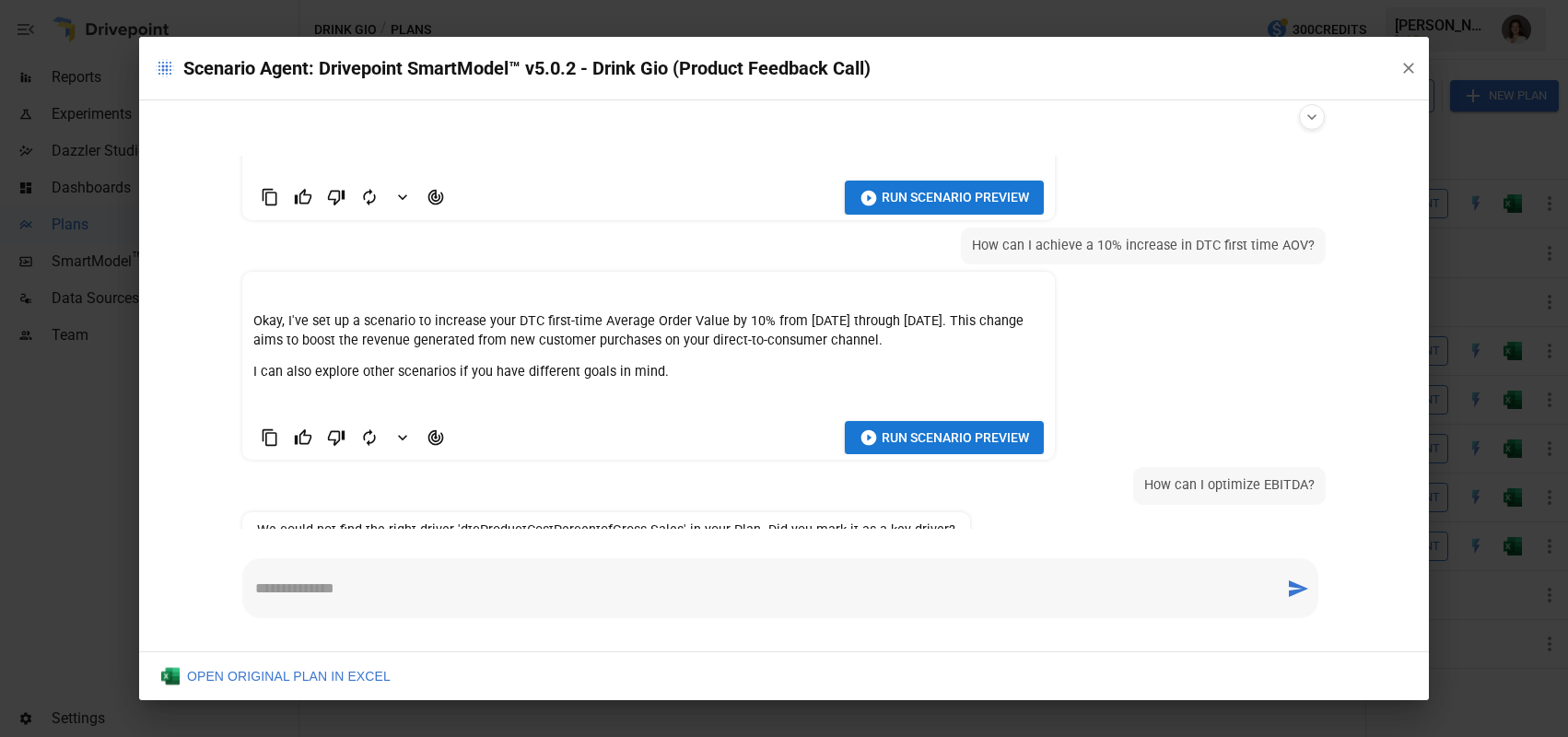
scroll to position [273, 0]
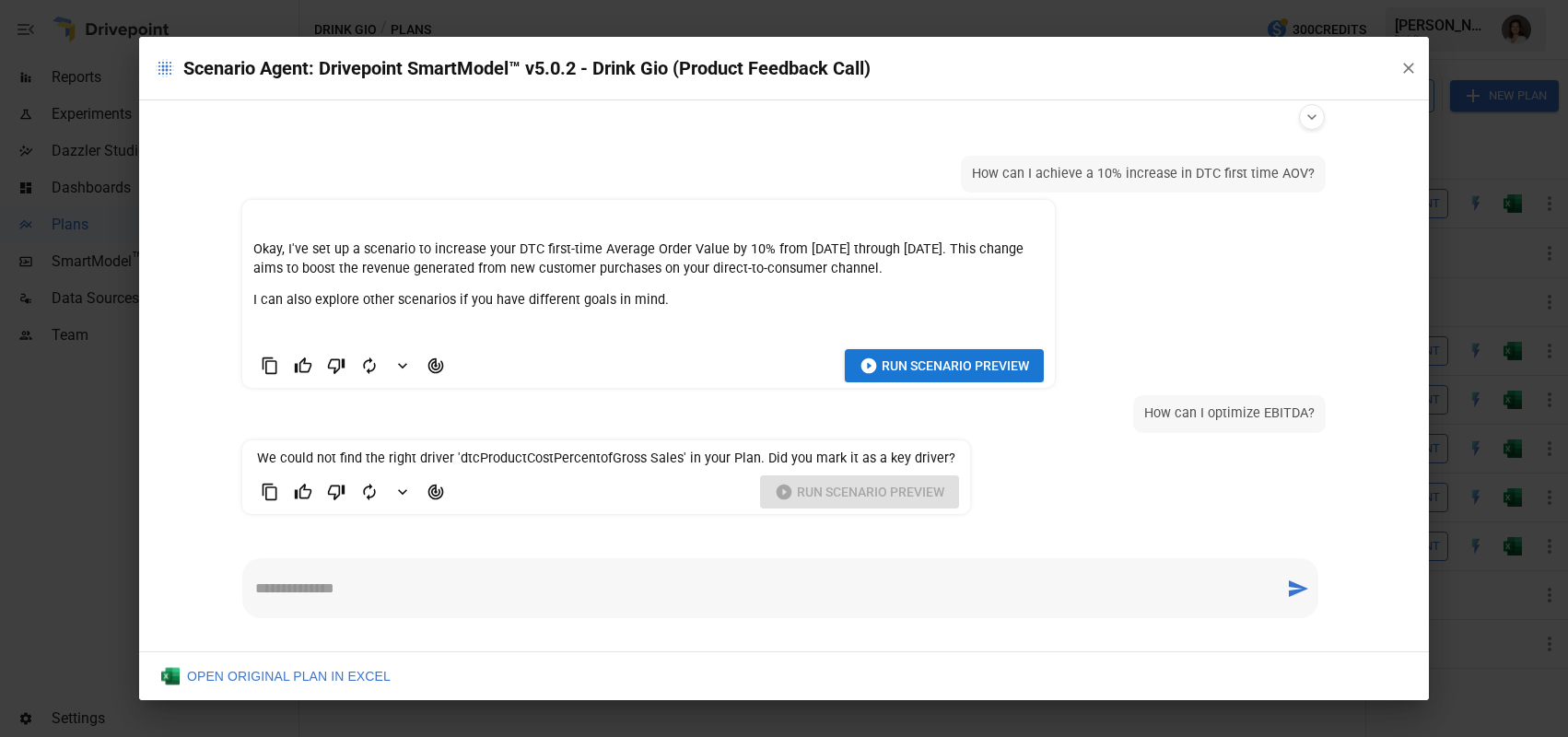
click at [1405, 65] on icon "button" at bounding box center [1409, 68] width 11 height 11
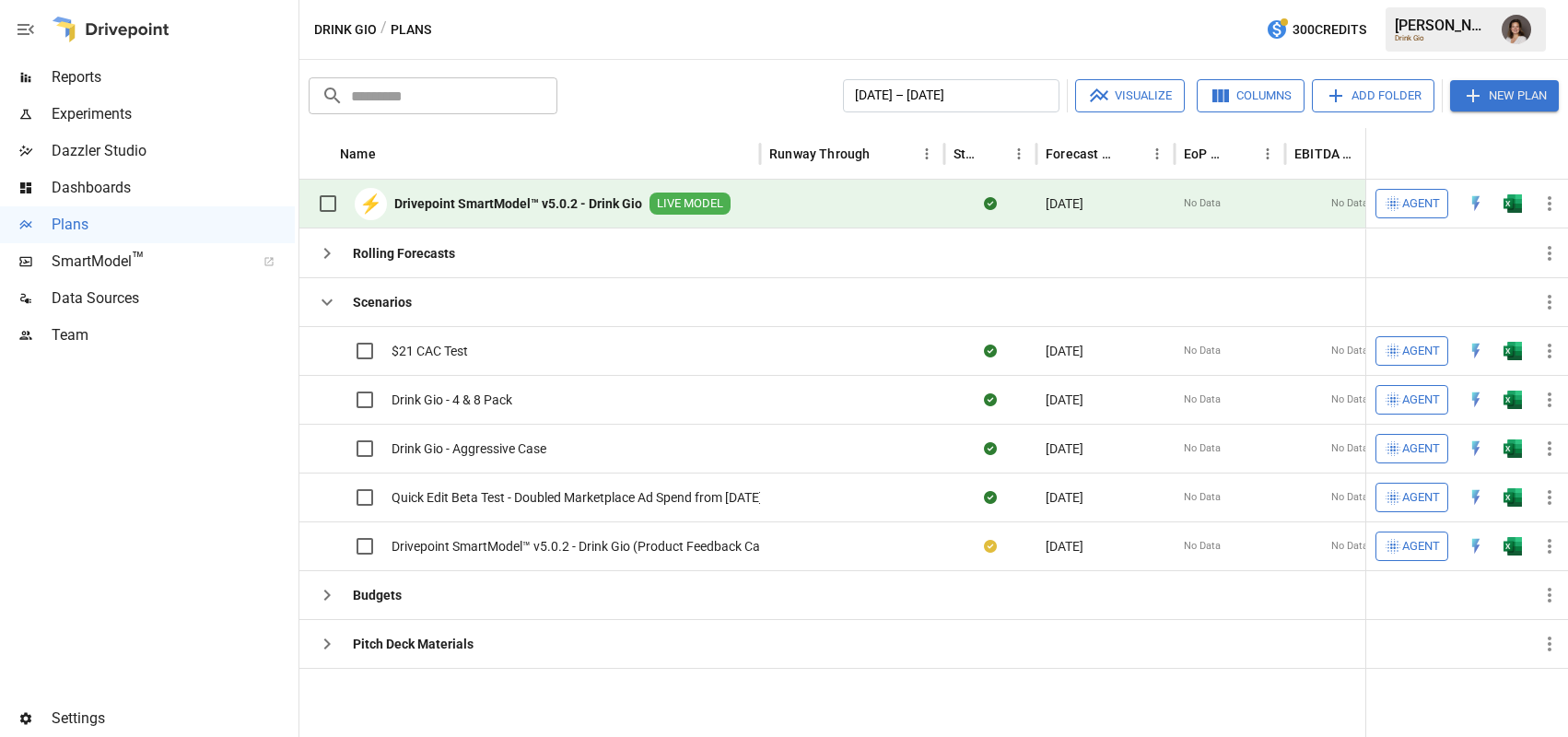
click at [104, 192] on span "Dashboards" at bounding box center [173, 188] width 243 height 22
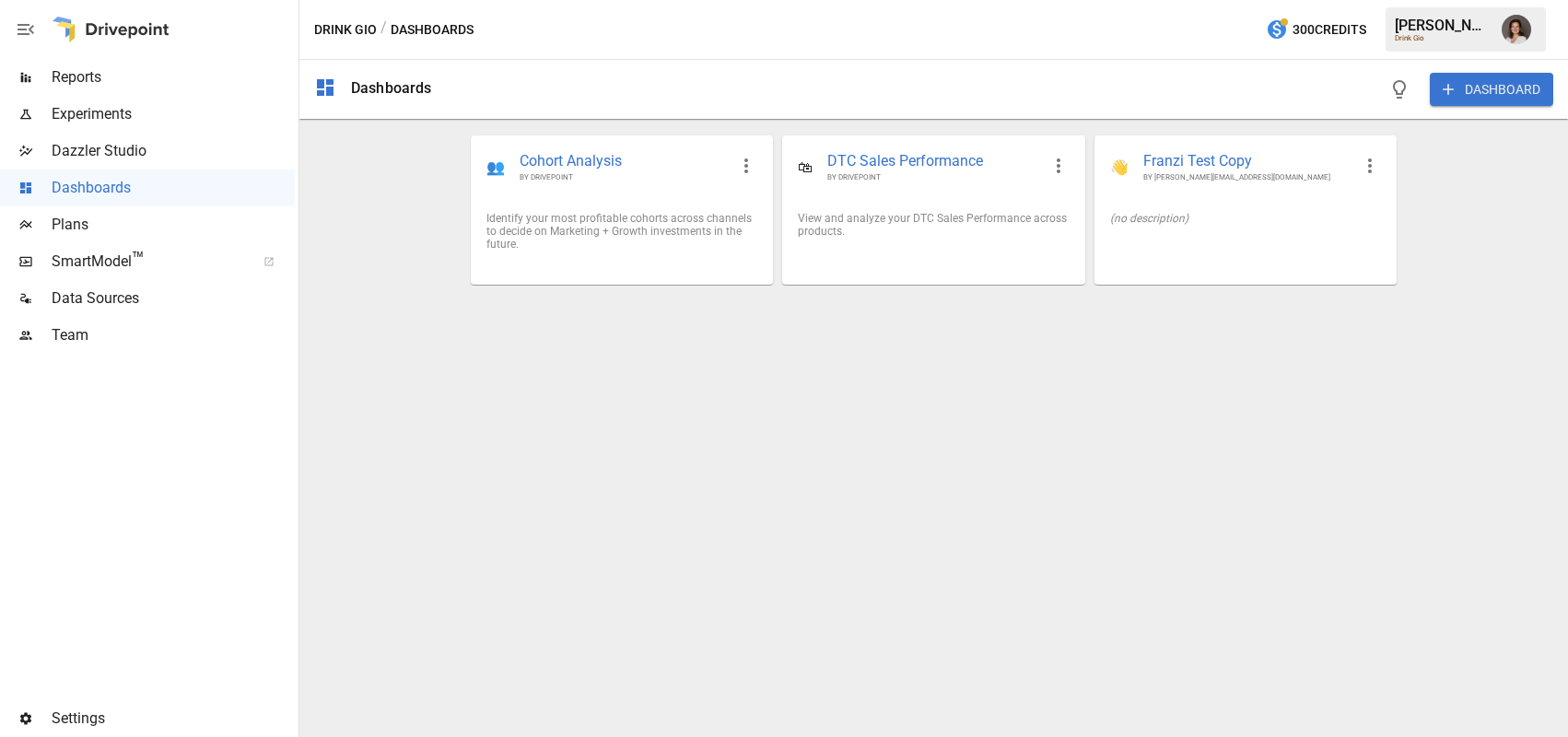
click at [1462, 93] on button "DASHBOARD" at bounding box center [1491, 89] width 124 height 33
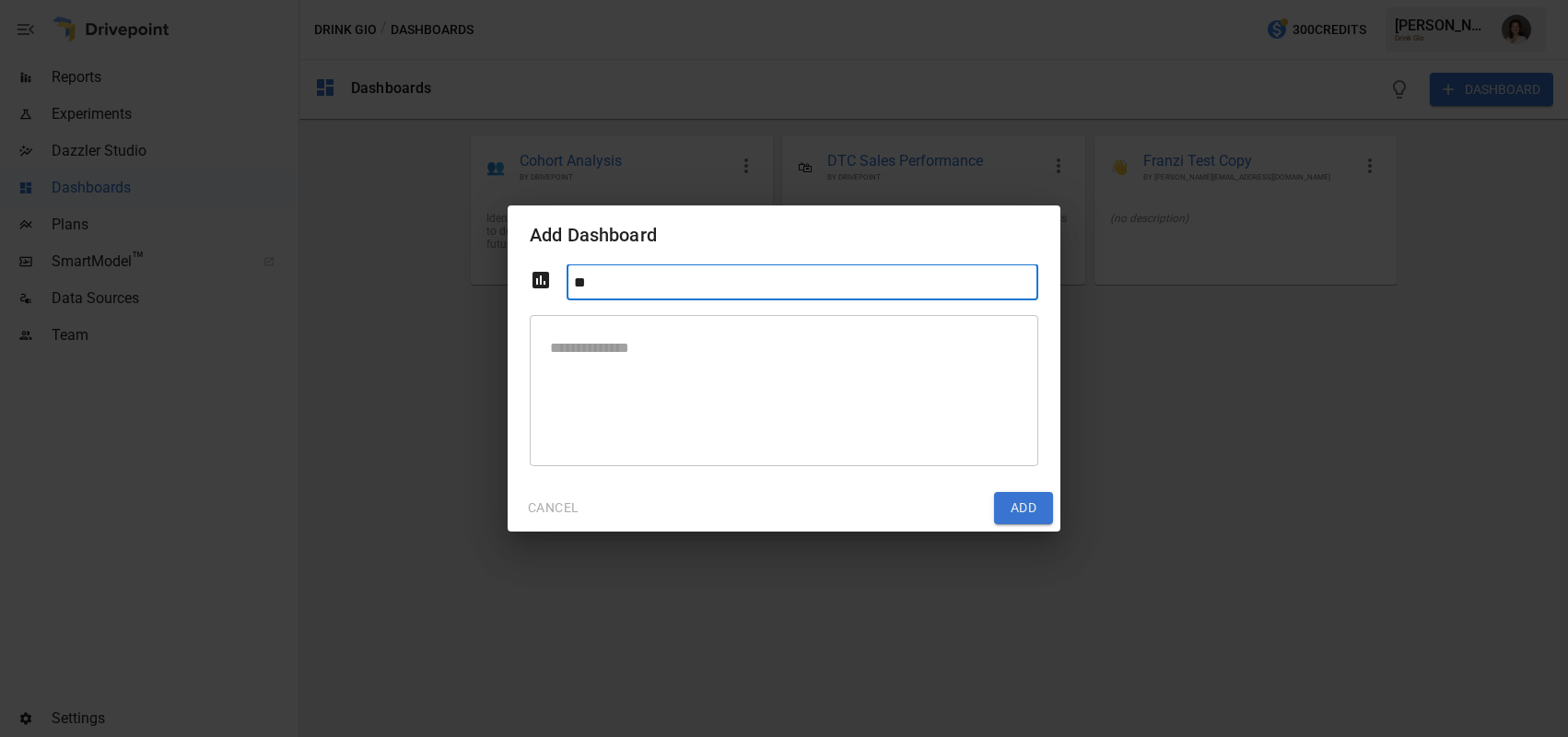
type input "*"
type input "**********"
click at [537, 287] on icon at bounding box center [541, 280] width 17 height 17
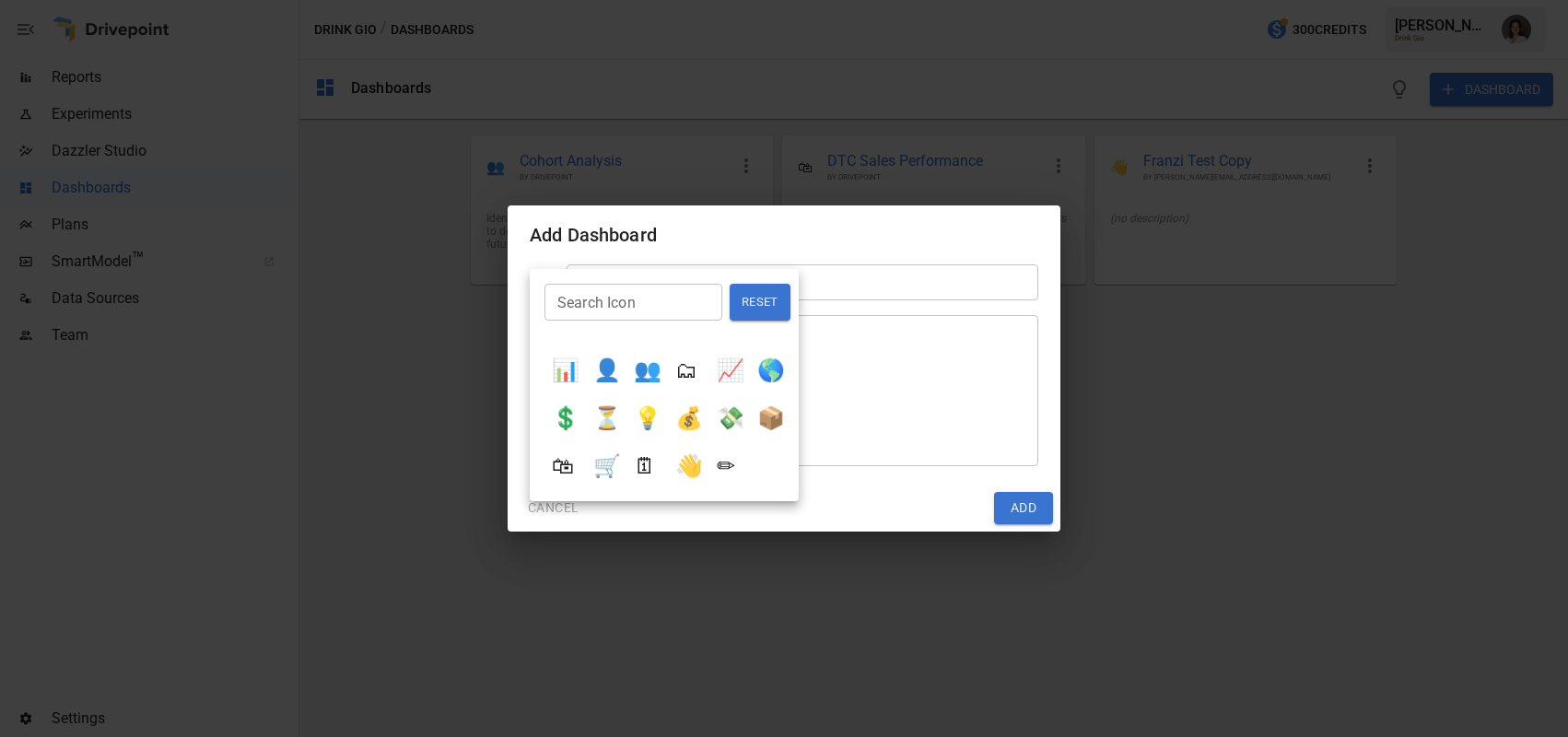
click at [719, 376] on button "📈" at bounding box center [730, 369] width 42 height 41
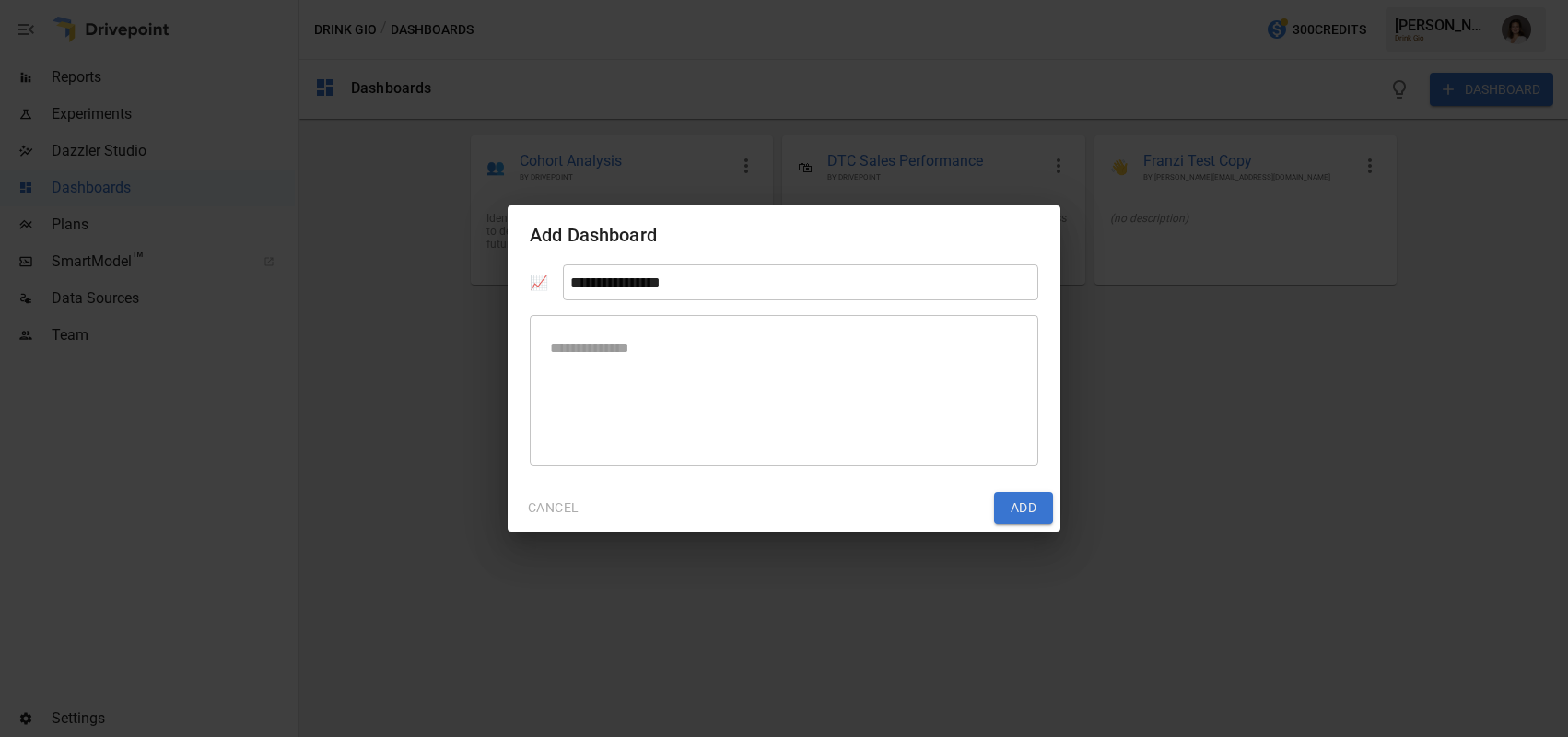
click at [785, 359] on textarea at bounding box center [784, 390] width 483 height 121
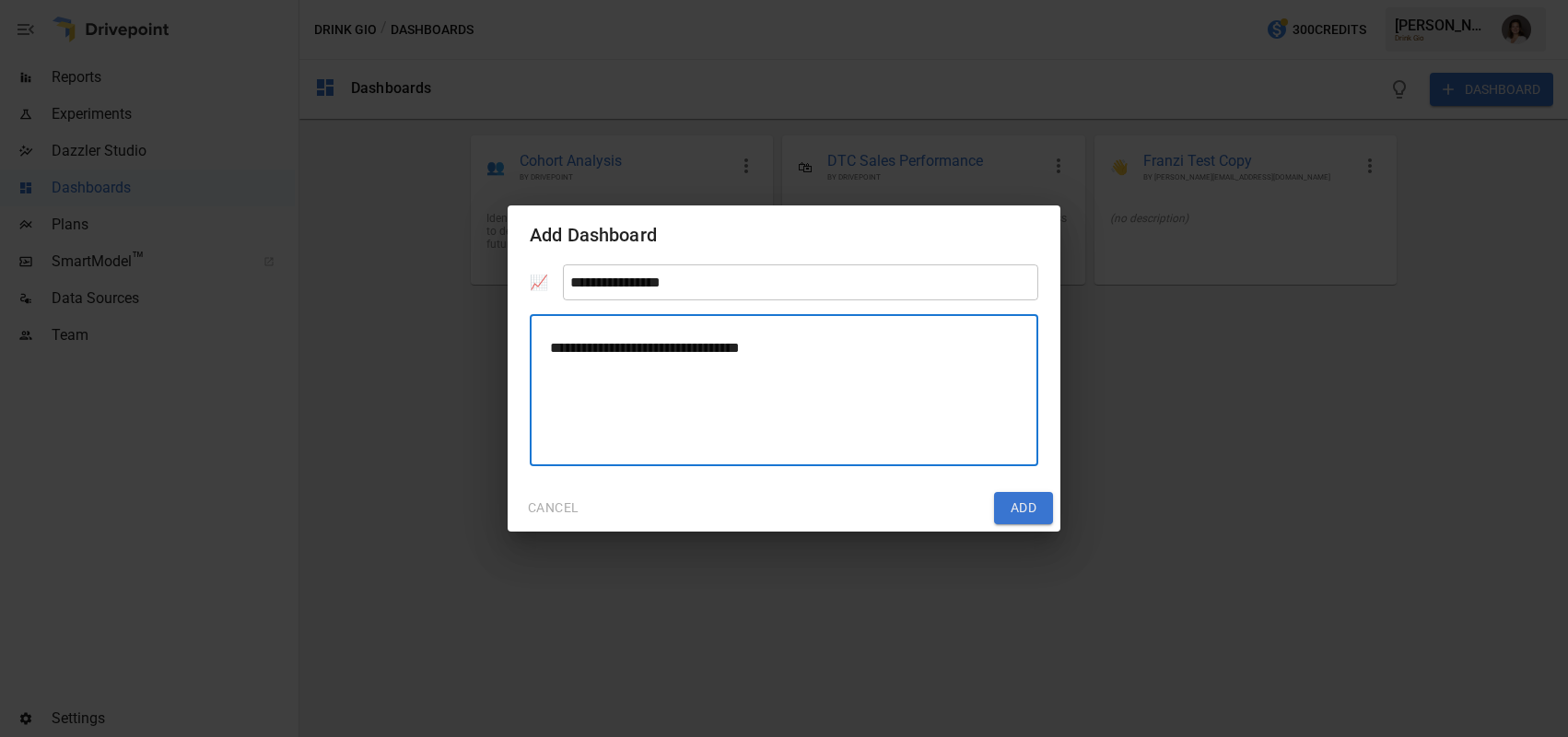
type textarea "**********"
click at [1028, 507] on button "Add" at bounding box center [1023, 508] width 59 height 33
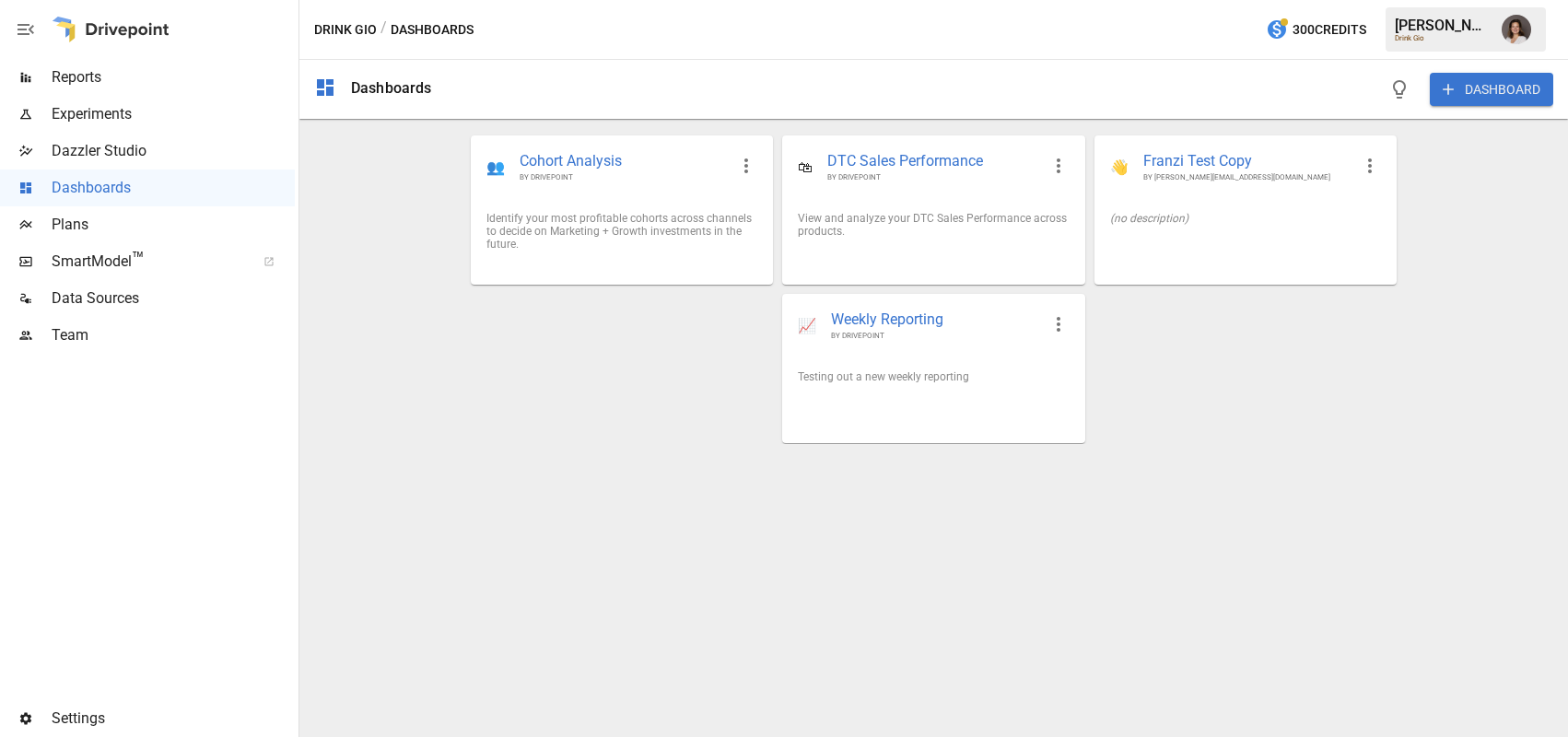
click at [108, 84] on span "Reports" at bounding box center [173, 76] width 243 height 22
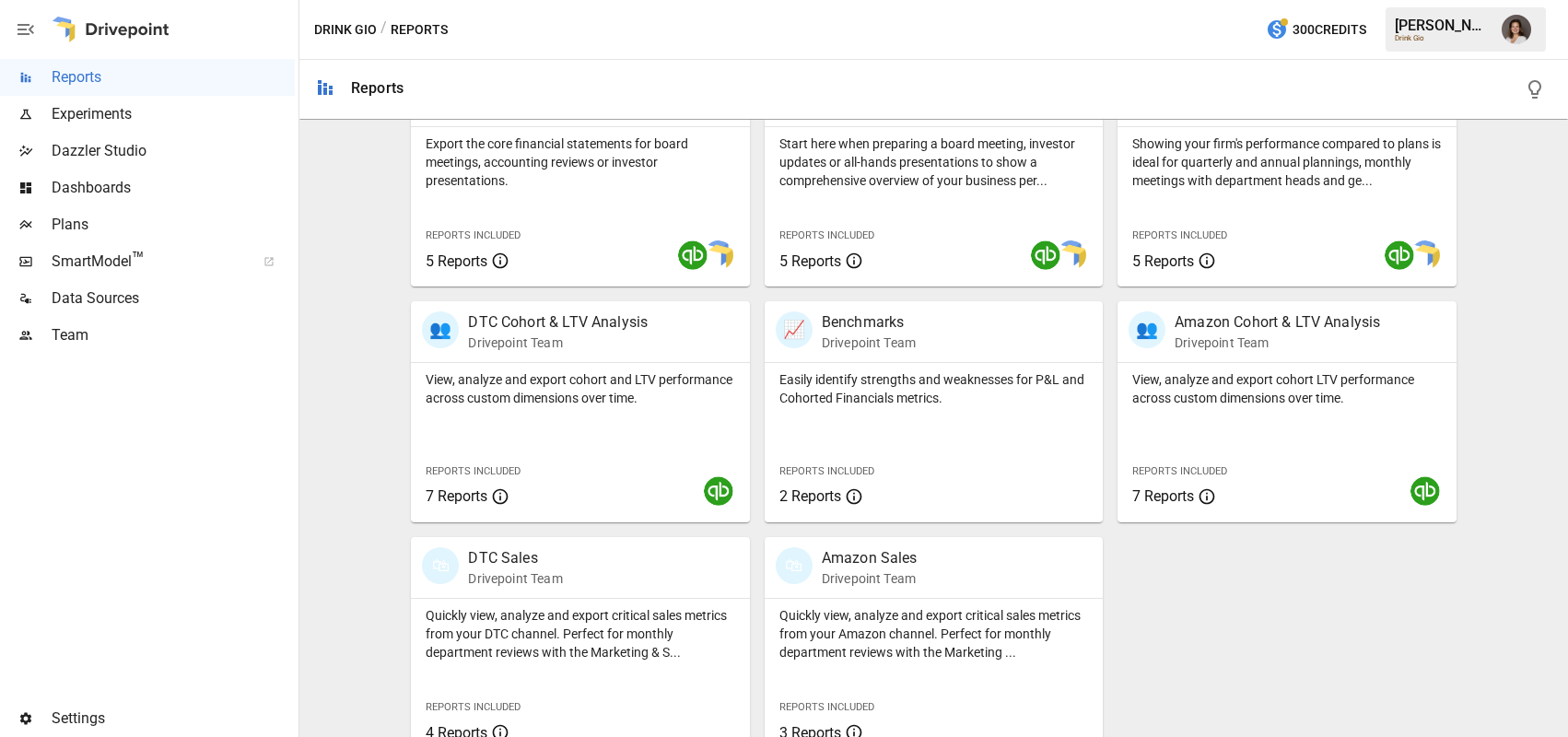
scroll to position [427, 0]
click at [499, 584] on p "Drivepoint Team" at bounding box center [515, 578] width 94 height 19
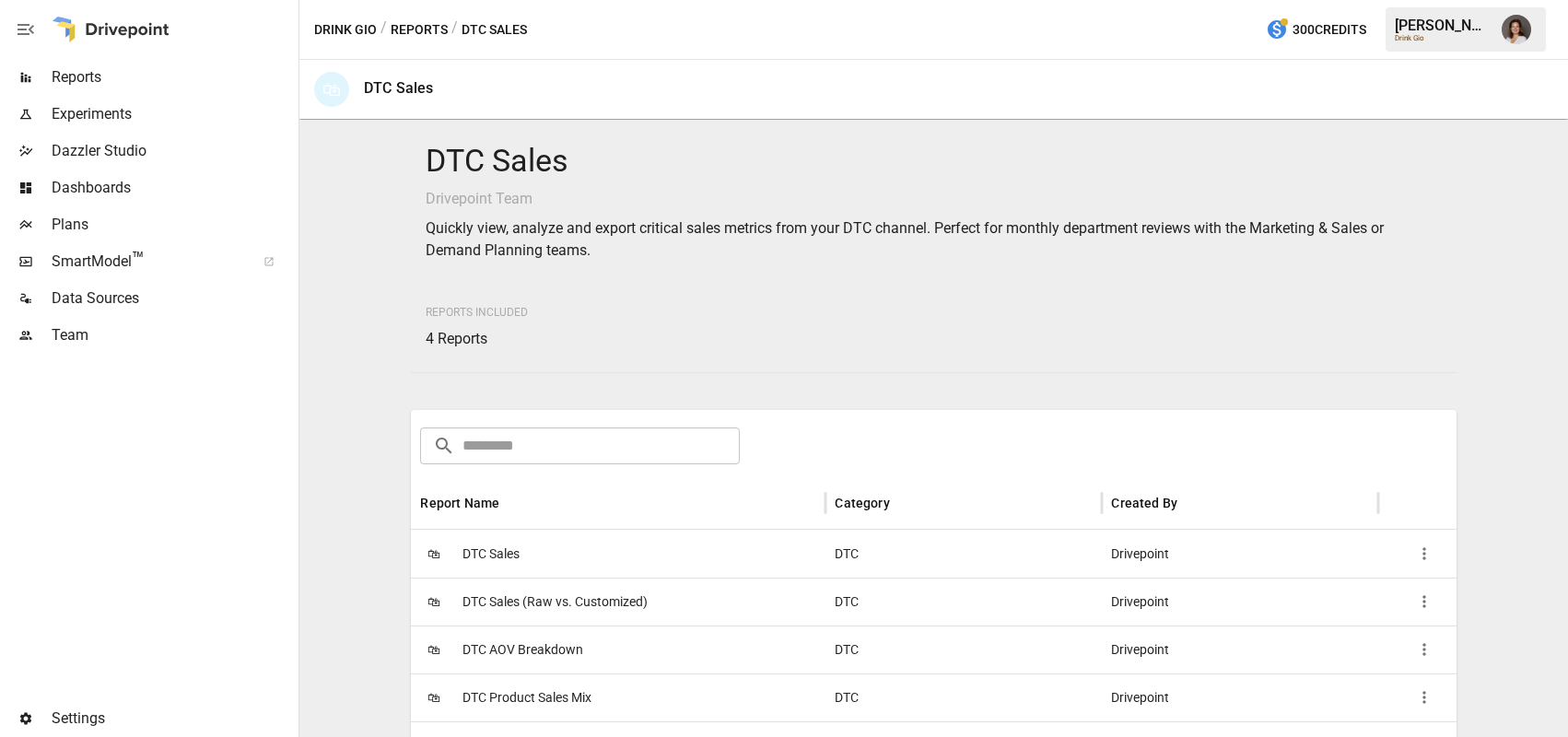
scroll to position [38, 0]
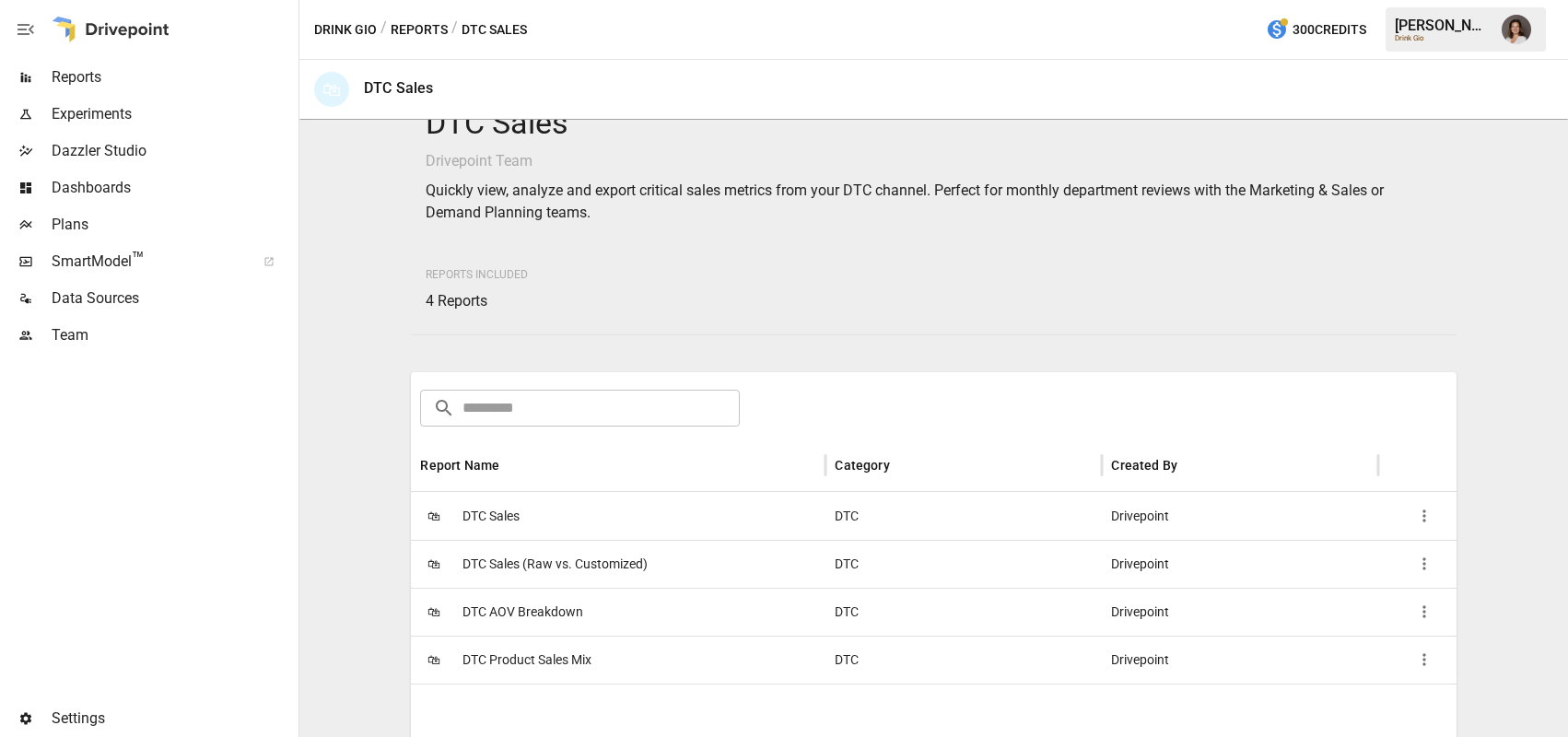
click at [549, 513] on div "🛍 DTC Sales" at bounding box center [619, 516] width 415 height 48
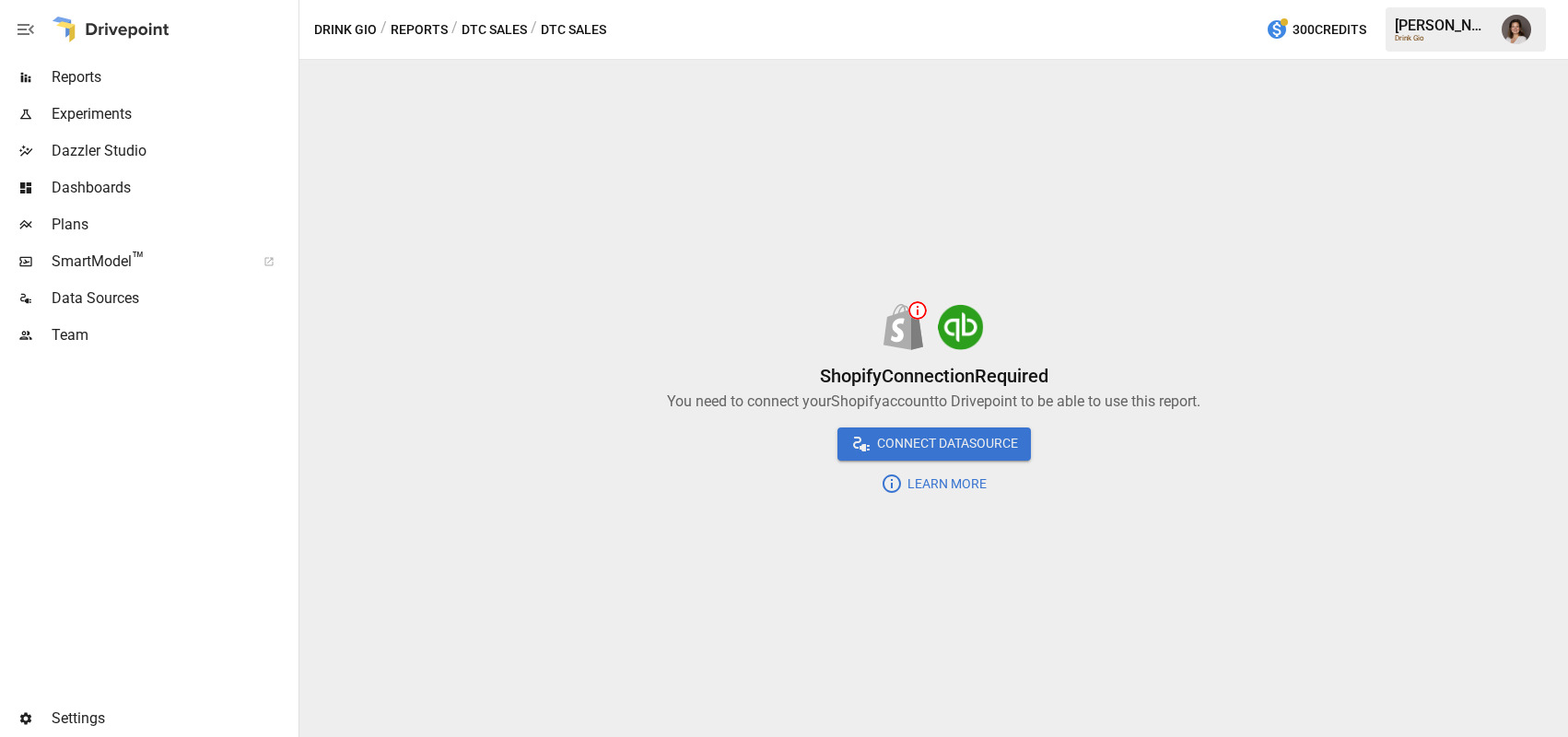
click at [488, 26] on button "DTC Sales" at bounding box center [493, 30] width 65 height 23
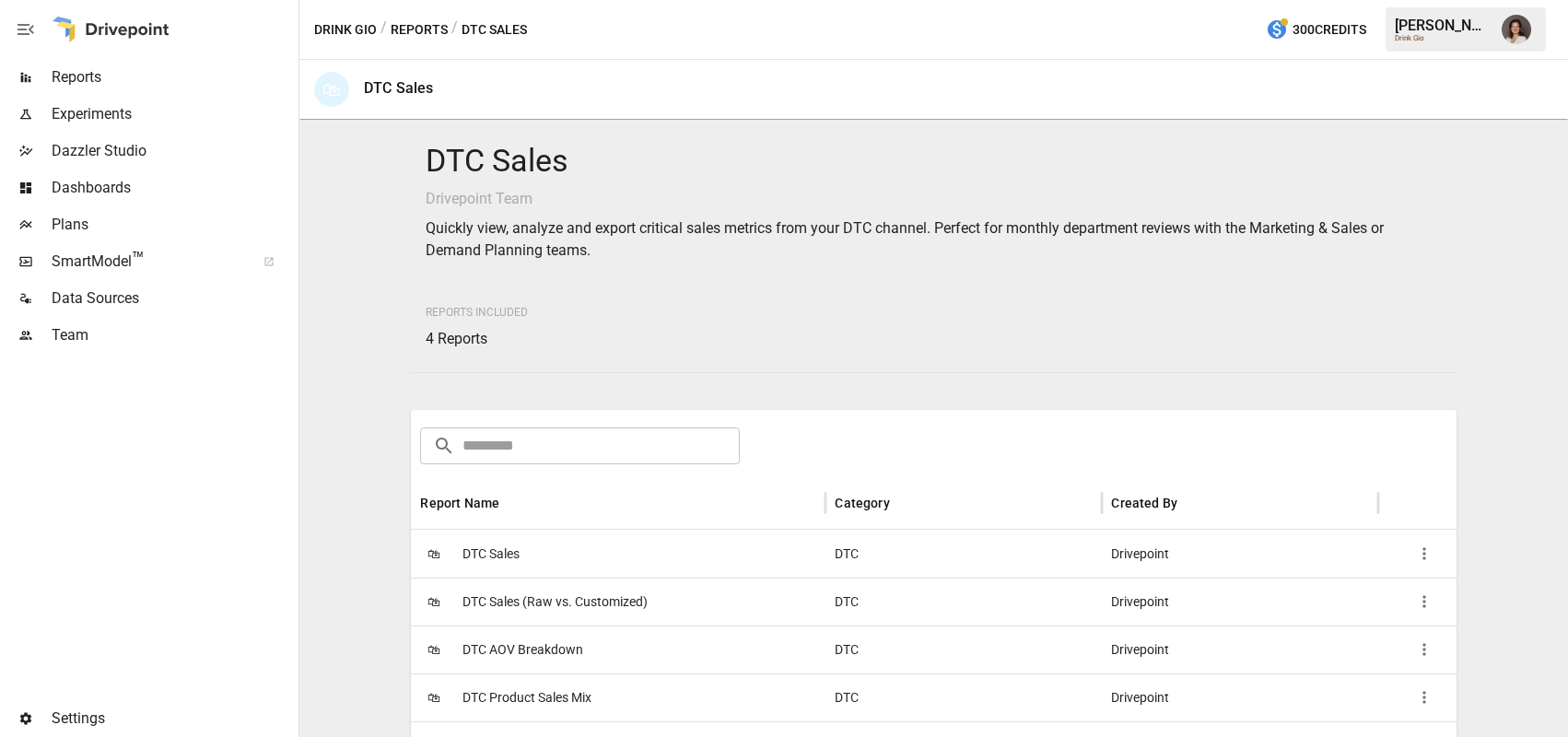
click at [408, 30] on button "Reports" at bounding box center [419, 30] width 58 height 23
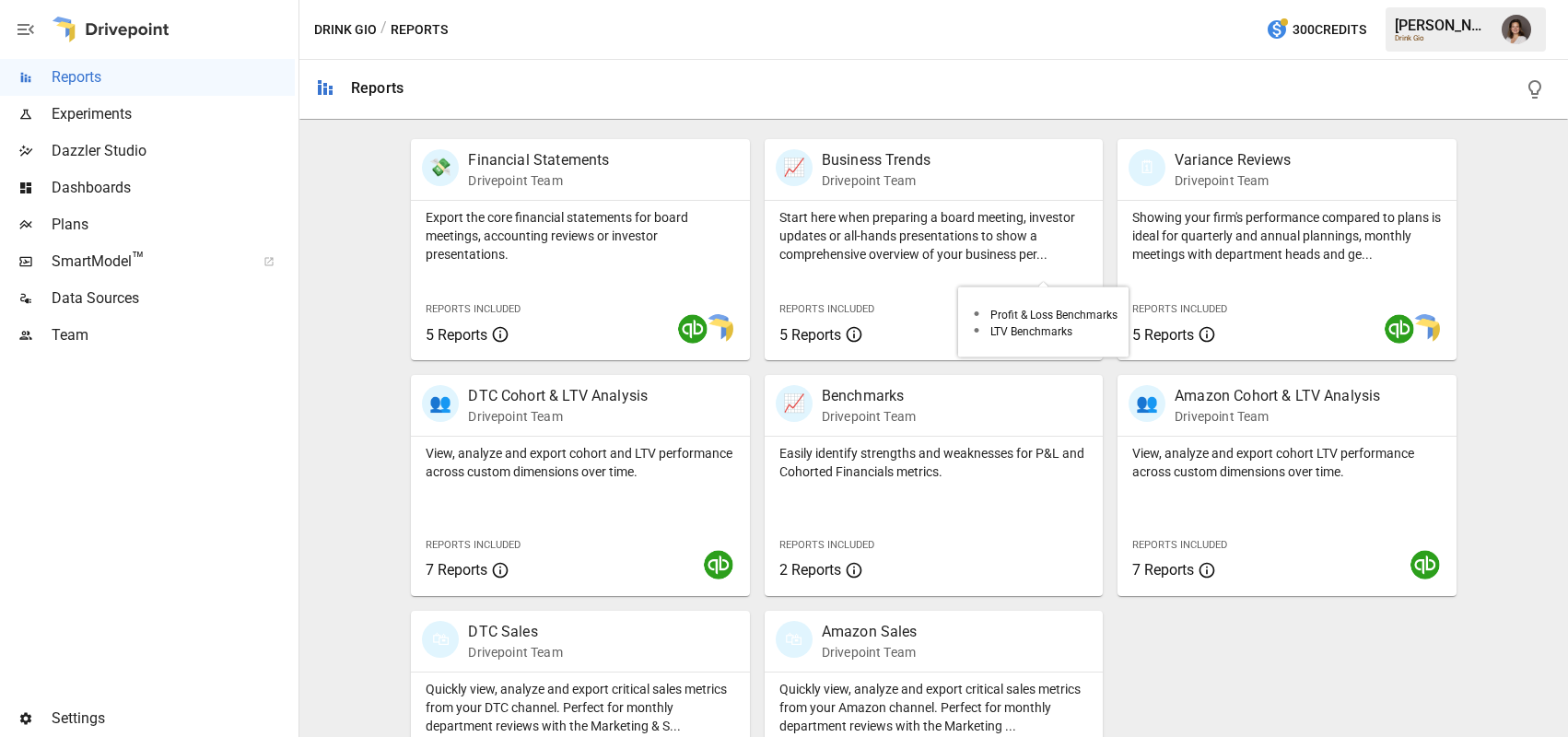
scroll to position [455, 0]
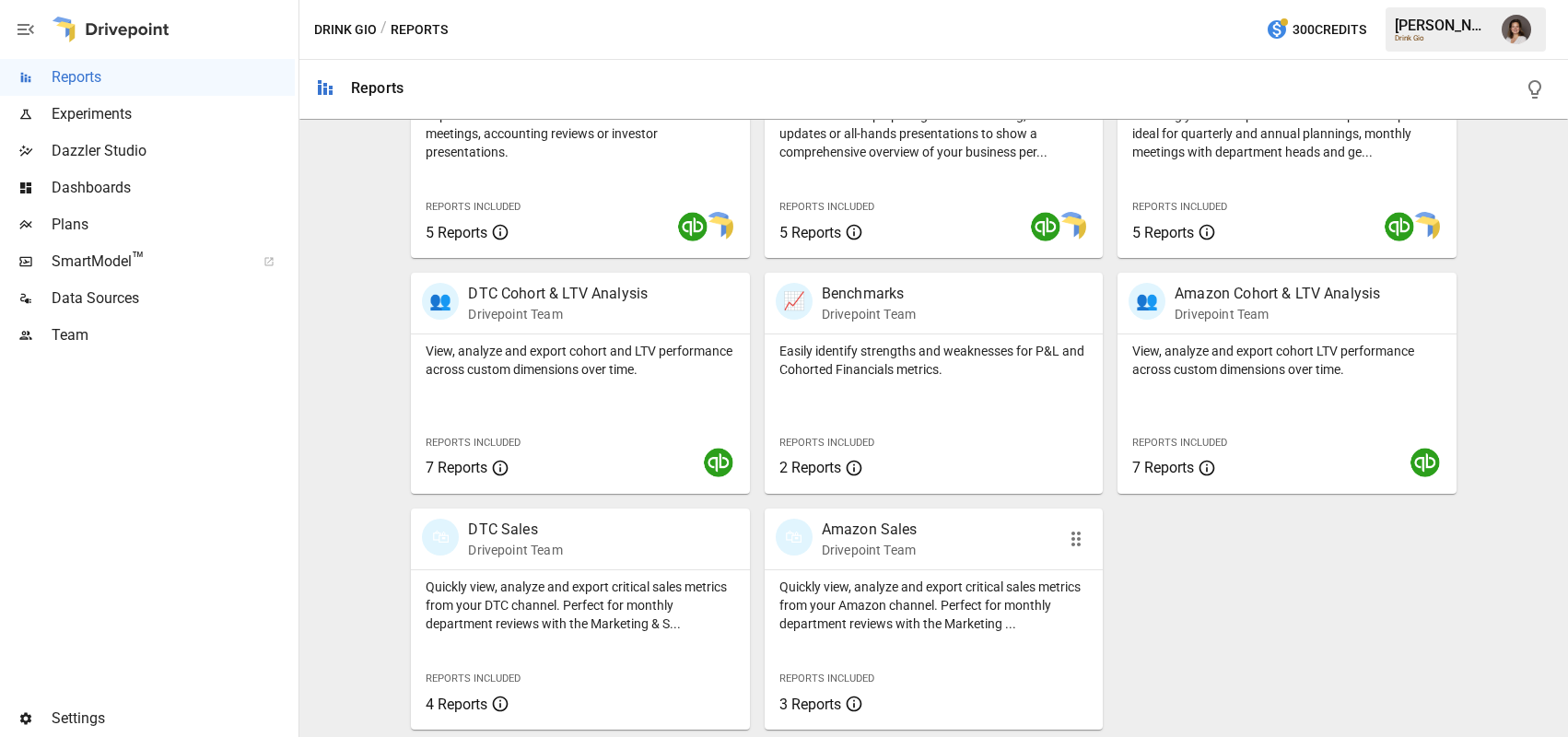
click at [911, 596] on p "Quickly view, analyze and export critical sales metrics from your Amazon channe…" at bounding box center [933, 605] width 308 height 56
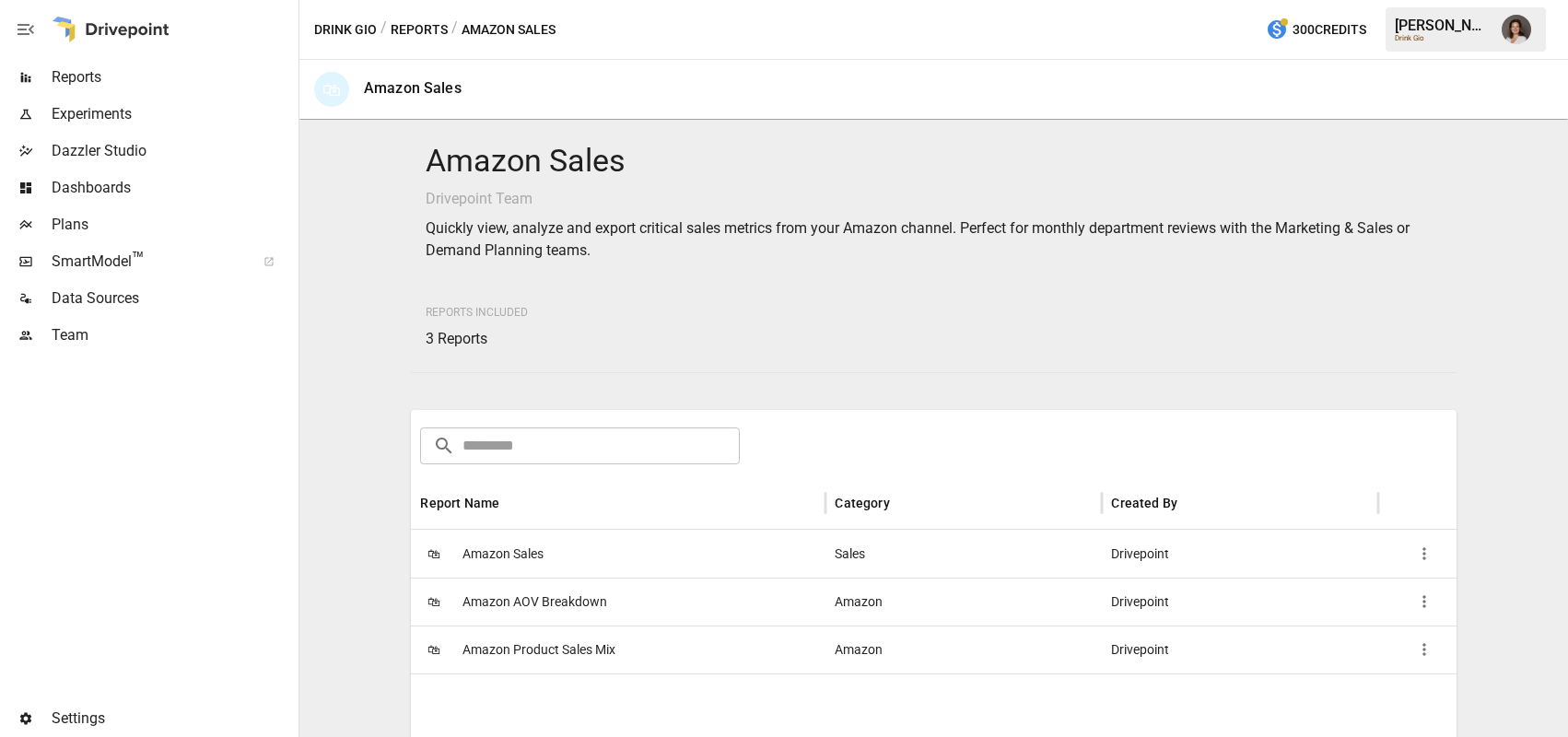
click at [578, 545] on div "🛍 Amazon Sales" at bounding box center [619, 553] width 415 height 48
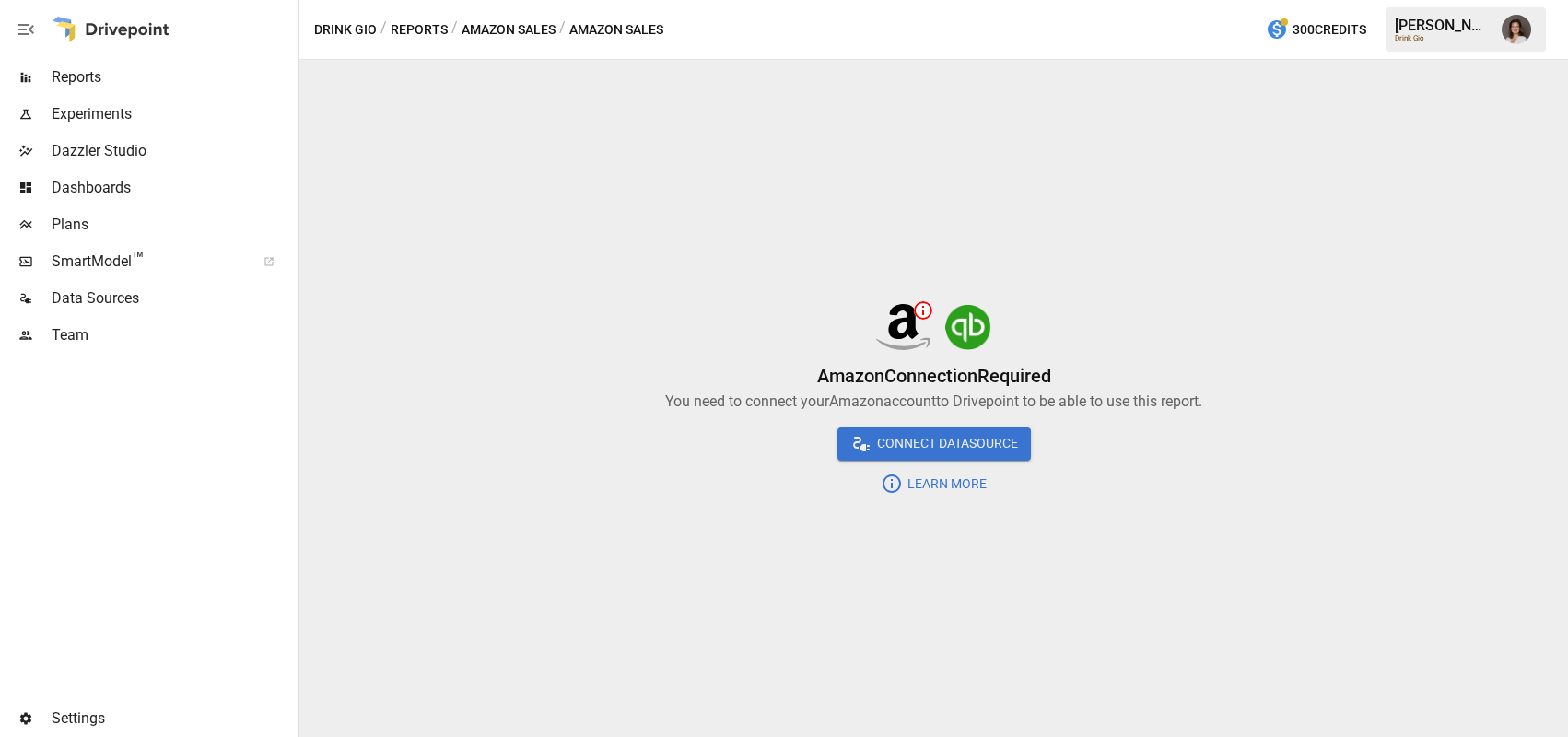
click at [504, 21] on button "Amazon Sales" at bounding box center [508, 30] width 94 height 23
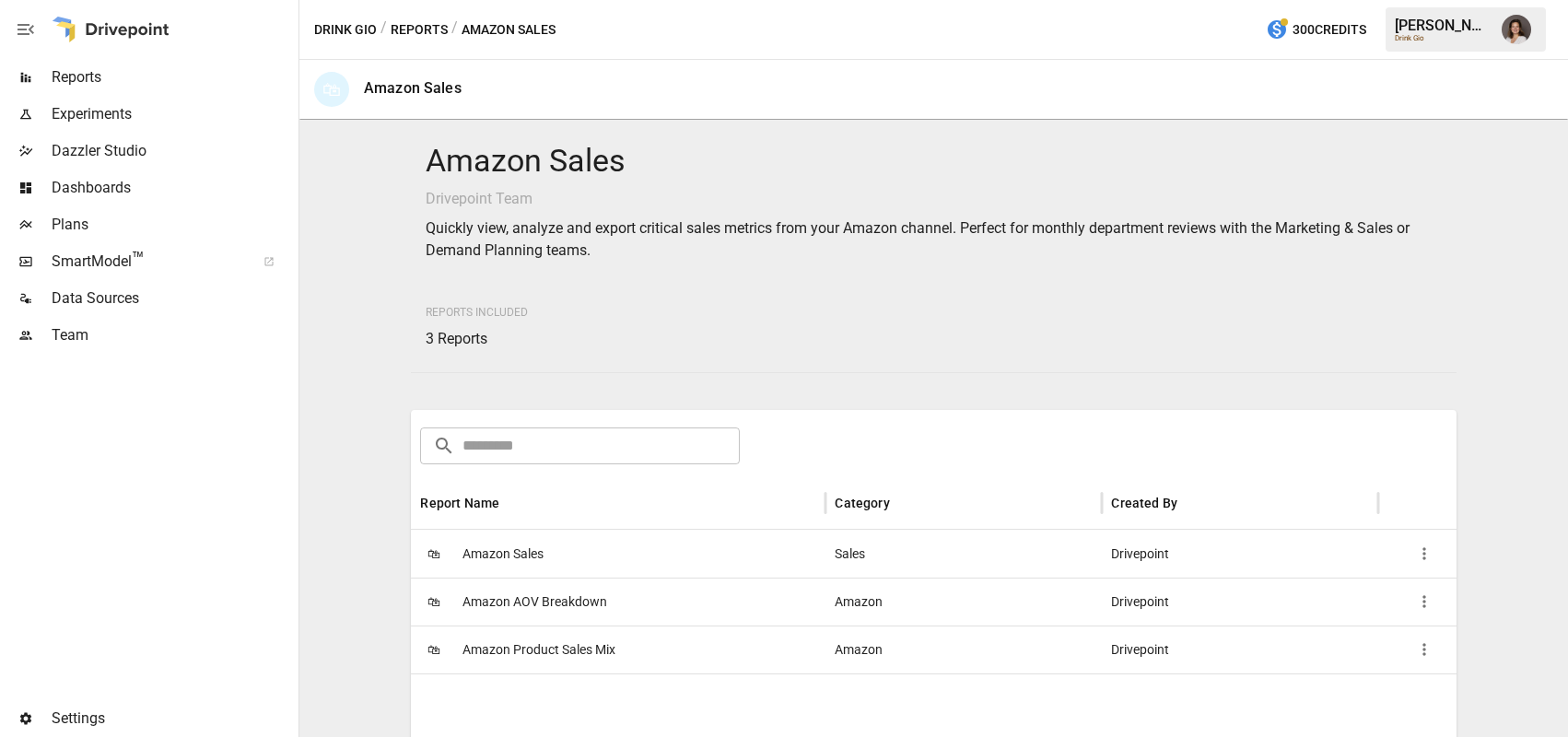
drag, startPoint x: 412, startPoint y: 30, endPoint x: 440, endPoint y: 57, distance: 38.9
click at [412, 31] on button "Reports" at bounding box center [419, 30] width 58 height 23
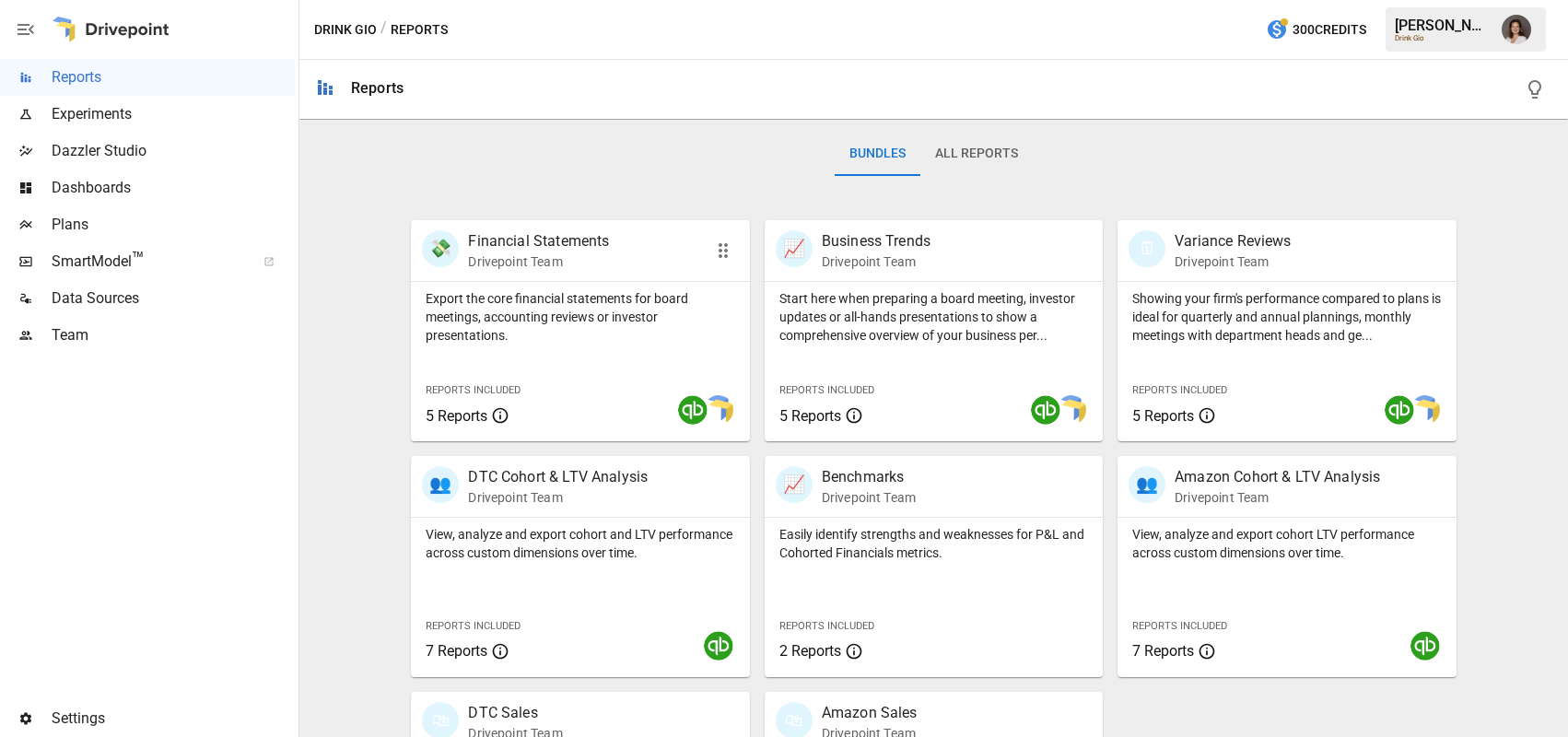
scroll to position [455, 0]
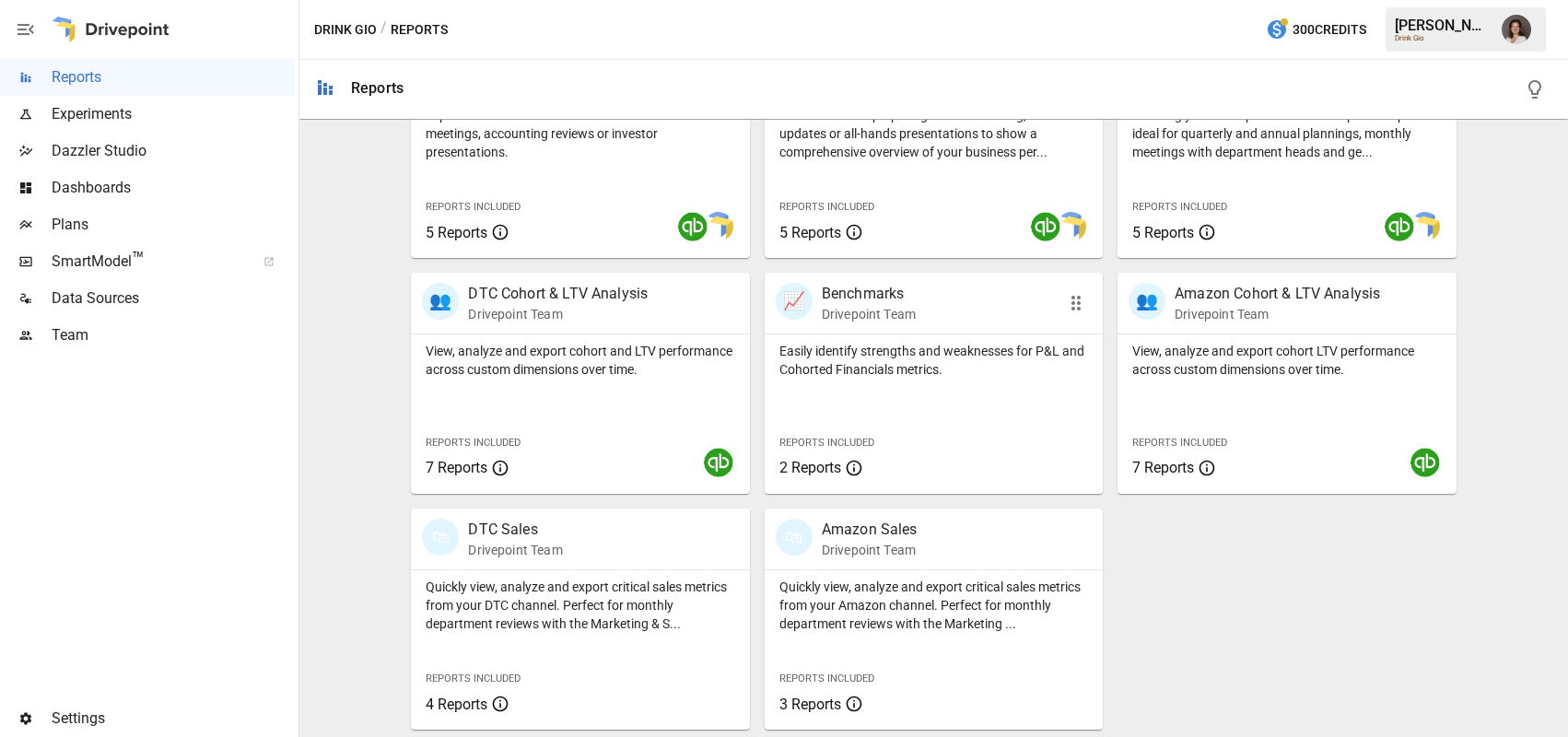
click at [857, 359] on p "Easily identify strengths and weaknesses for P&L and Cohorted Financials metric…" at bounding box center [933, 359] width 308 height 37
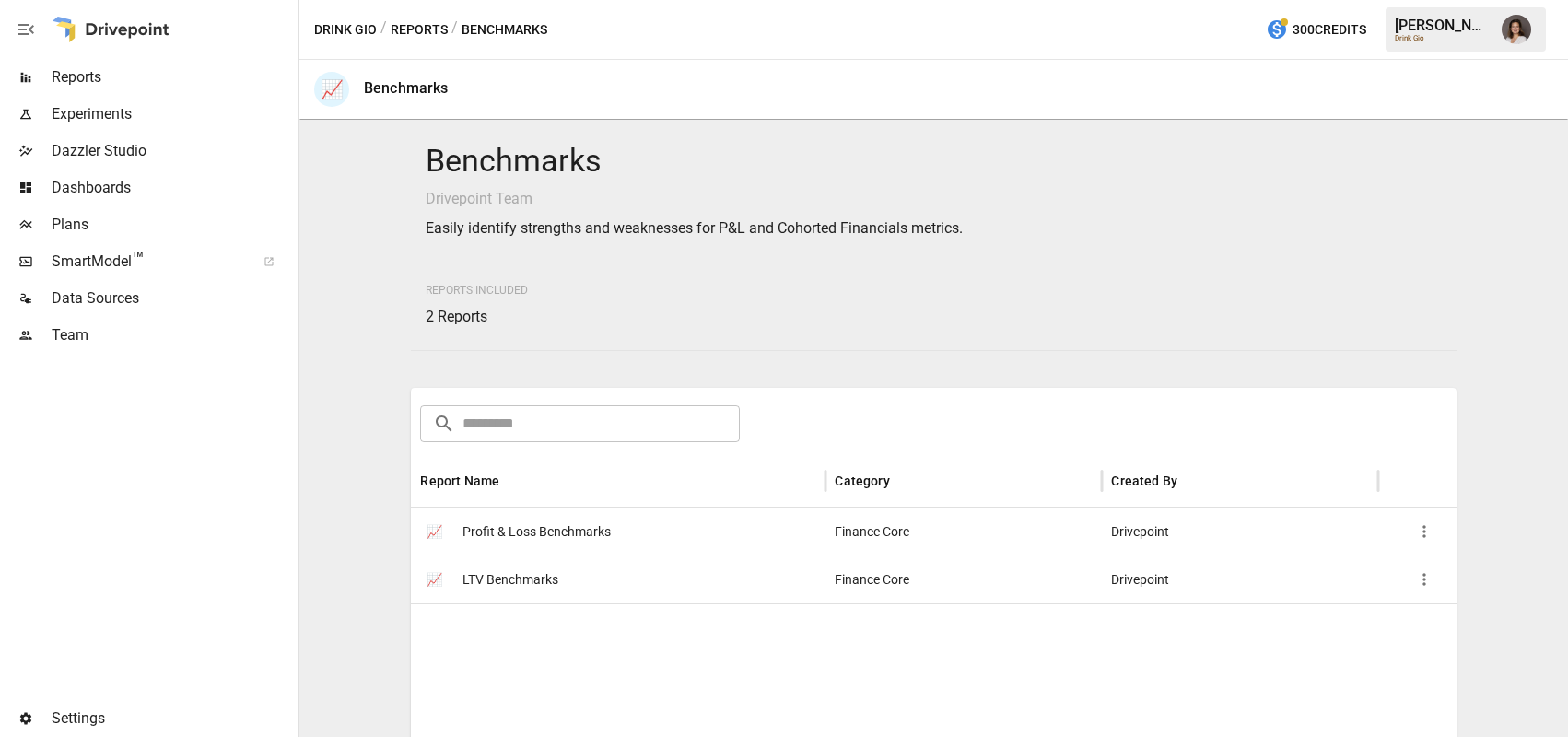
click at [515, 538] on span "Profit & Loss Benchmarks" at bounding box center [536, 532] width 148 height 47
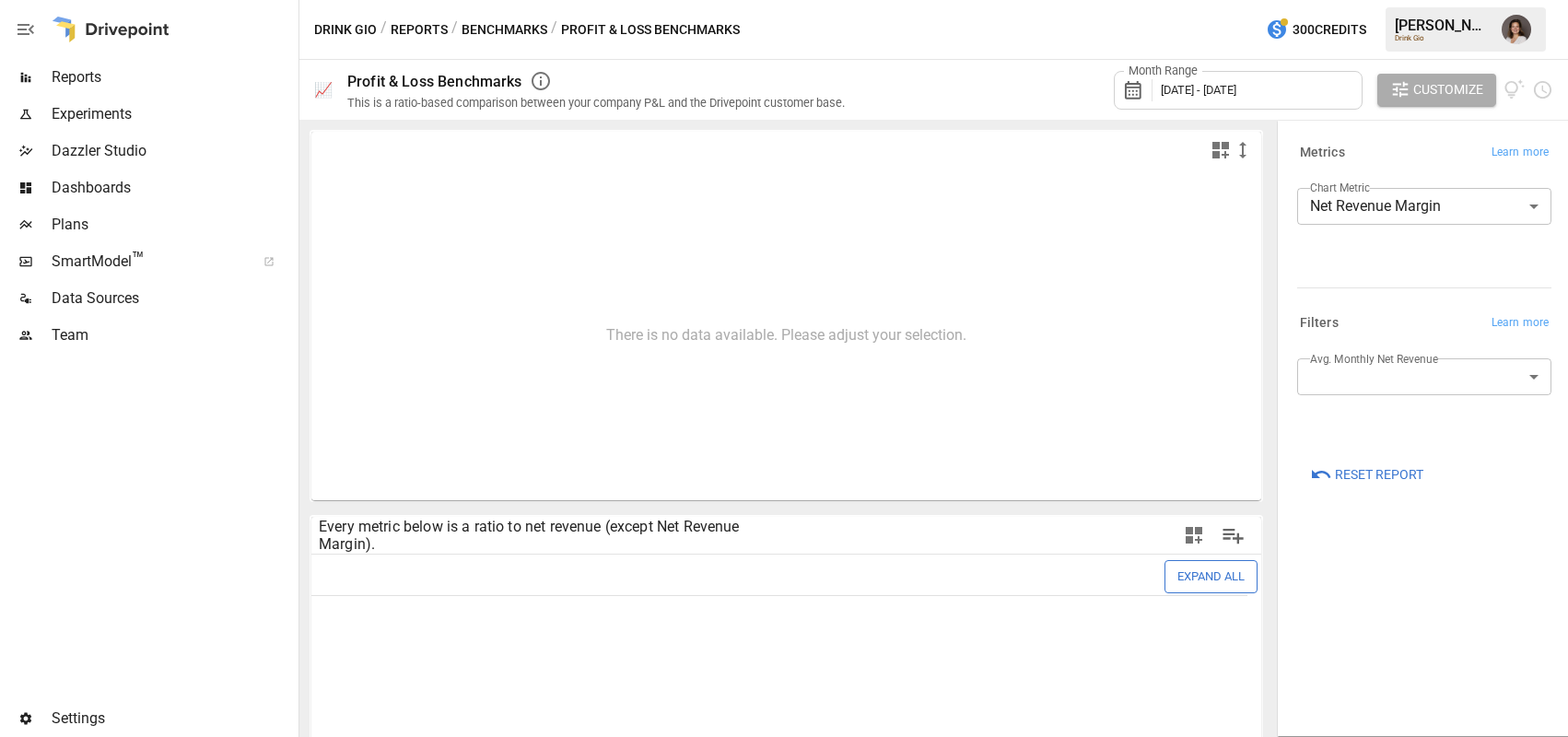
click at [105, 70] on span "Reports" at bounding box center [173, 76] width 243 height 22
